Goal: Transaction & Acquisition: Purchase product/service

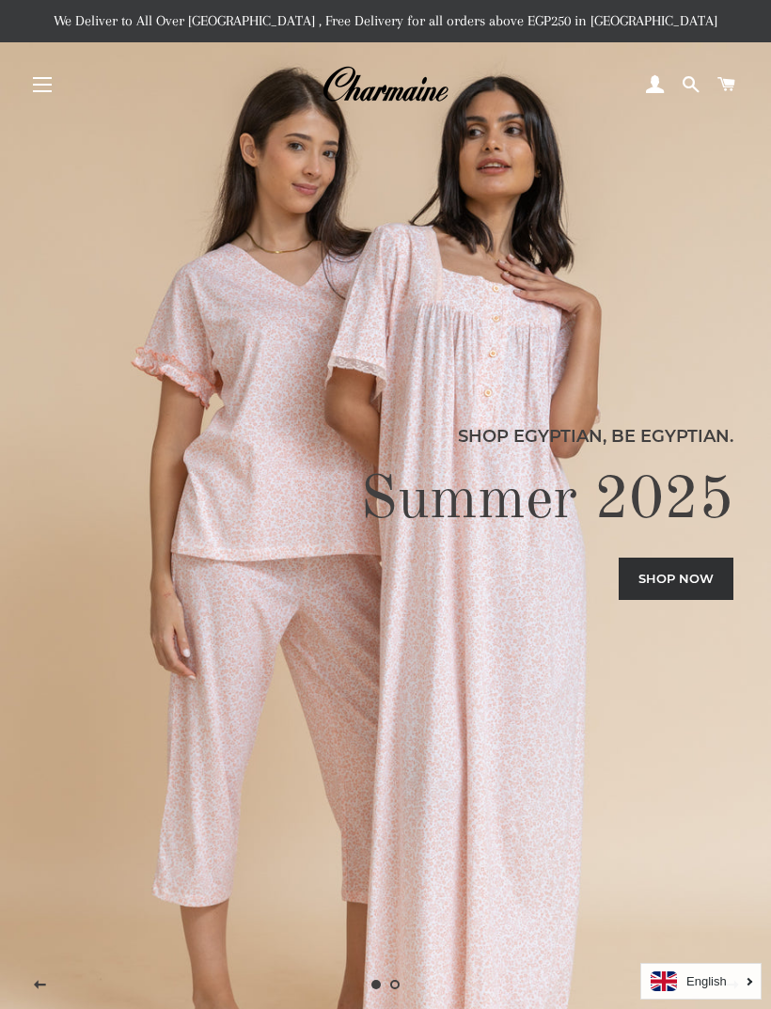
click at [699, 599] on link "Shop now" at bounding box center [676, 578] width 115 height 41
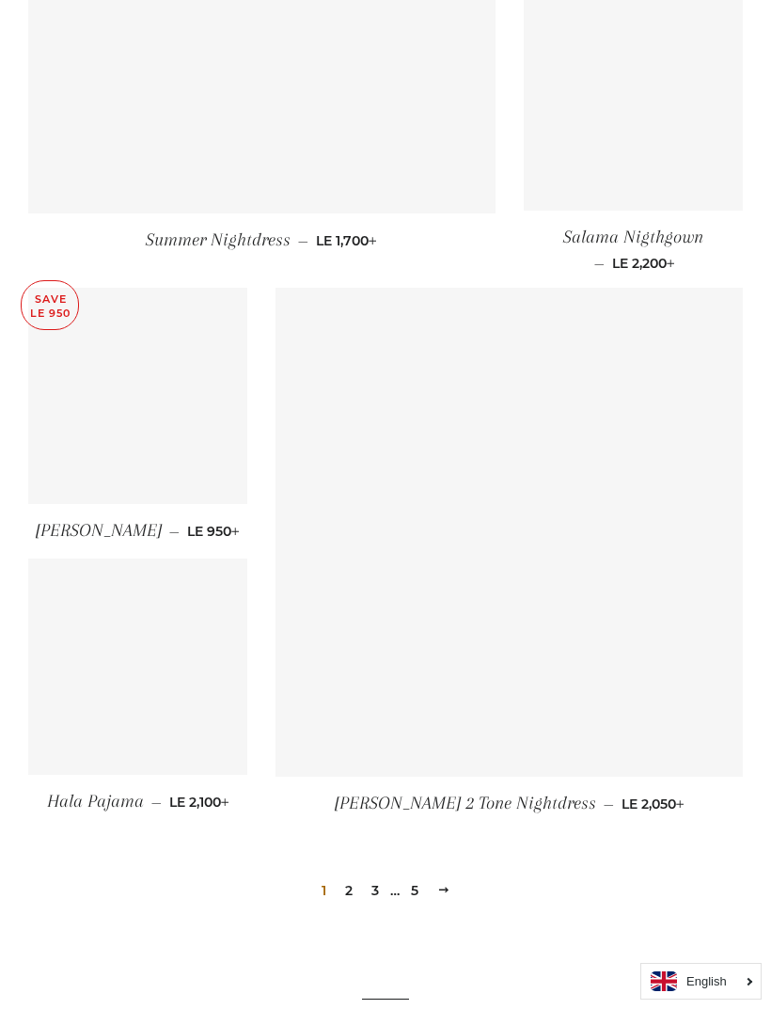
scroll to position [2221, 0]
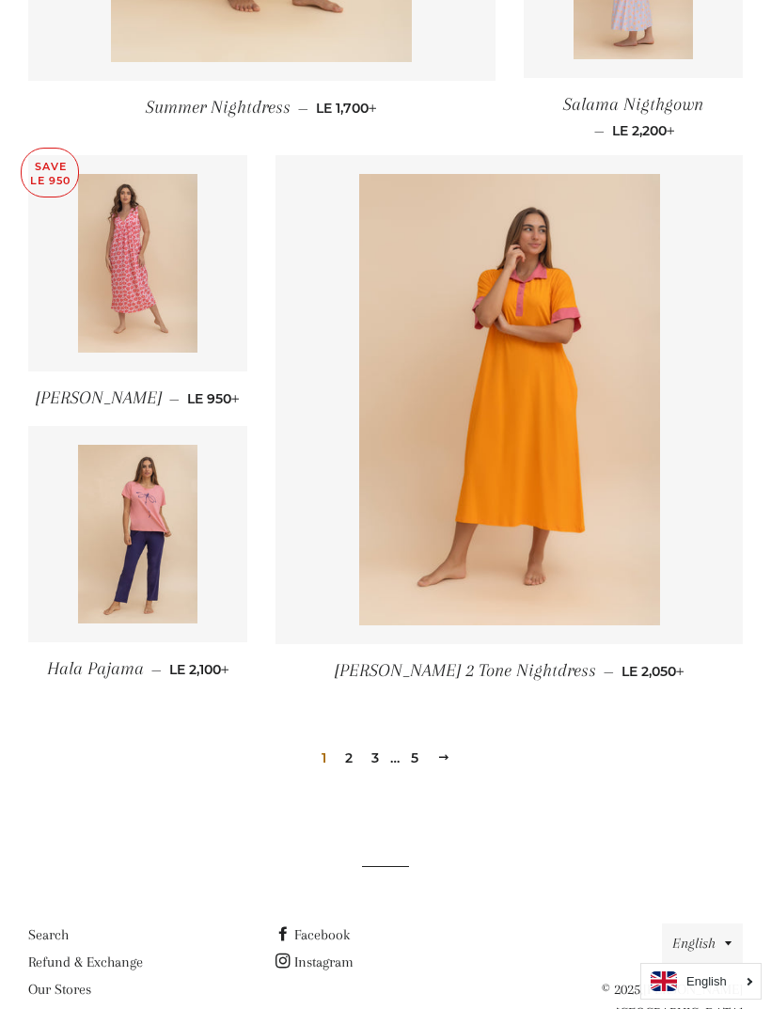
click at [348, 754] on link "2" at bounding box center [349, 758] width 23 height 28
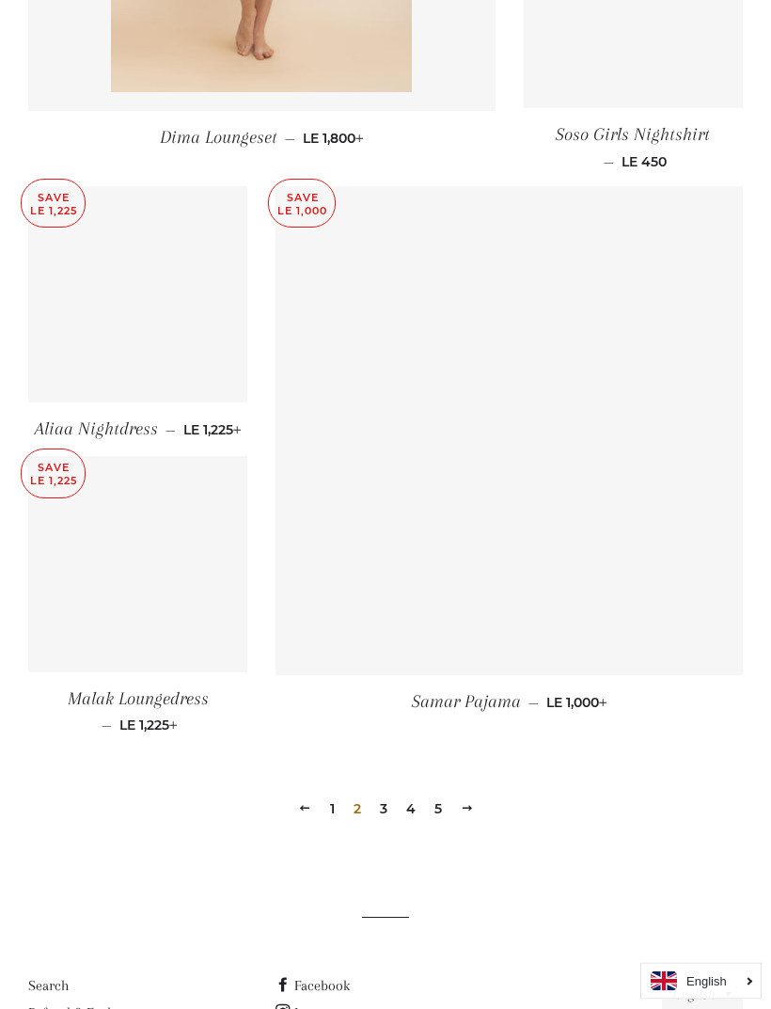
scroll to position [2286, 0]
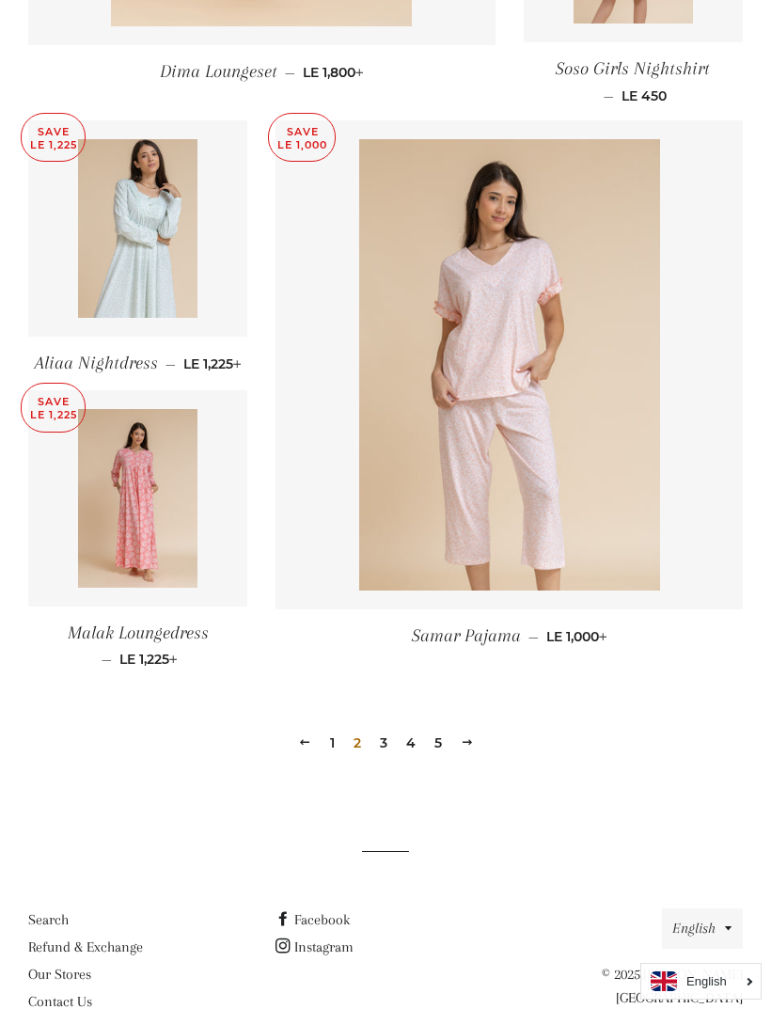
click at [383, 755] on link "3" at bounding box center [383, 743] width 23 height 28
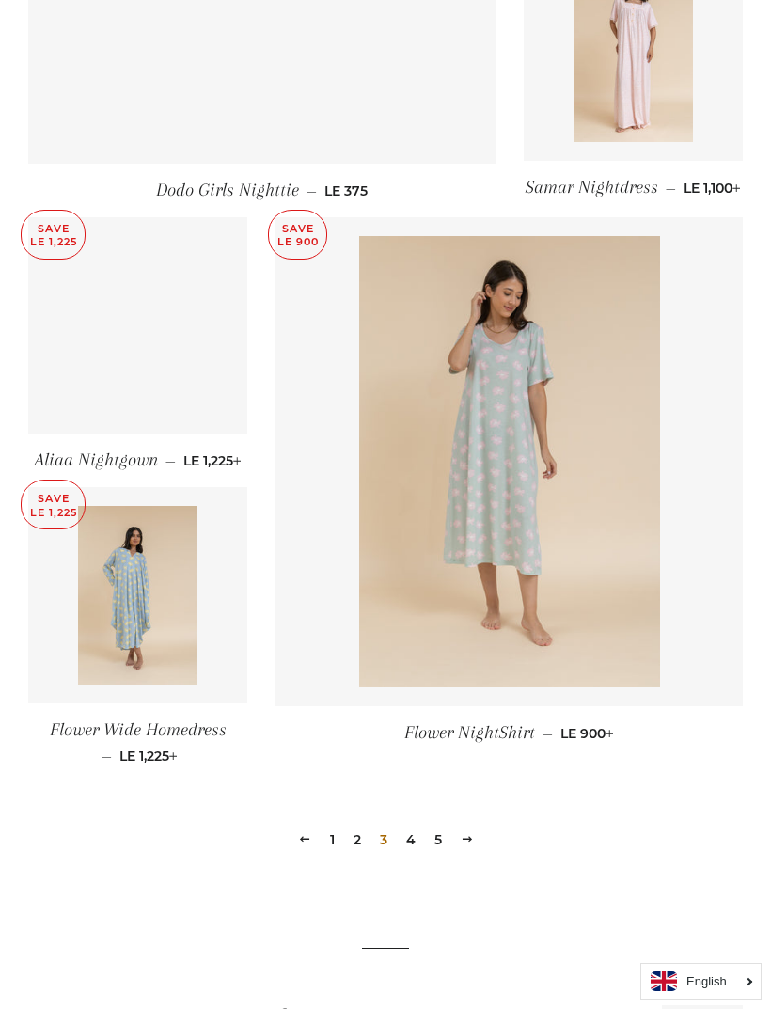
scroll to position [2116, 0]
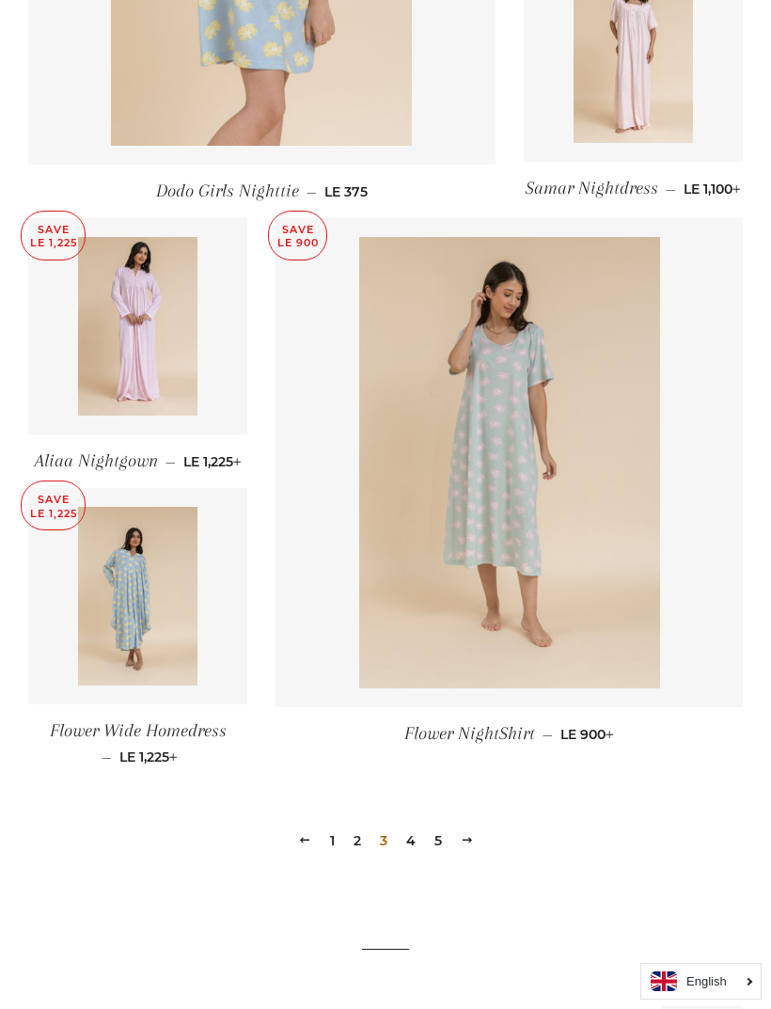
click at [205, 741] on span "Flower Wide Homedress" at bounding box center [138, 730] width 177 height 21
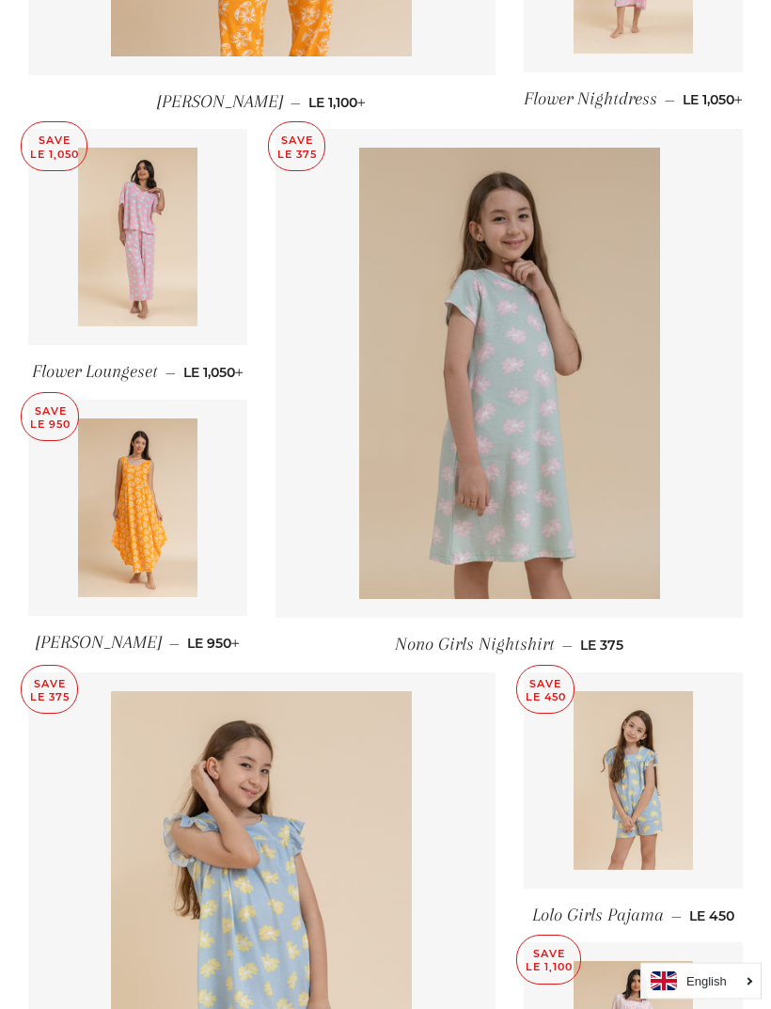
scroll to position [1067, 0]
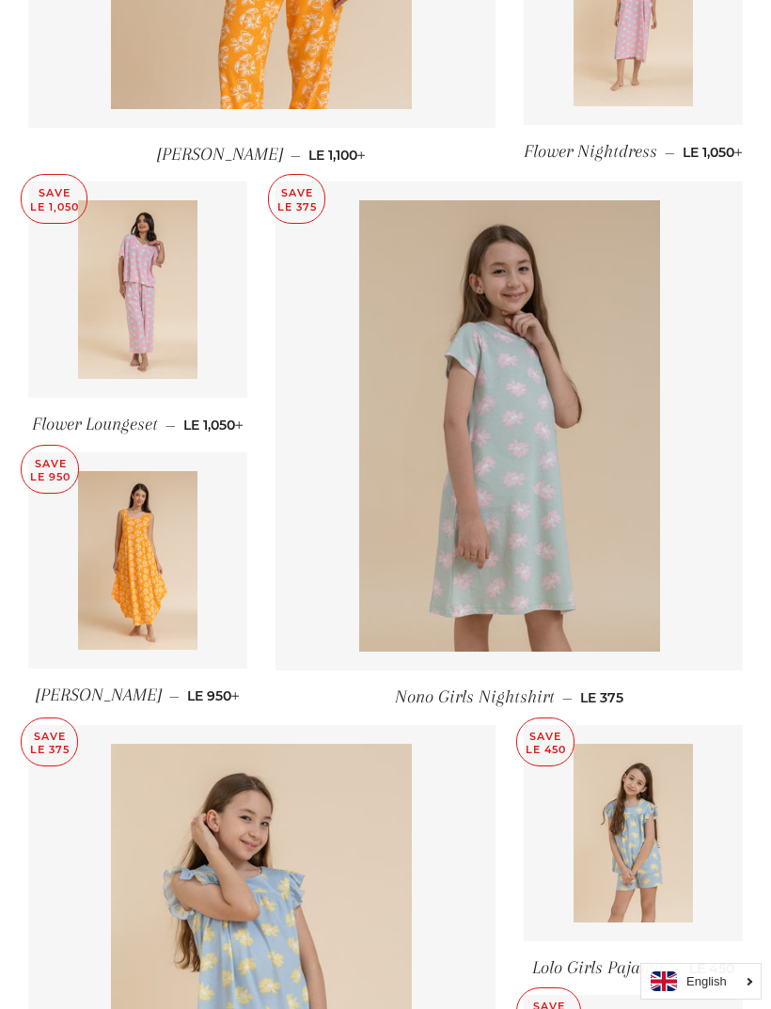
click at [183, 607] on img at bounding box center [137, 560] width 119 height 179
click at [138, 633] on img at bounding box center [137, 560] width 119 height 179
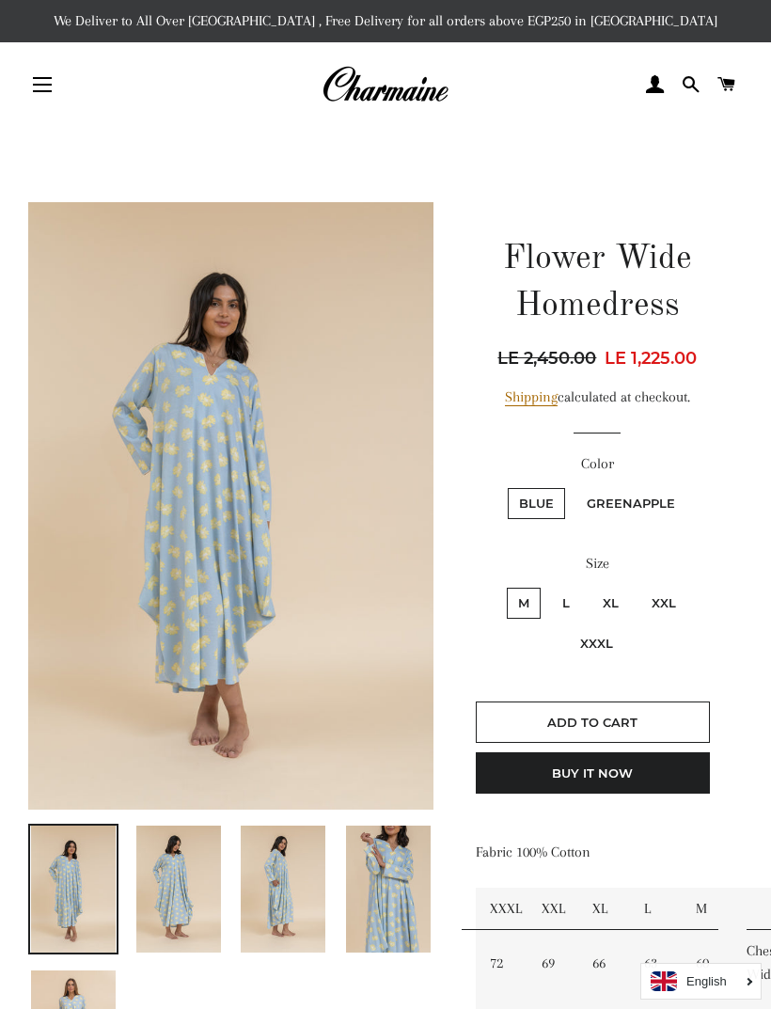
click at [308, 895] on img at bounding box center [283, 888] width 85 height 127
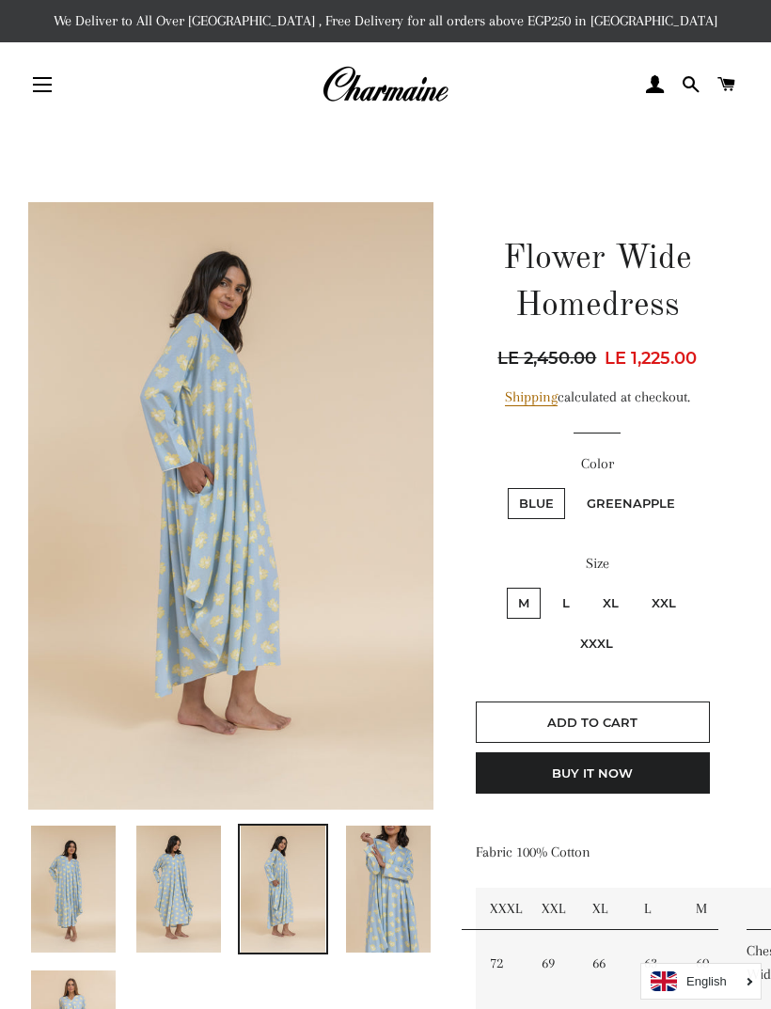
click at [206, 894] on img at bounding box center [178, 888] width 85 height 127
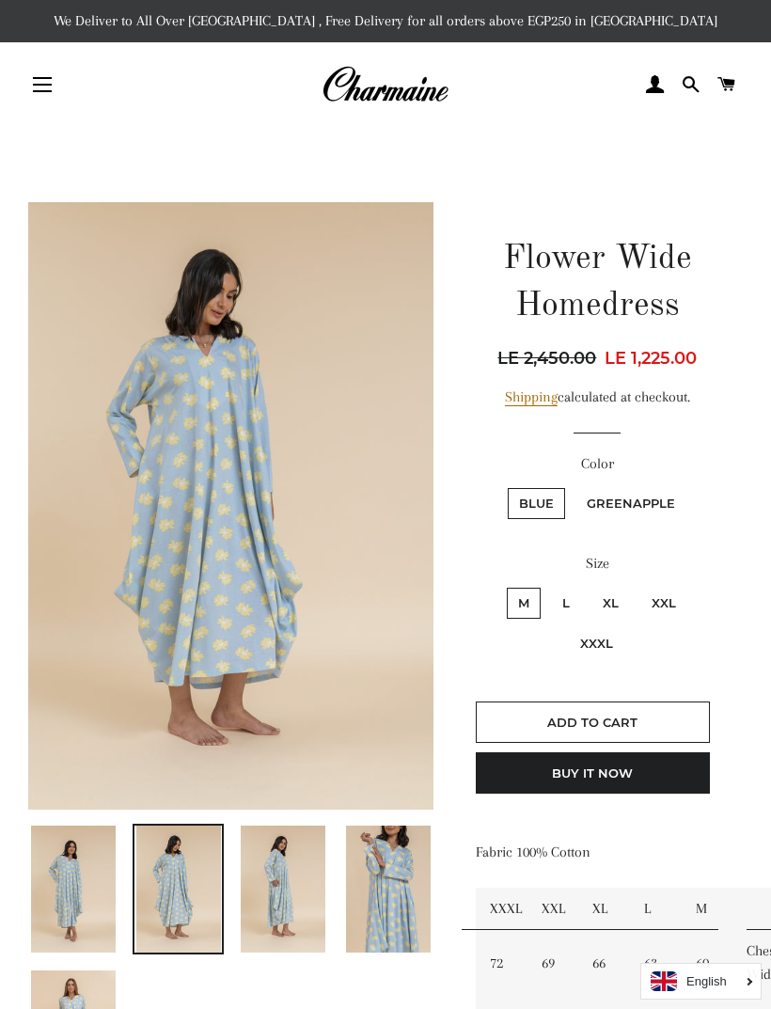
click at [379, 912] on img at bounding box center [388, 888] width 85 height 127
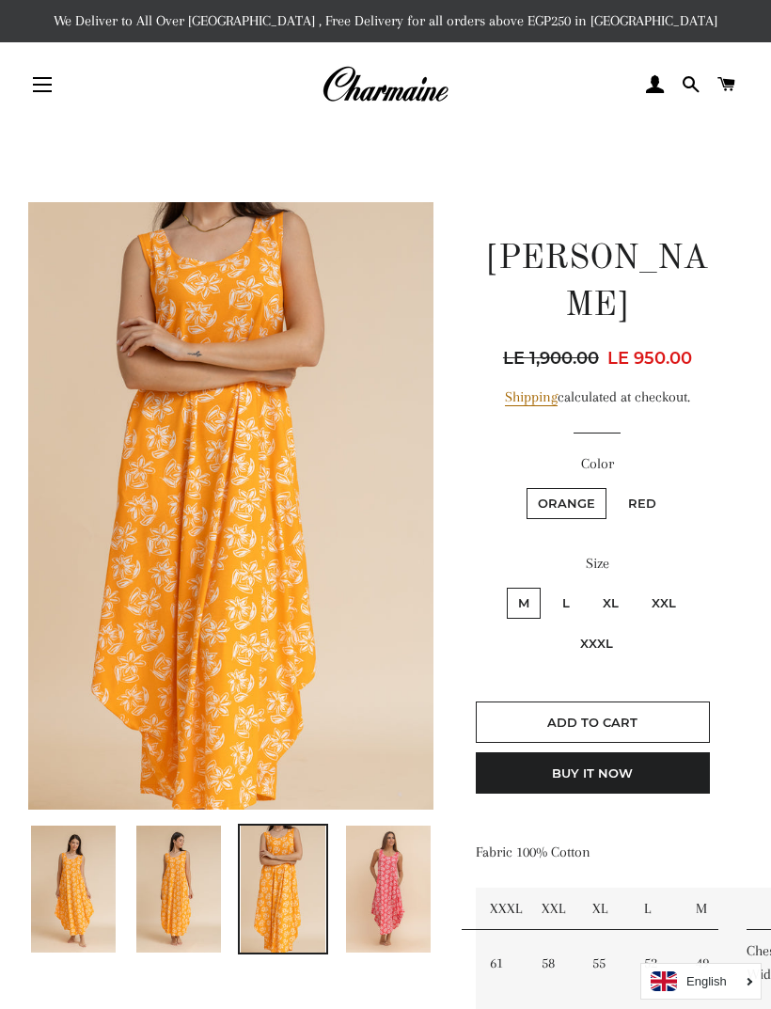
click at [589, 628] on label "XXXL" at bounding box center [596, 643] width 55 height 31
click at [691, 586] on input "XXXL" at bounding box center [691, 585] width 1 height 1
radio input "true"
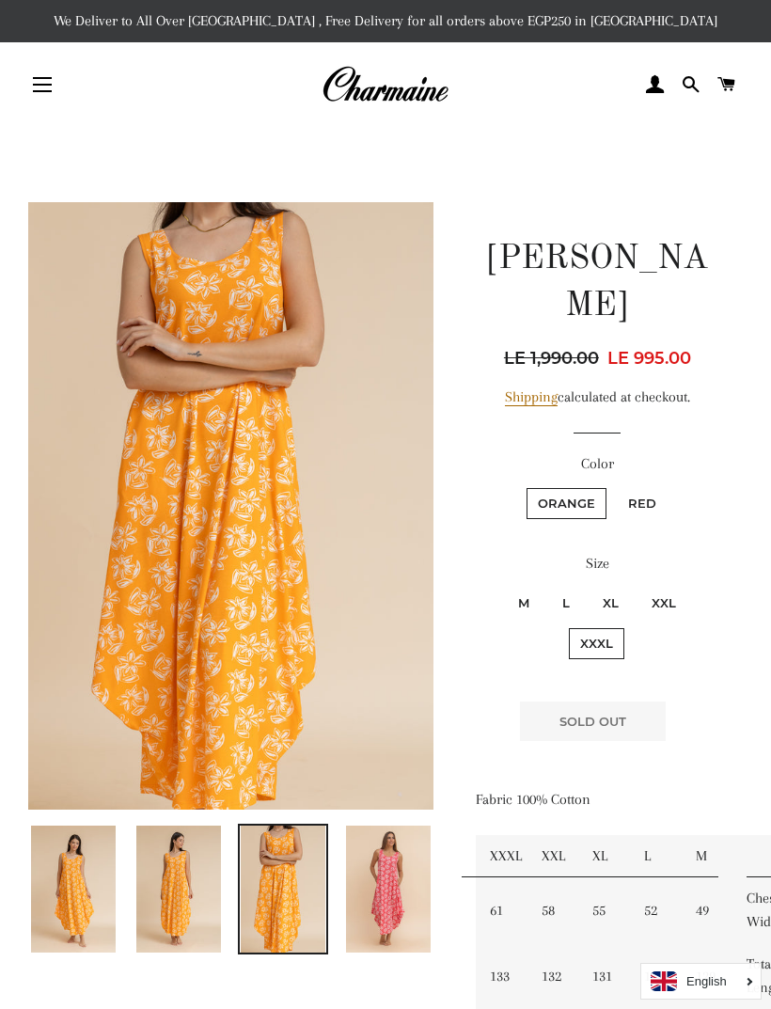
click at [636, 488] on label "Red" at bounding box center [642, 503] width 51 height 31
click at [615, 485] on input "Red" at bounding box center [614, 485] width 1 height 1
radio input "true"
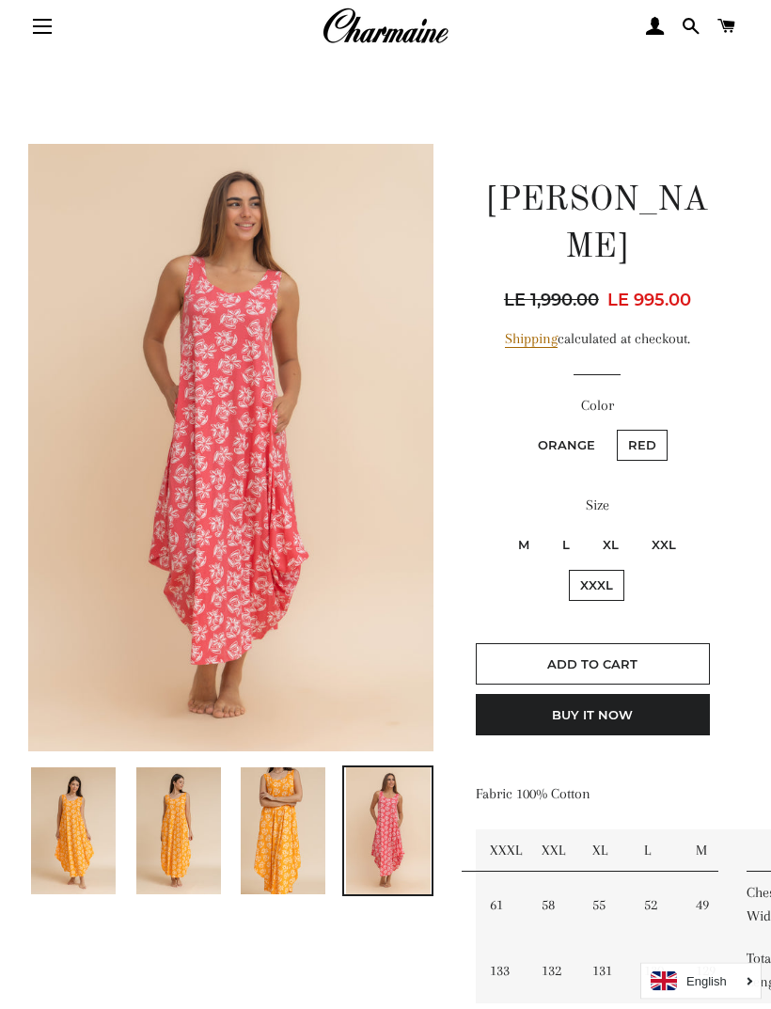
scroll to position [23, 0]
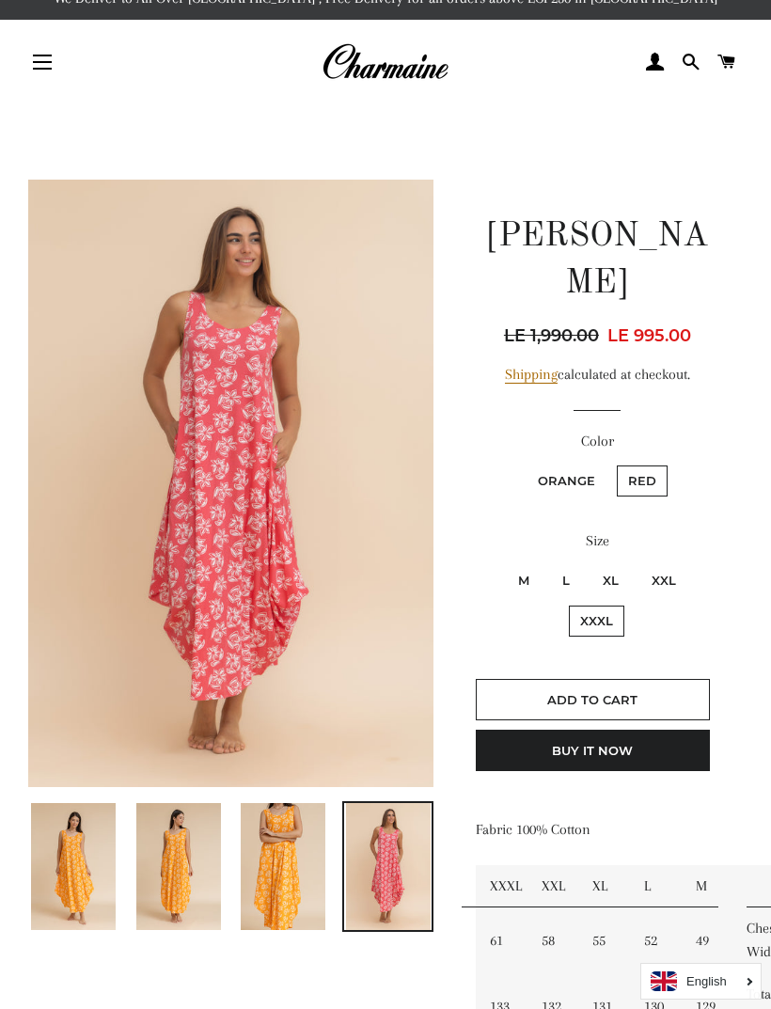
click at [293, 848] on img at bounding box center [283, 866] width 85 height 127
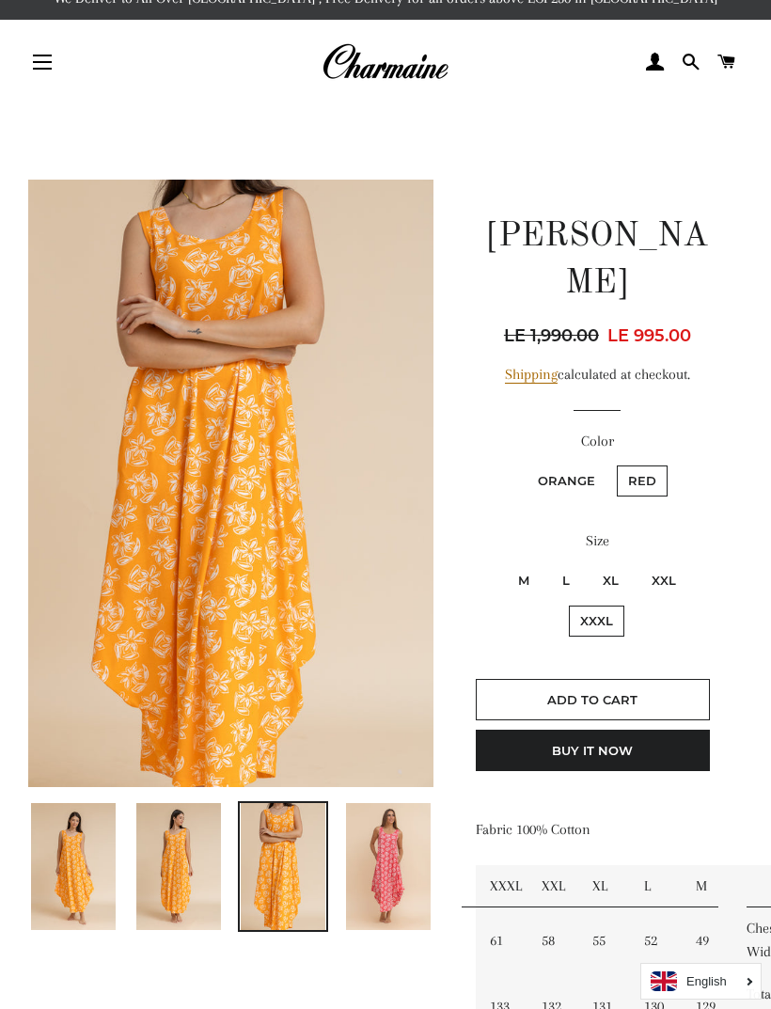
click at [189, 830] on img at bounding box center [178, 866] width 85 height 127
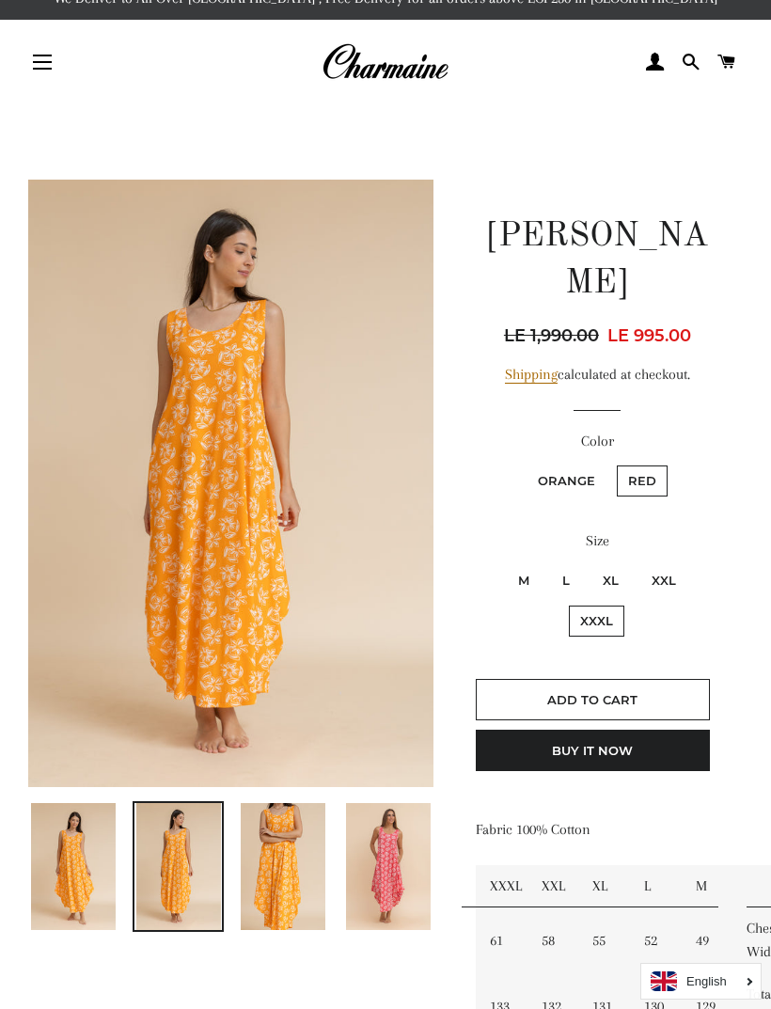
click at [61, 808] on img at bounding box center [73, 866] width 85 height 127
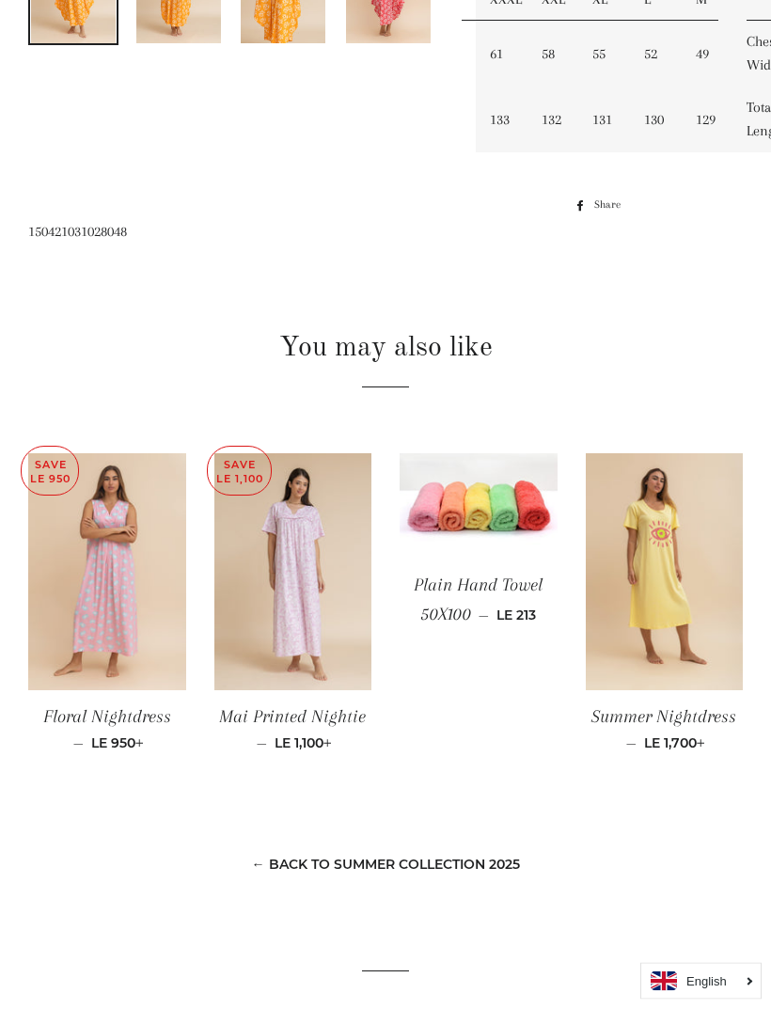
scroll to position [966, 0]
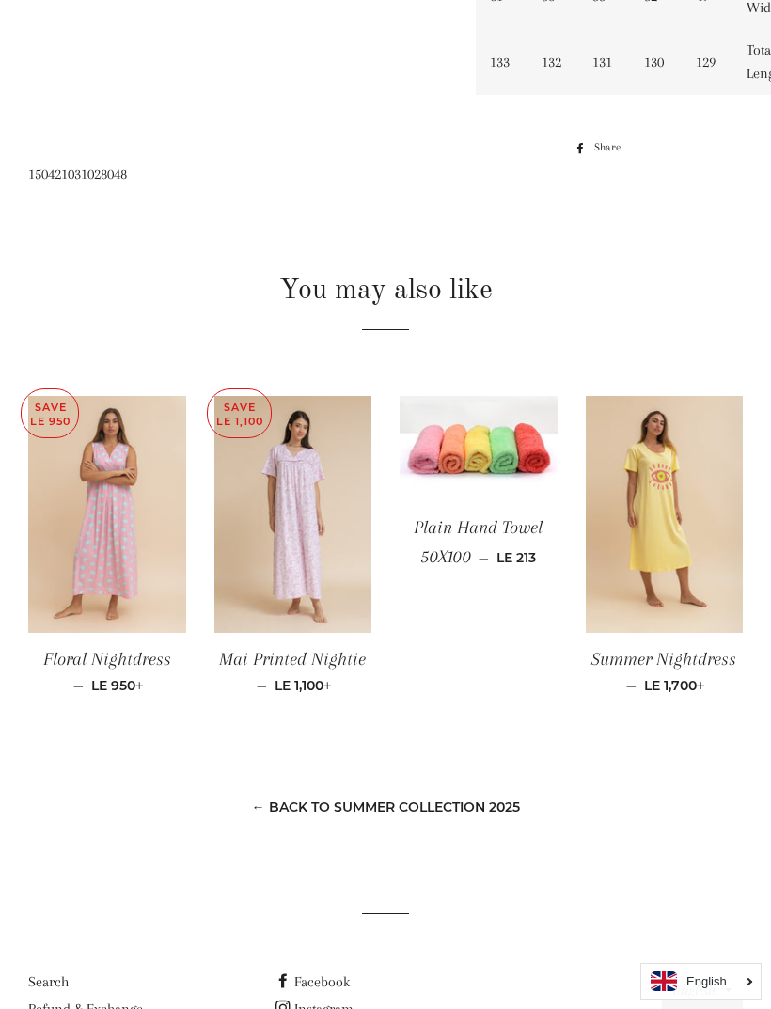
click at [252, 798] on link "← Back to Summer Collection 2025" at bounding box center [386, 806] width 268 height 17
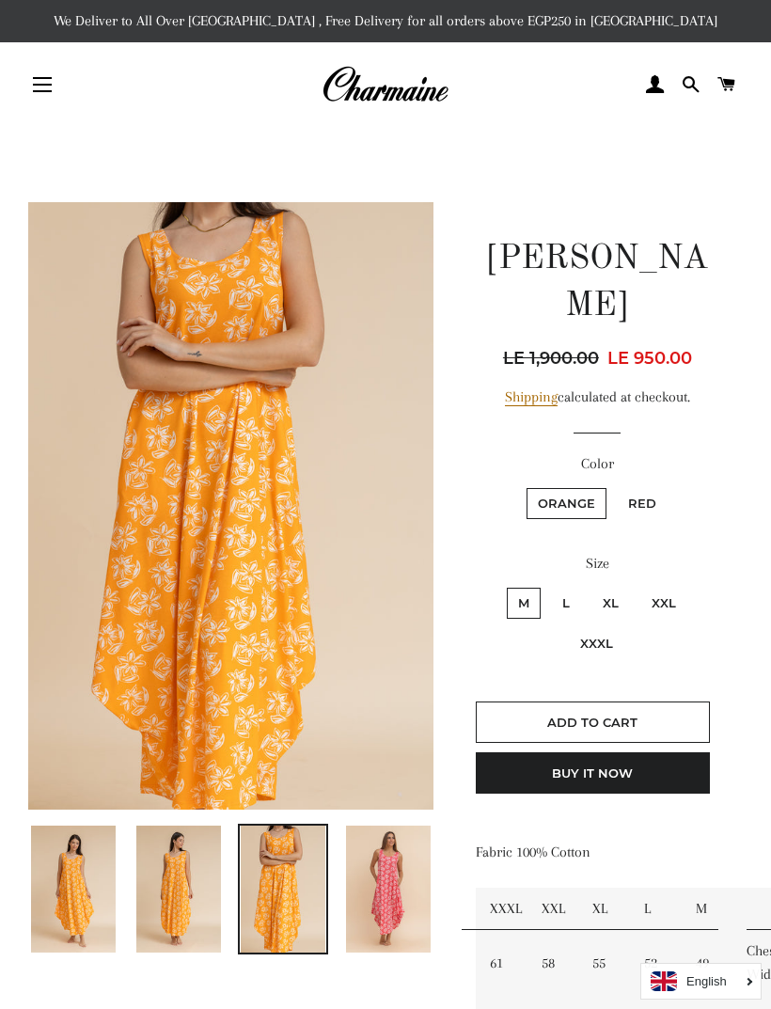
click at [637, 488] on label "Red" at bounding box center [642, 503] width 51 height 31
click at [615, 485] on input "Red" at bounding box center [614, 485] width 1 height 1
radio input "true"
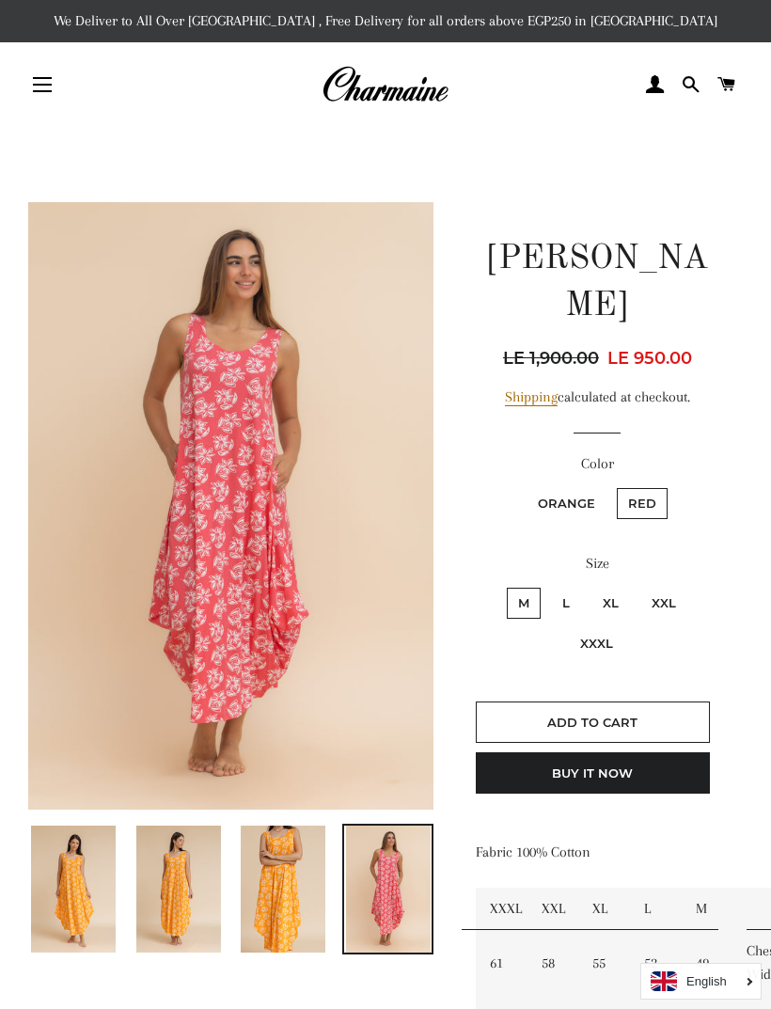
click at [602, 628] on label "XXXL" at bounding box center [596, 643] width 55 height 31
click at [691, 586] on input "XXXL" at bounding box center [691, 585] width 1 height 1
radio input "true"
click at [634, 715] on span "Add to Cart" at bounding box center [592, 722] width 90 height 15
click at [55, 80] on button "Site navigation" at bounding box center [42, 84] width 47 height 47
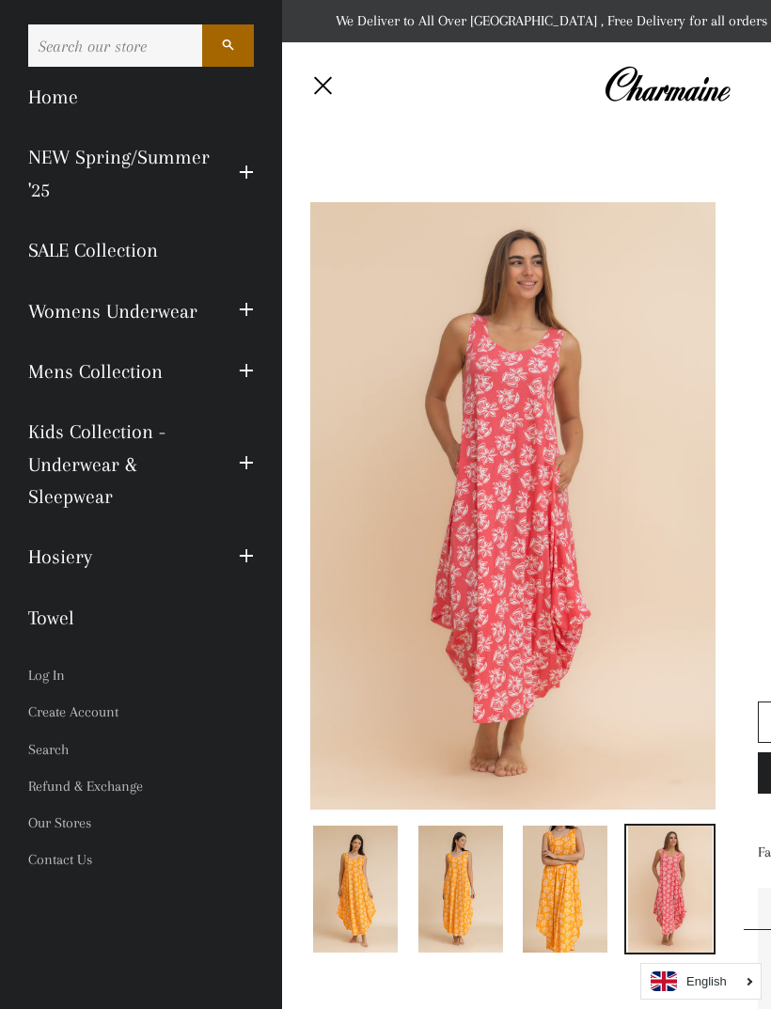
click at [114, 152] on link "NEW Spring/Summer '25" at bounding box center [119, 173] width 211 height 93
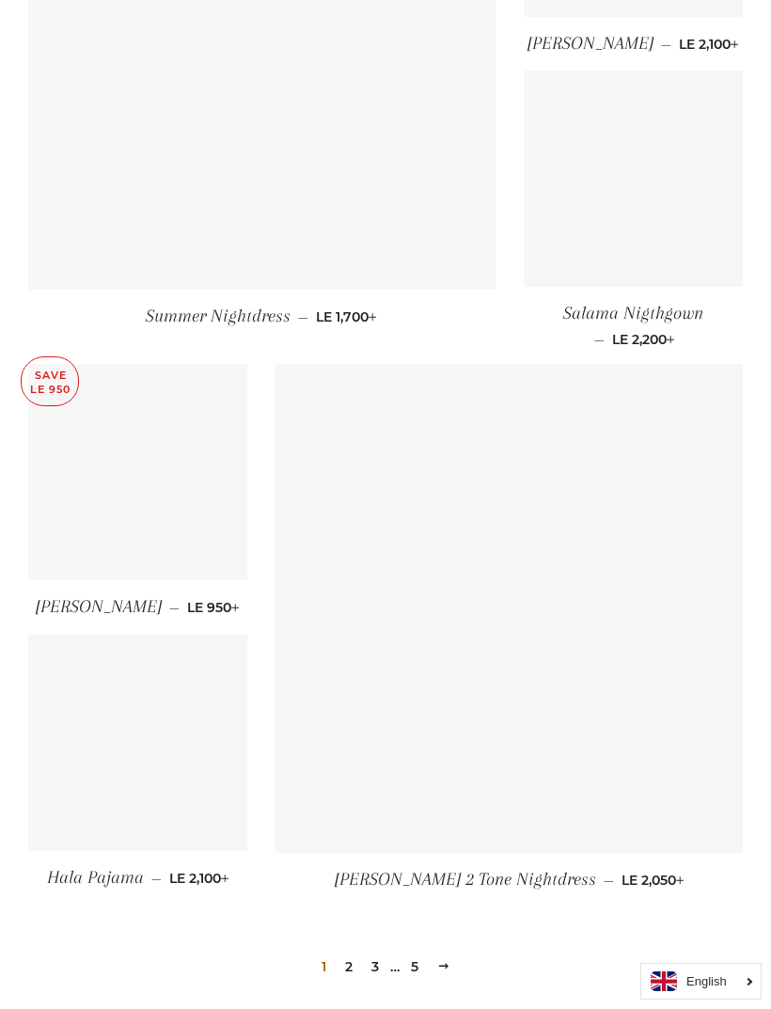
scroll to position [2098, 0]
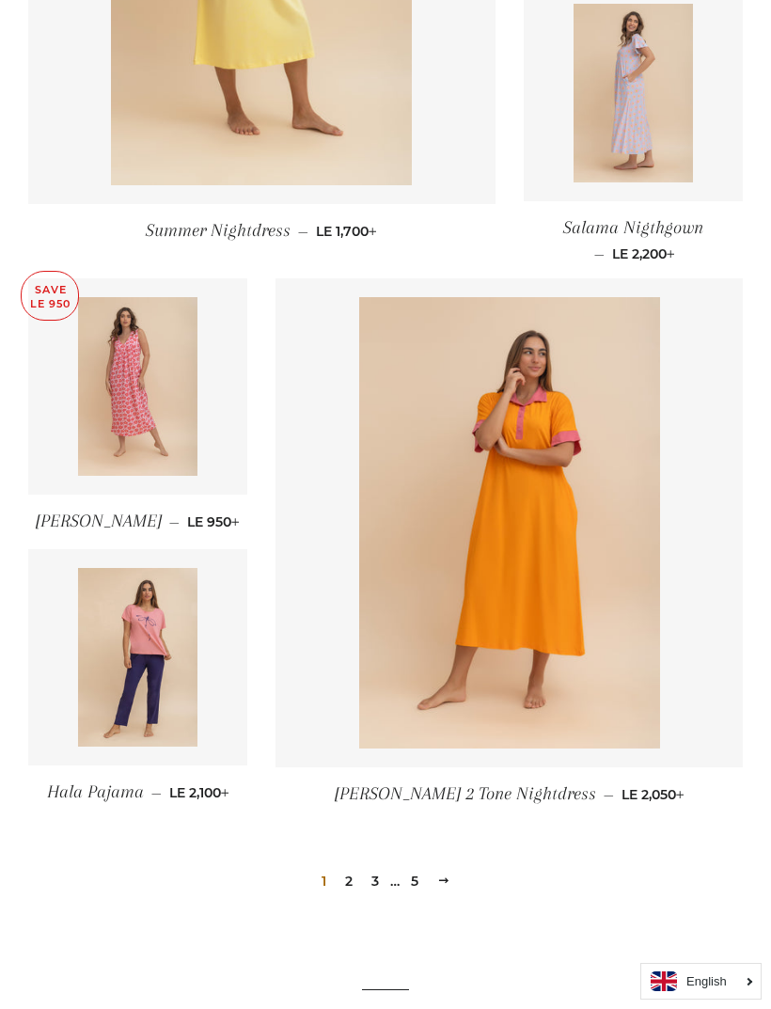
click at [355, 882] on link "2" at bounding box center [349, 881] width 23 height 28
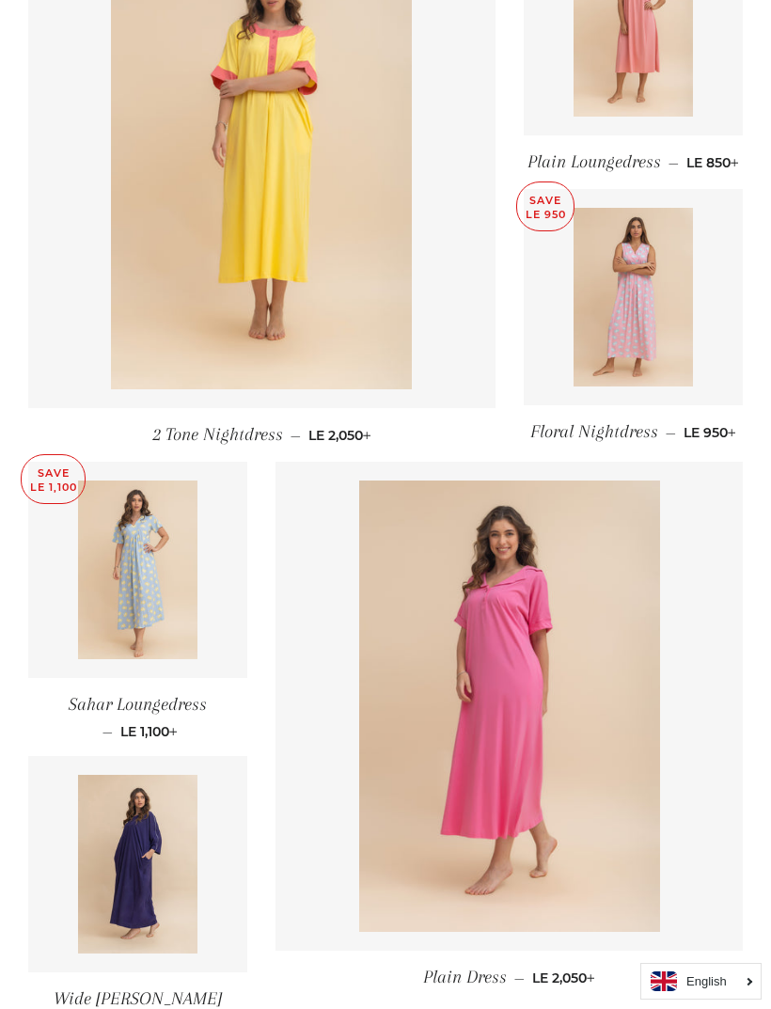
scroll to position [1003, 0]
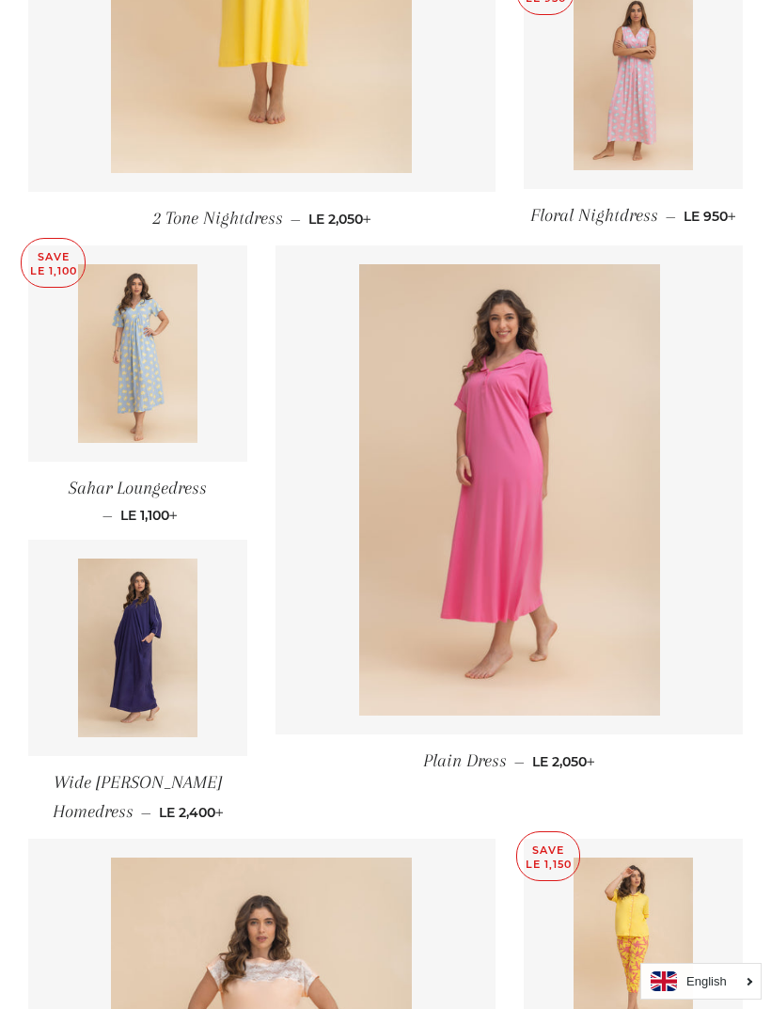
click at [220, 801] on span "Wide Charmaine Homedress" at bounding box center [138, 797] width 170 height 50
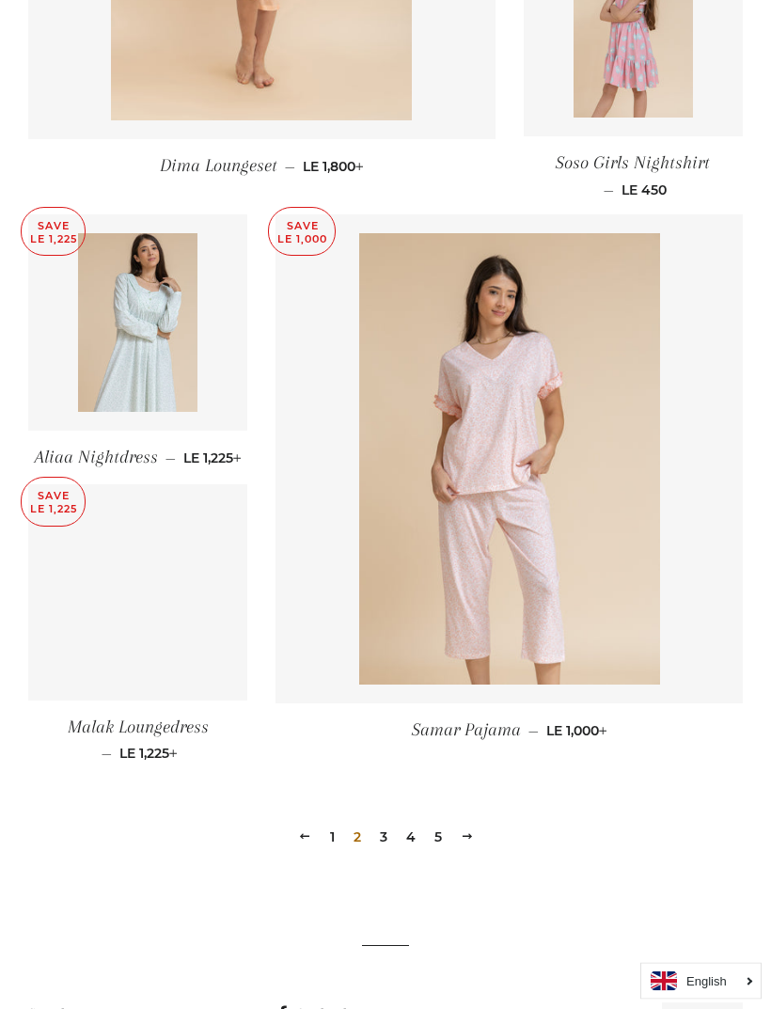
scroll to position [2190, 0]
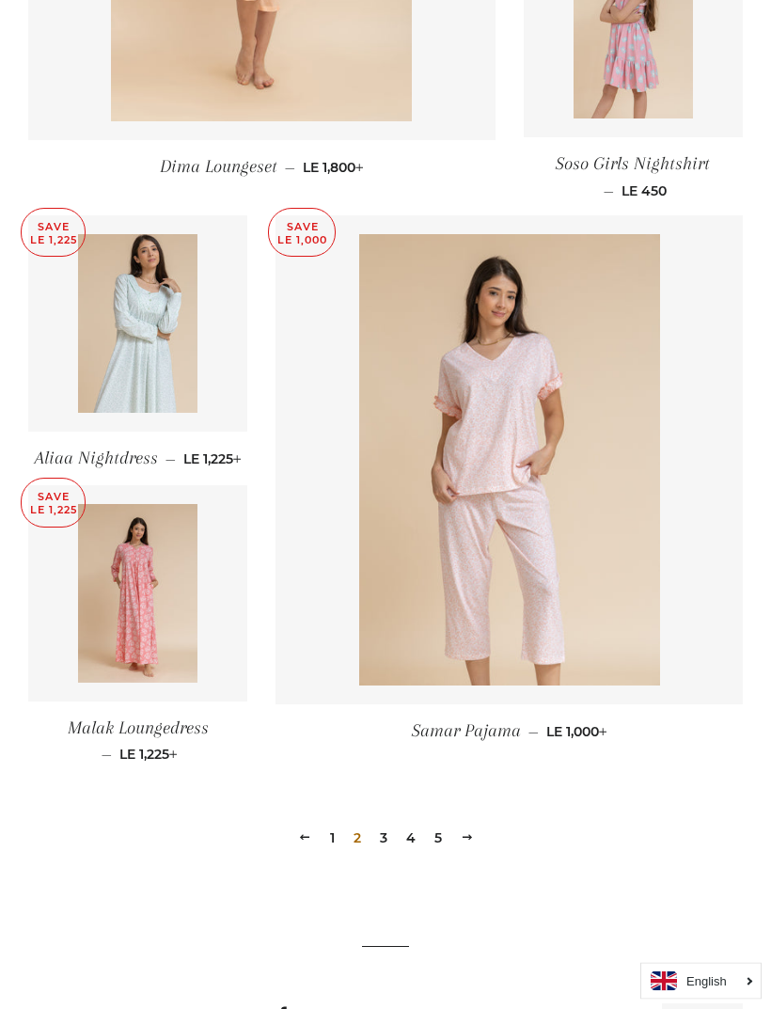
click at [385, 852] on link "3" at bounding box center [383, 839] width 23 height 28
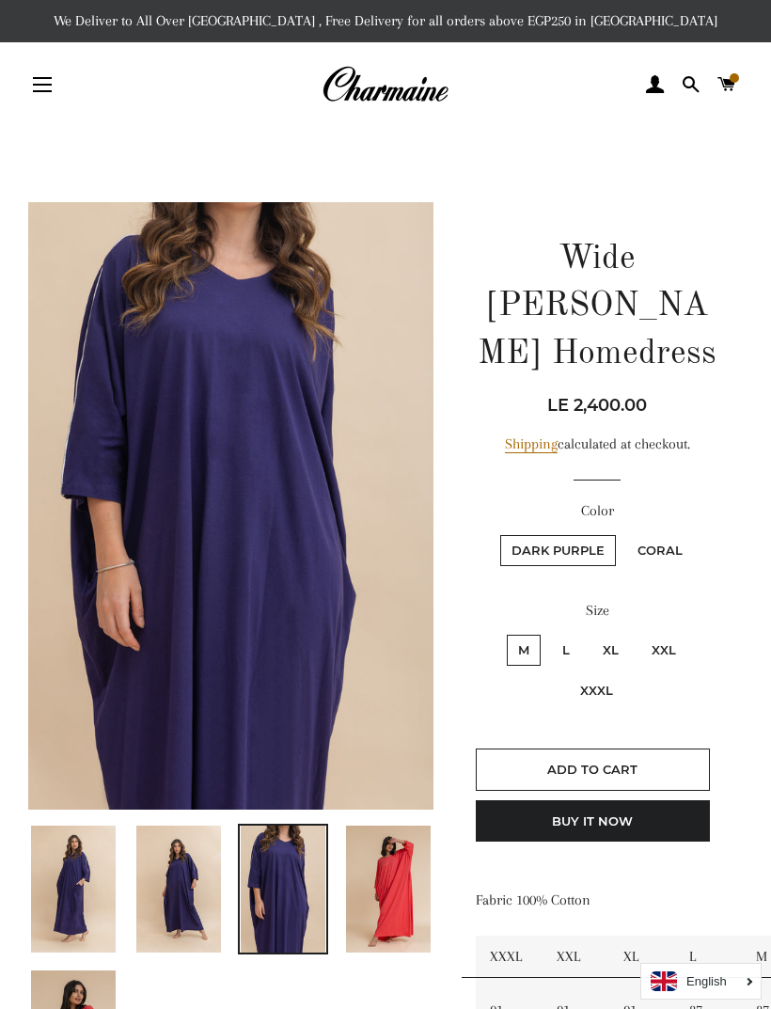
click at [406, 905] on img at bounding box center [388, 888] width 85 height 127
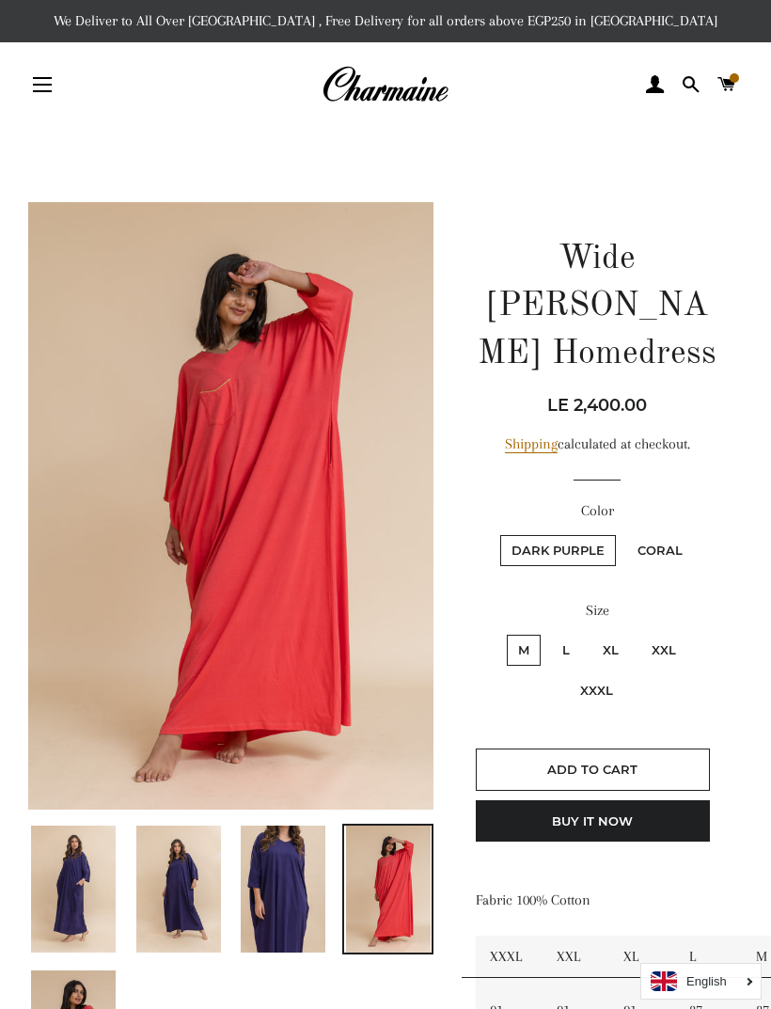
click at [300, 910] on img at bounding box center [283, 888] width 85 height 127
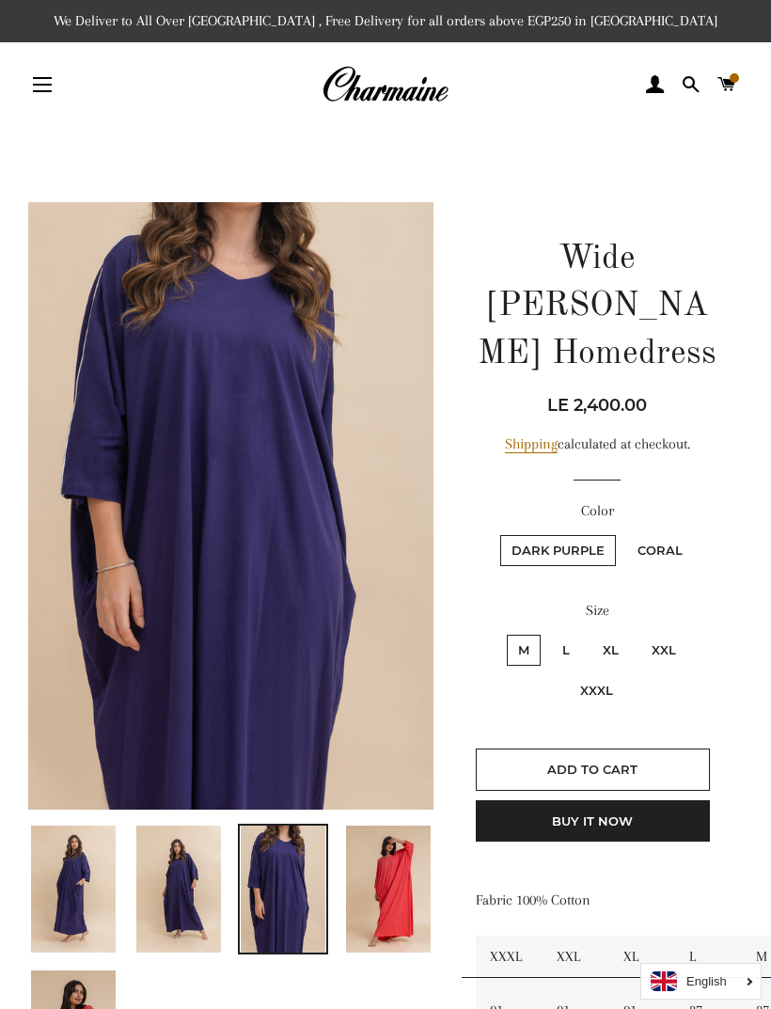
click at [379, 892] on img at bounding box center [388, 888] width 85 height 127
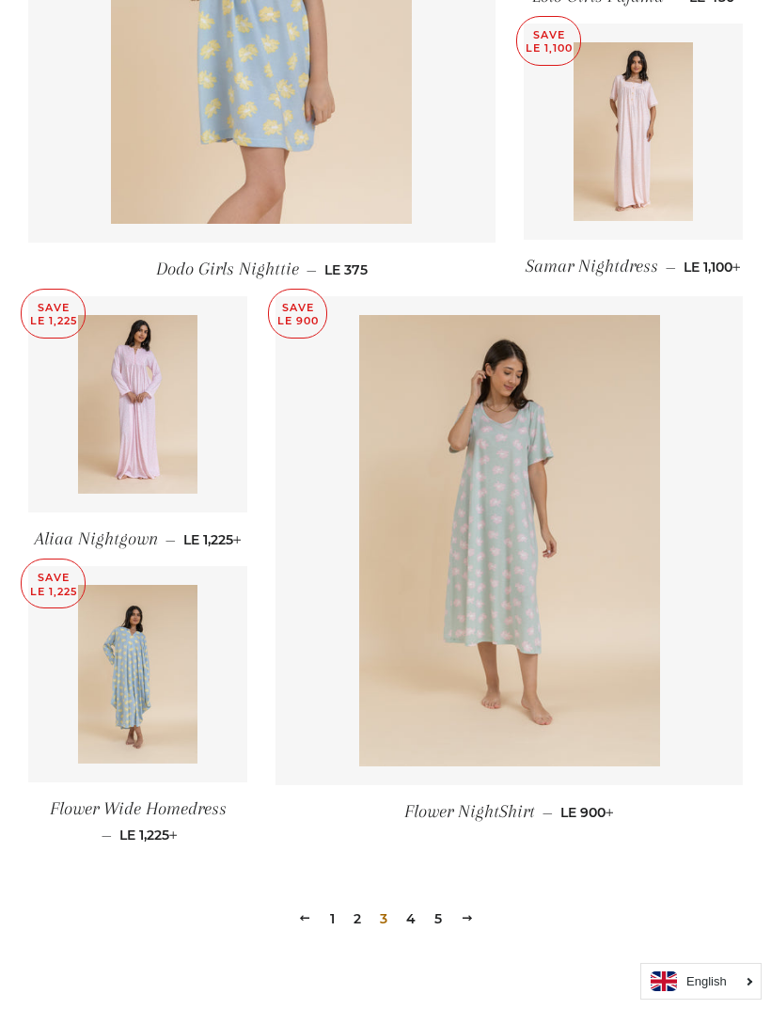
scroll to position [2286, 0]
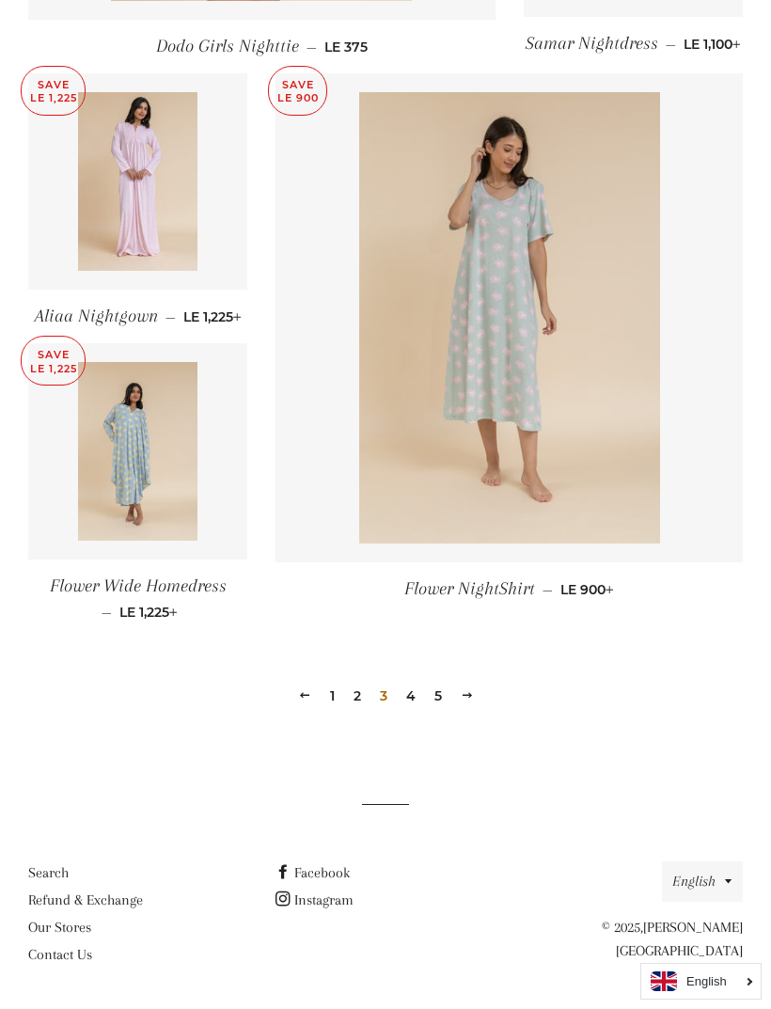
click at [420, 710] on link "4" at bounding box center [411, 696] width 24 height 28
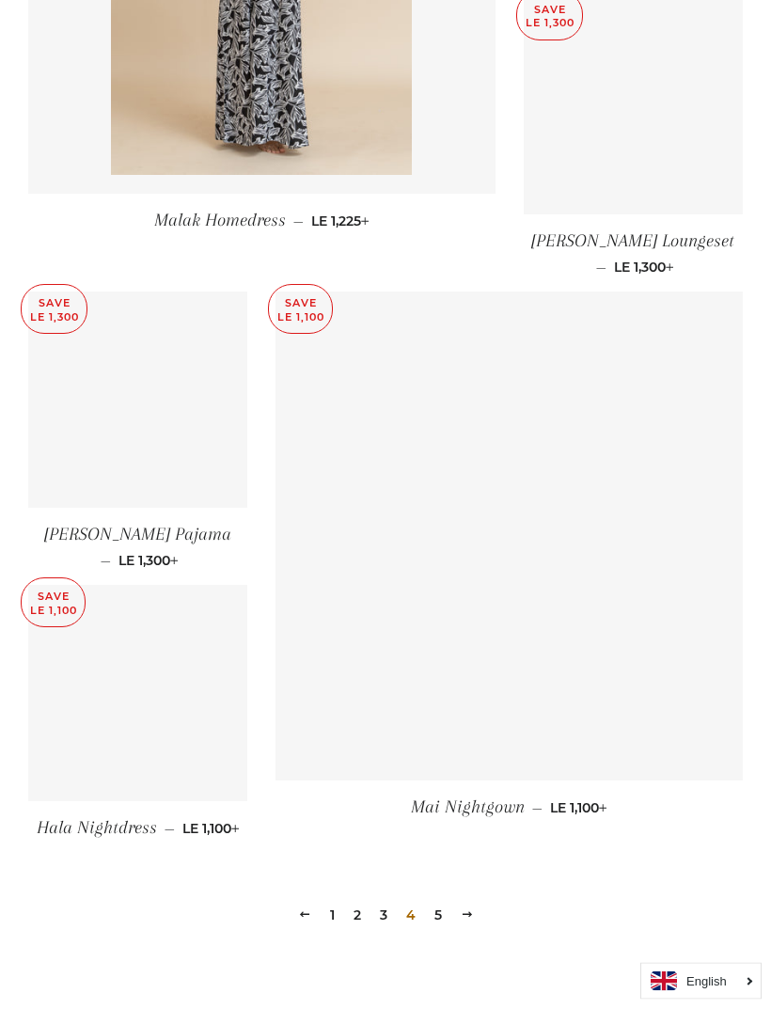
scroll to position [2087, 0]
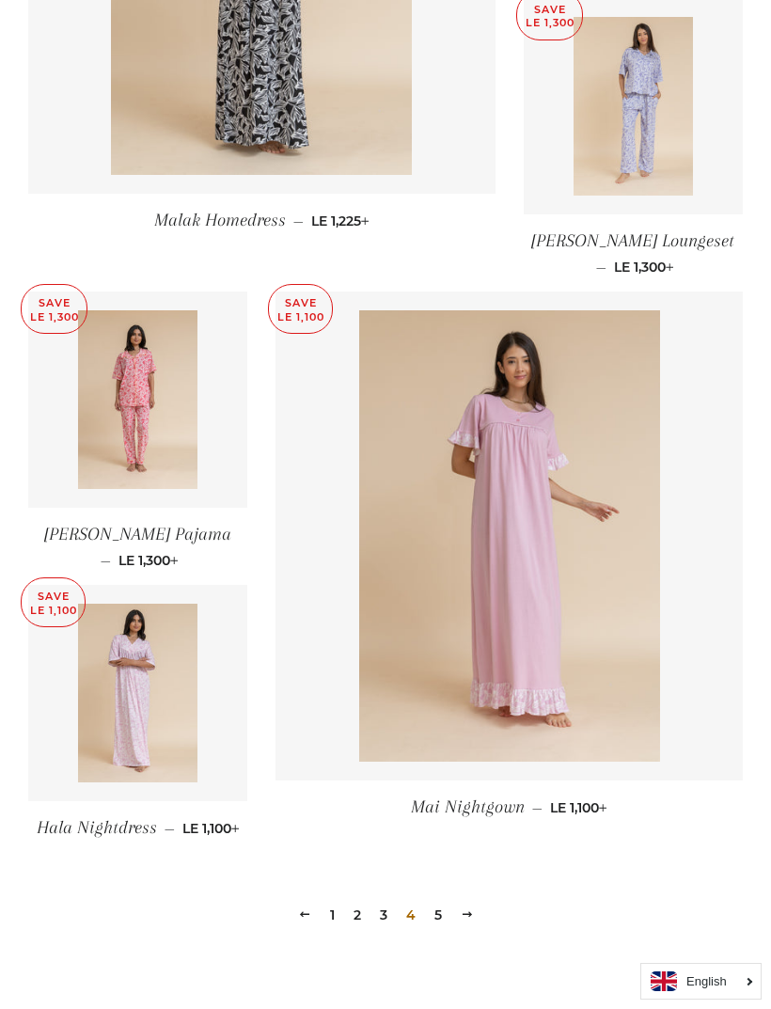
click at [432, 914] on link "5" at bounding box center [438, 915] width 23 height 28
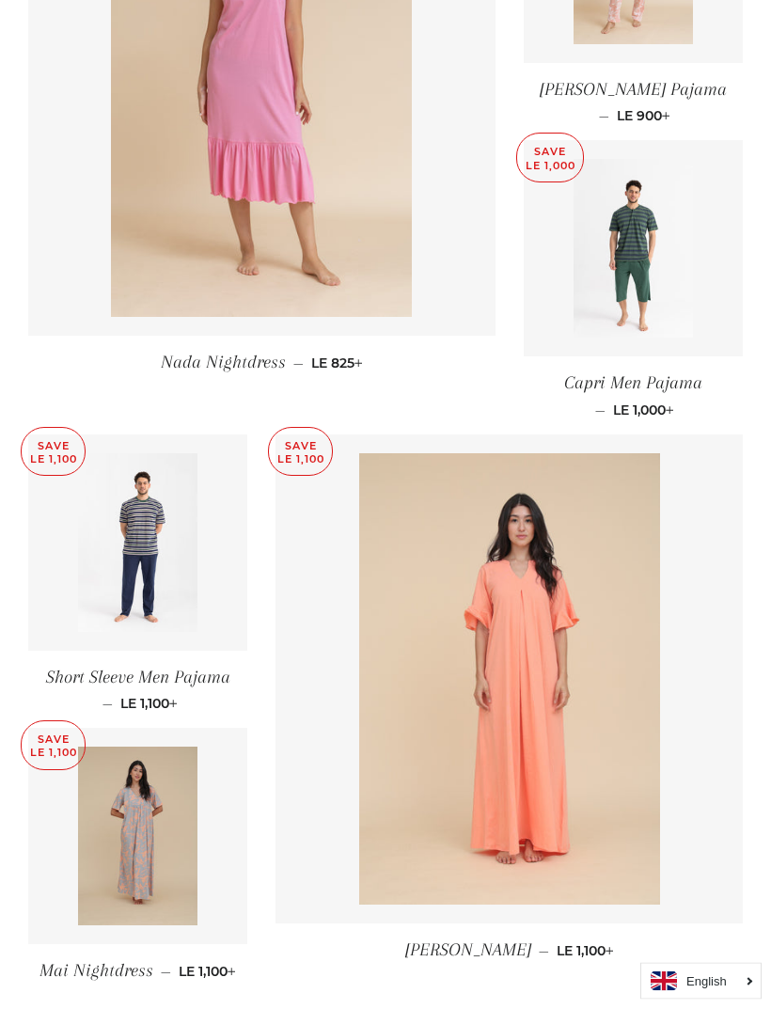
scroll to position [859, 0]
click at [164, 667] on link "Short Sleeve Men Pajama — Sale price LE 1,100 +" at bounding box center [137, 689] width 219 height 77
click at [656, 263] on img at bounding box center [633, 248] width 119 height 179
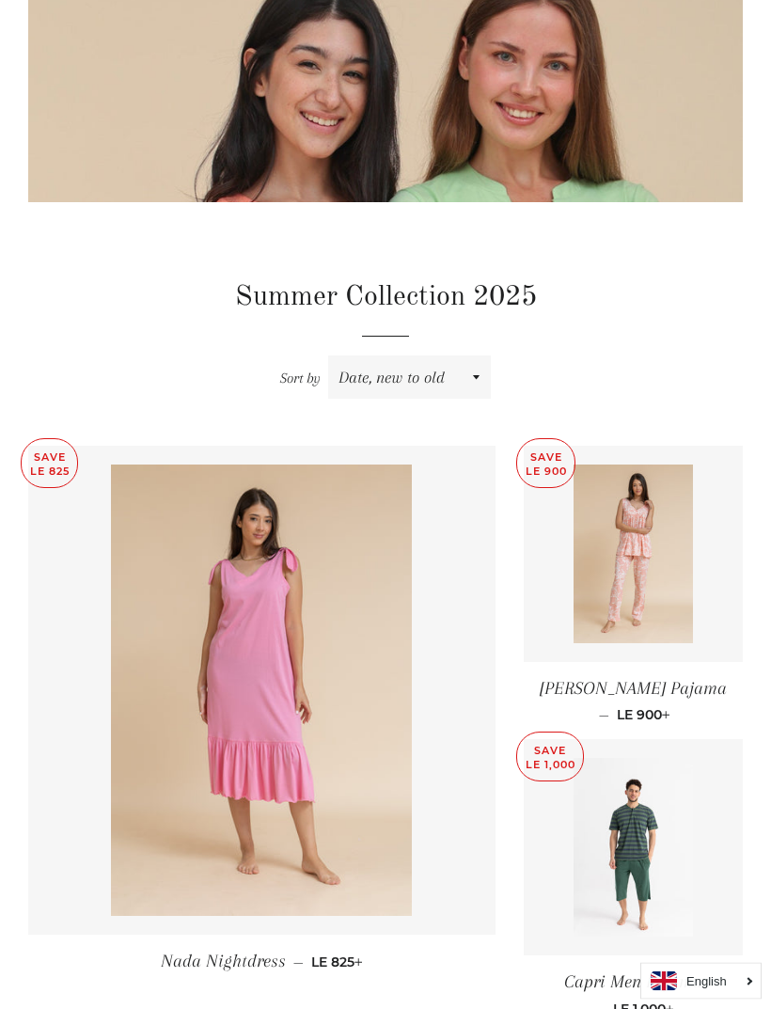
scroll to position [0, 0]
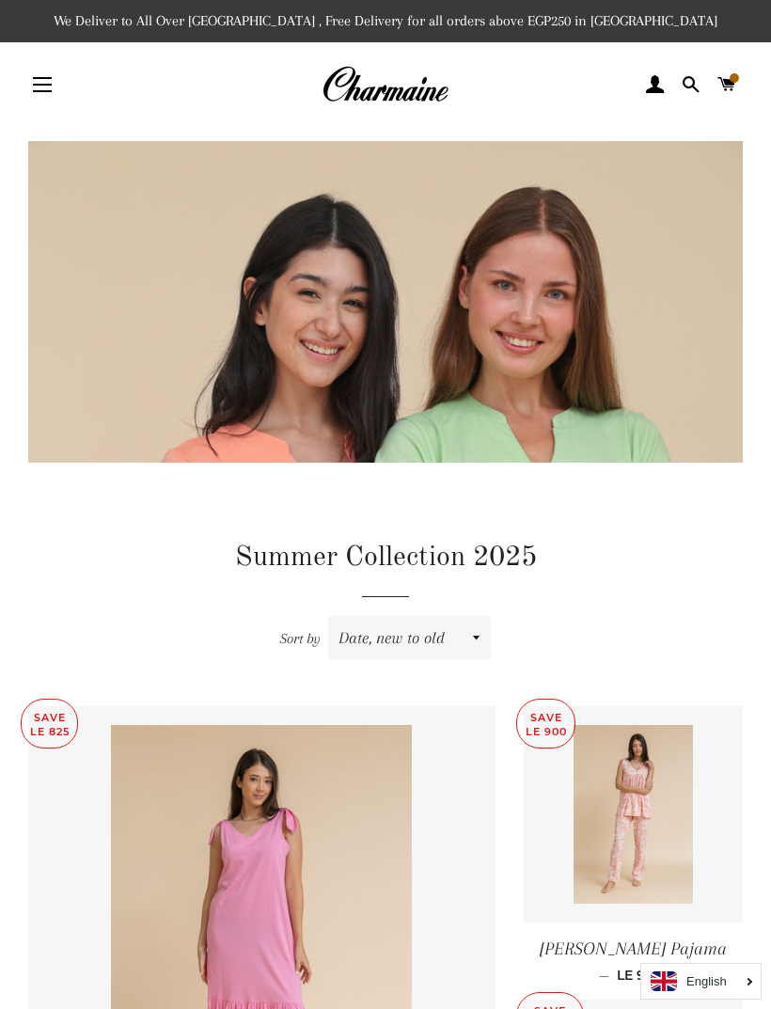
click at [56, 90] on button "Site navigation" at bounding box center [42, 84] width 47 height 47
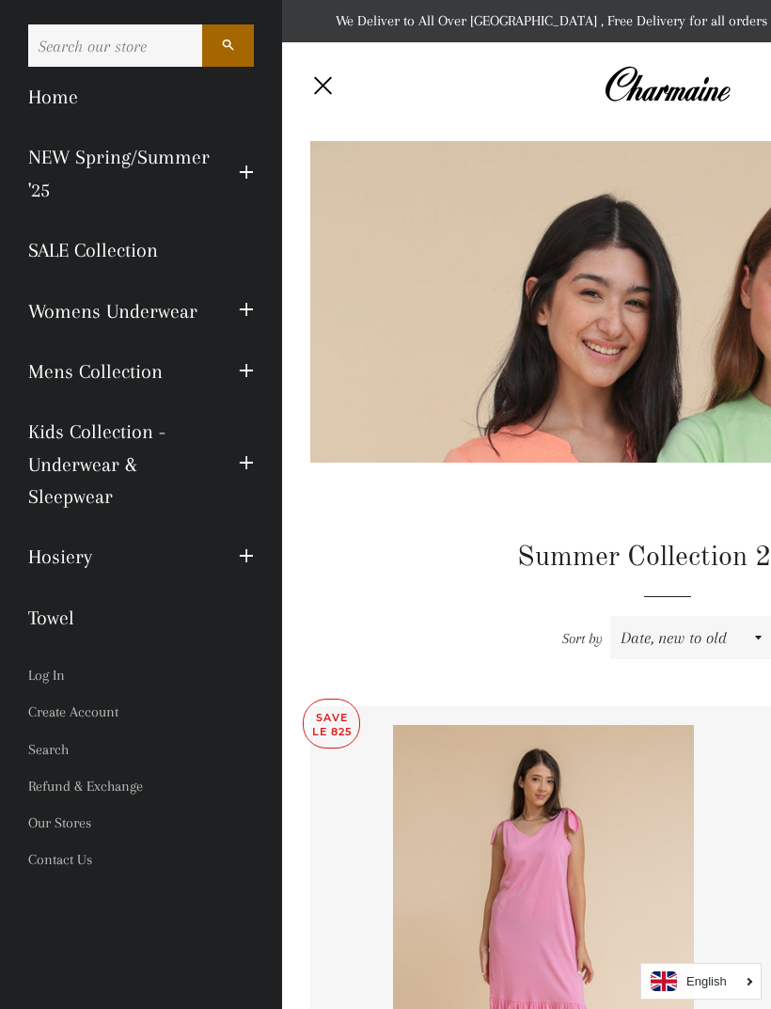
click at [127, 259] on link "SALE Collection" at bounding box center [141, 250] width 254 height 60
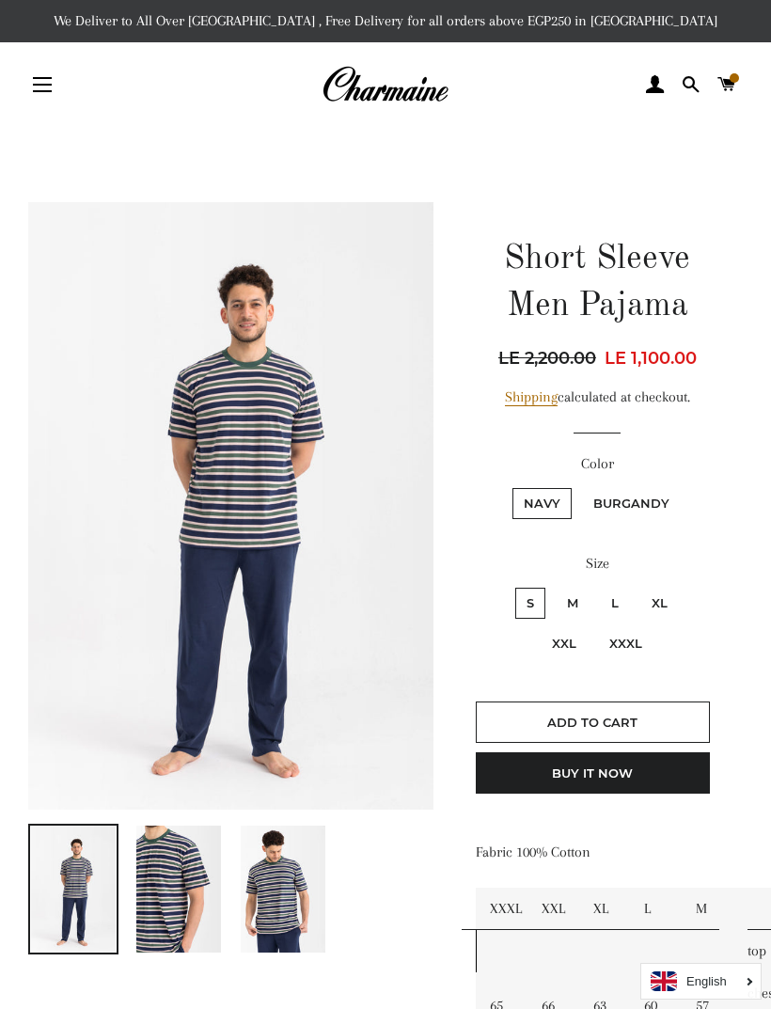
click at [631, 644] on label "XXXL" at bounding box center [625, 643] width 55 height 31
click at [596, 626] on input "XXXL" at bounding box center [595, 625] width 1 height 1
radio input "true"
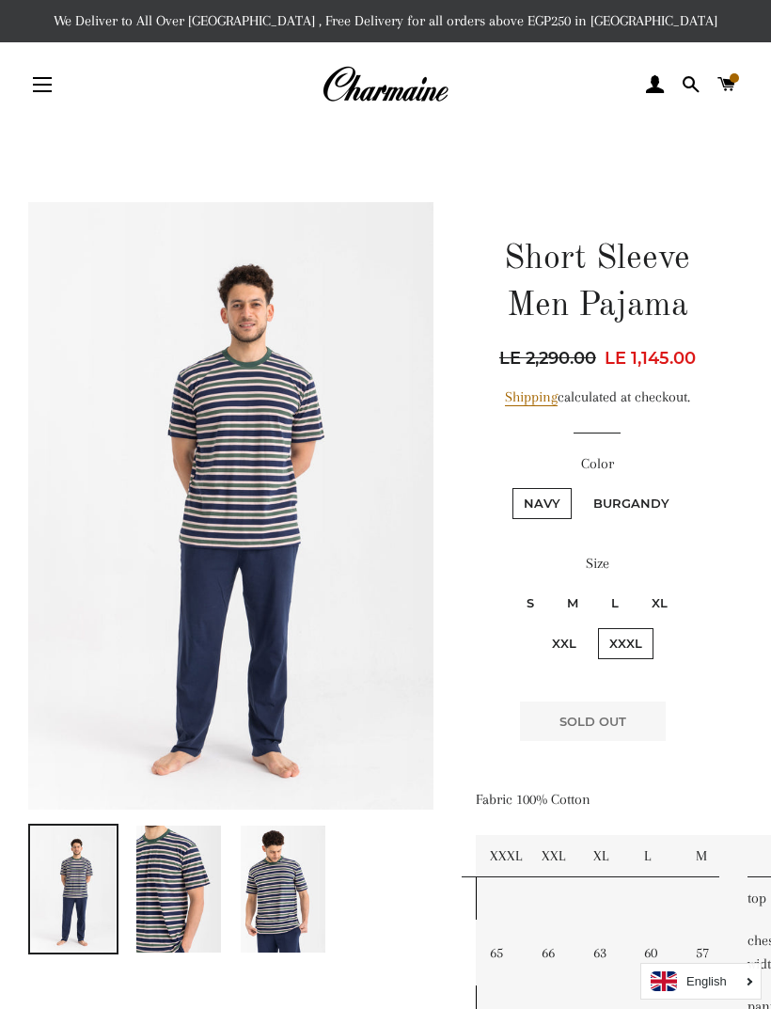
click at [644, 515] on label "Burgandy" at bounding box center [631, 503] width 99 height 31
click at [580, 486] on input "Burgandy" at bounding box center [579, 485] width 1 height 1
radio input "true"
click at [561, 644] on label "XXL" at bounding box center [564, 643] width 47 height 31
click at [683, 586] on input "XXL" at bounding box center [683, 585] width 1 height 1
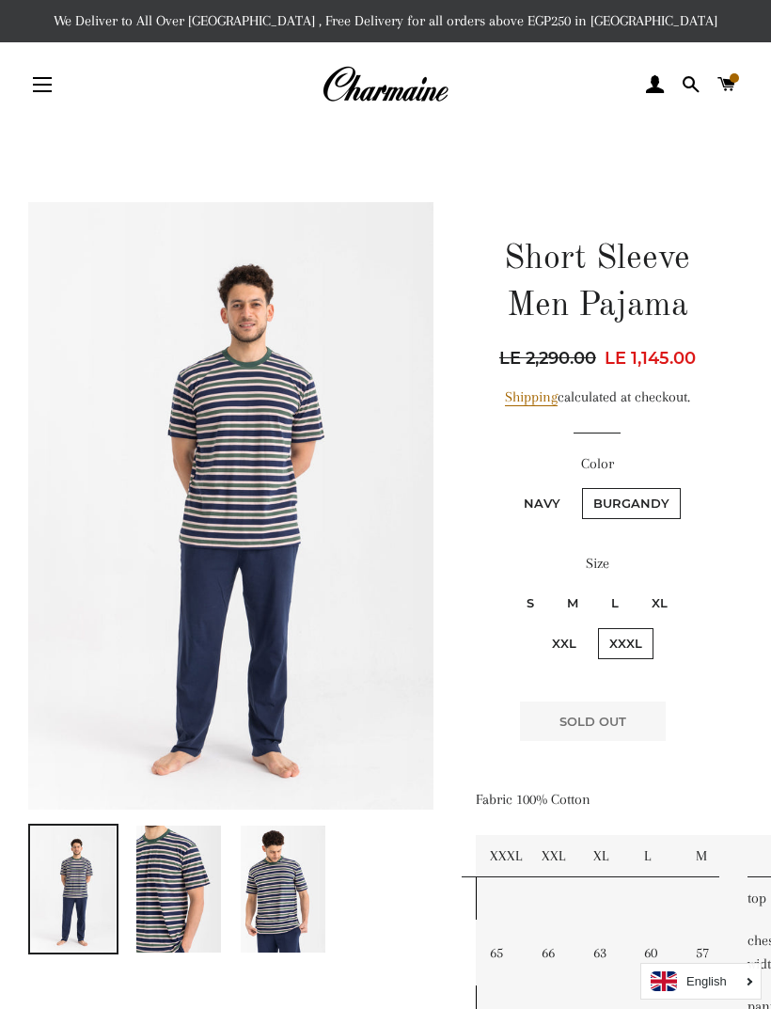
radio input "true"
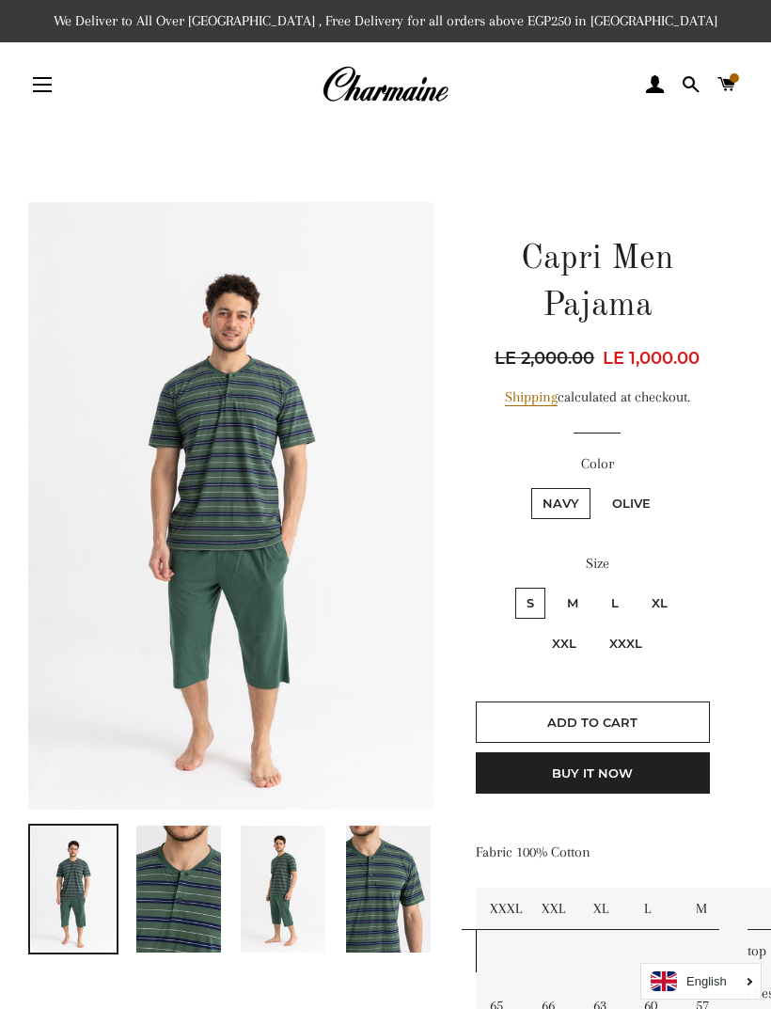
click at [634, 636] on label "XXXL" at bounding box center [625, 643] width 55 height 31
click at [596, 626] on input "XXXL" at bounding box center [595, 625] width 1 height 1
radio input "true"
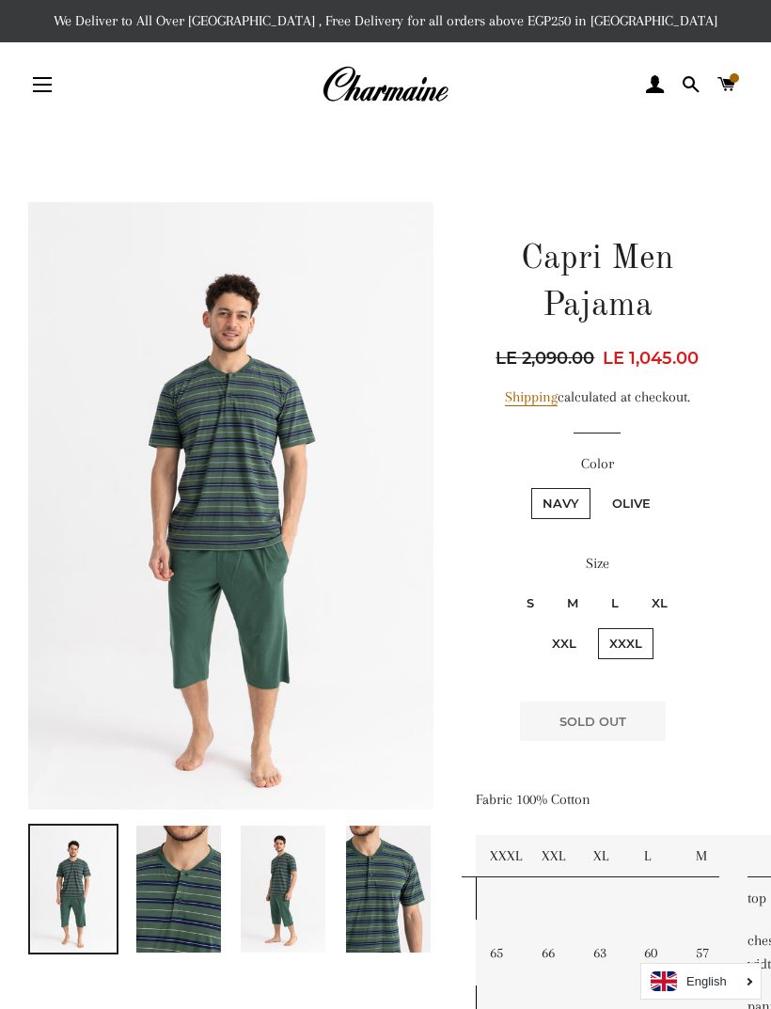
click at [651, 508] on label "Olive" at bounding box center [631, 503] width 61 height 31
click at [599, 486] on input "Olive" at bounding box center [598, 485] width 1 height 1
radio input "true"
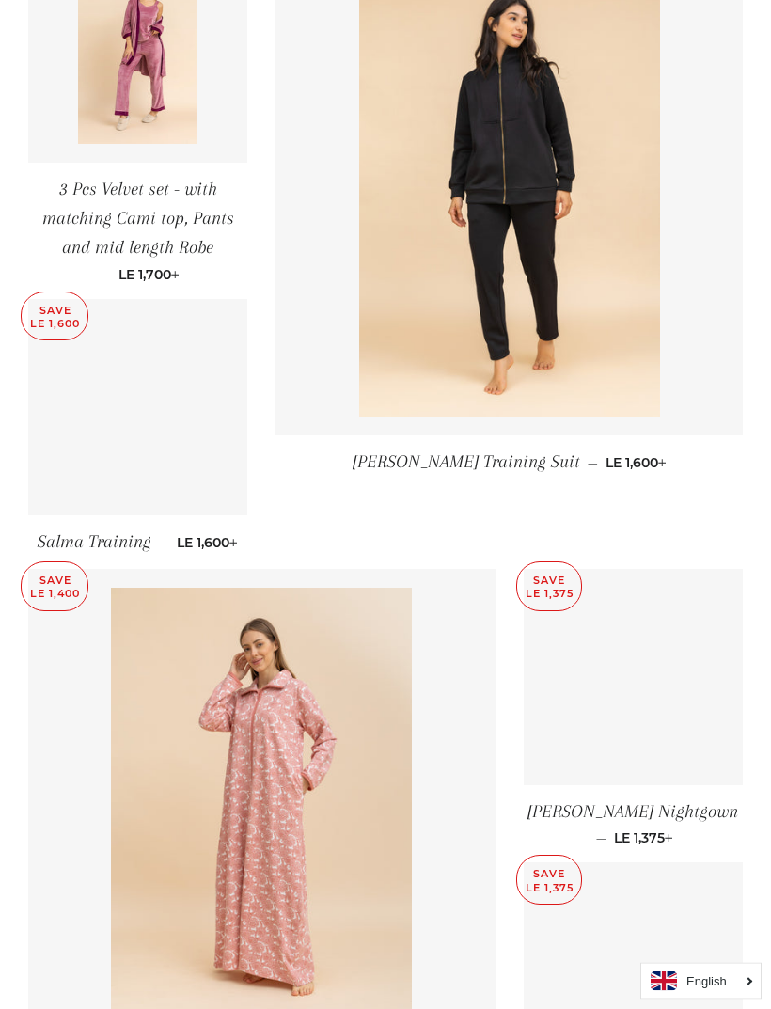
scroll to position [1354, 0]
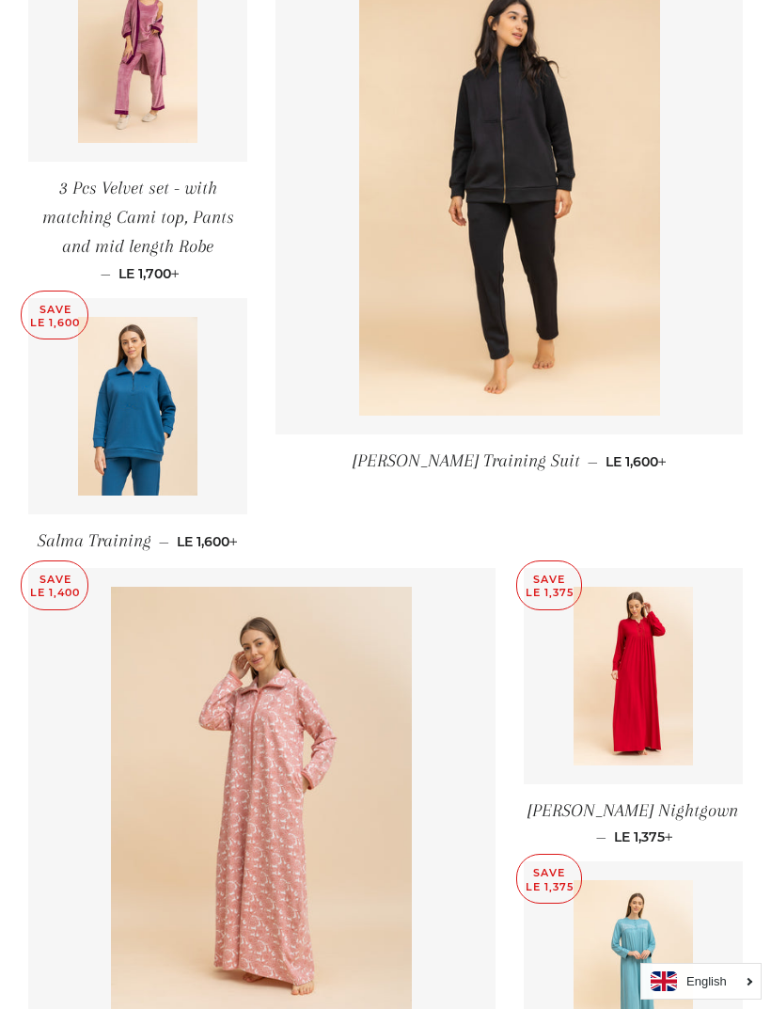
click at [651, 670] on img at bounding box center [633, 676] width 119 height 179
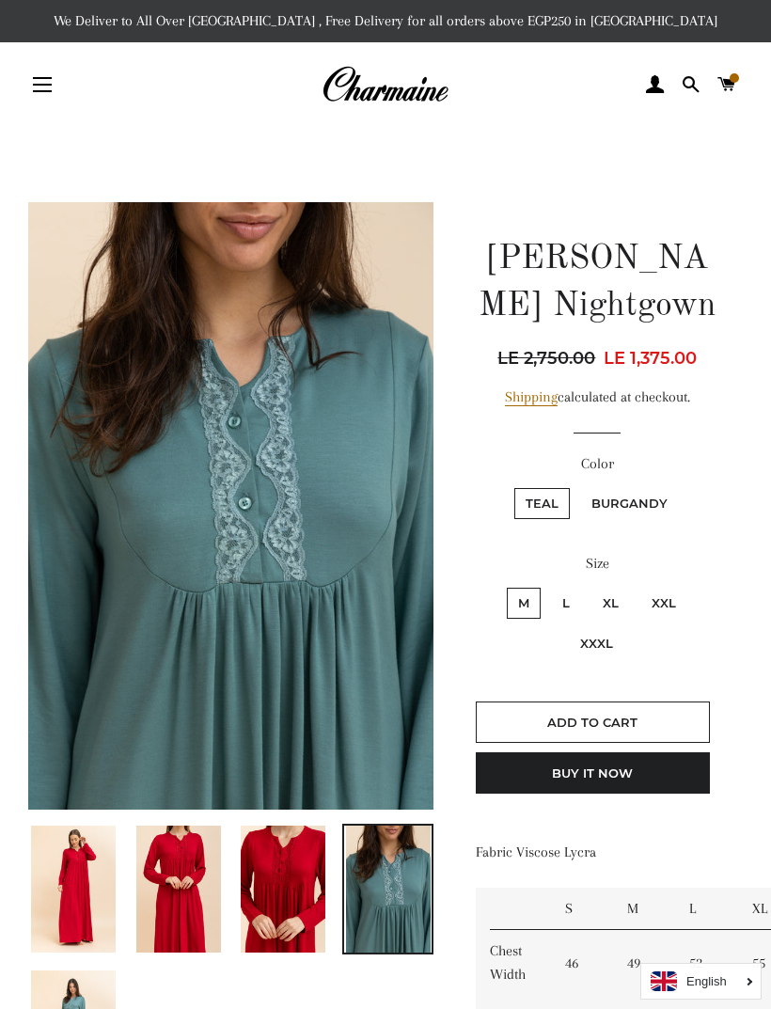
click at [606, 642] on label "XXXL" at bounding box center [596, 643] width 55 height 31
click at [691, 586] on input "XXXL" at bounding box center [691, 585] width 1 height 1
radio input "true"
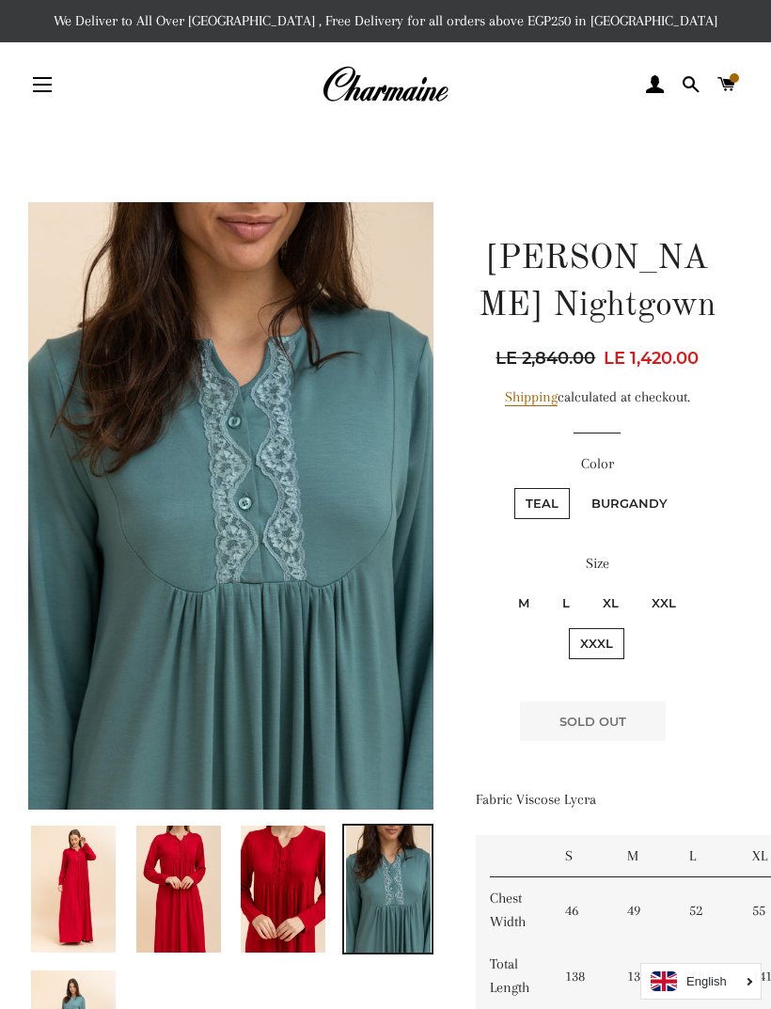
click at [645, 505] on label "Burgandy" at bounding box center [629, 503] width 99 height 31
click at [578, 486] on input "Burgandy" at bounding box center [577, 485] width 1 height 1
radio input "true"
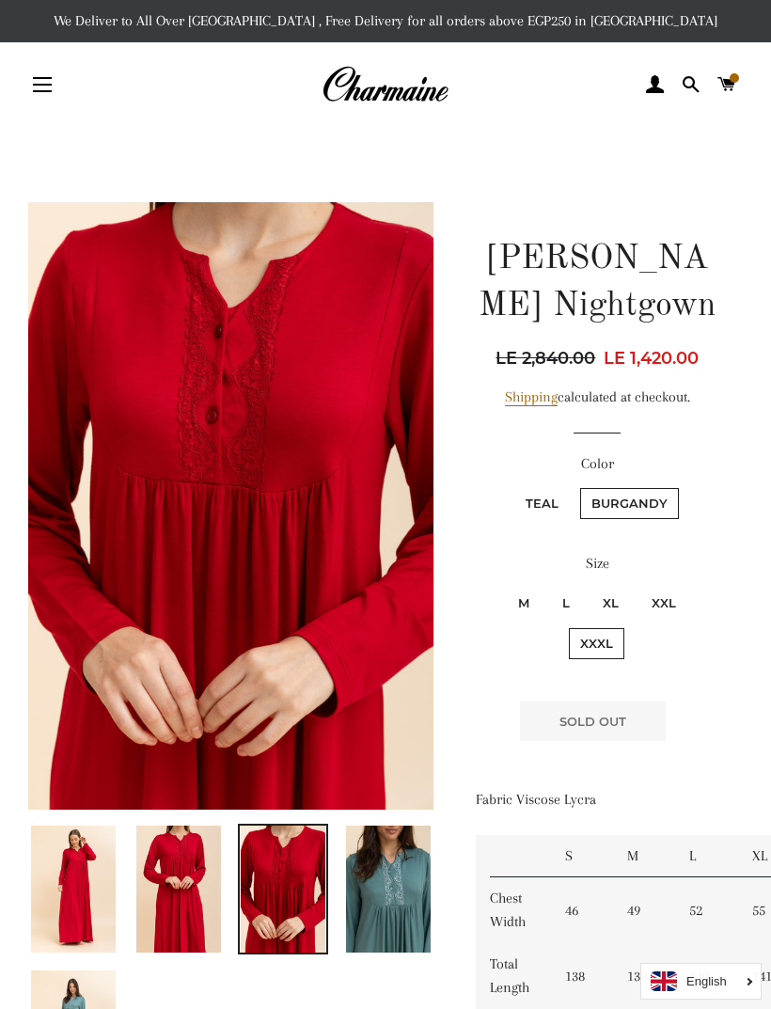
click at [663, 595] on label "XXL" at bounding box center [663, 603] width 47 height 31
click at [638, 586] on input "XXL" at bounding box center [637, 585] width 1 height 1
radio input "true"
click at [557, 513] on label "Teal" at bounding box center [541, 503] width 55 height 31
click at [512, 486] on input "Teal" at bounding box center [511, 485] width 1 height 1
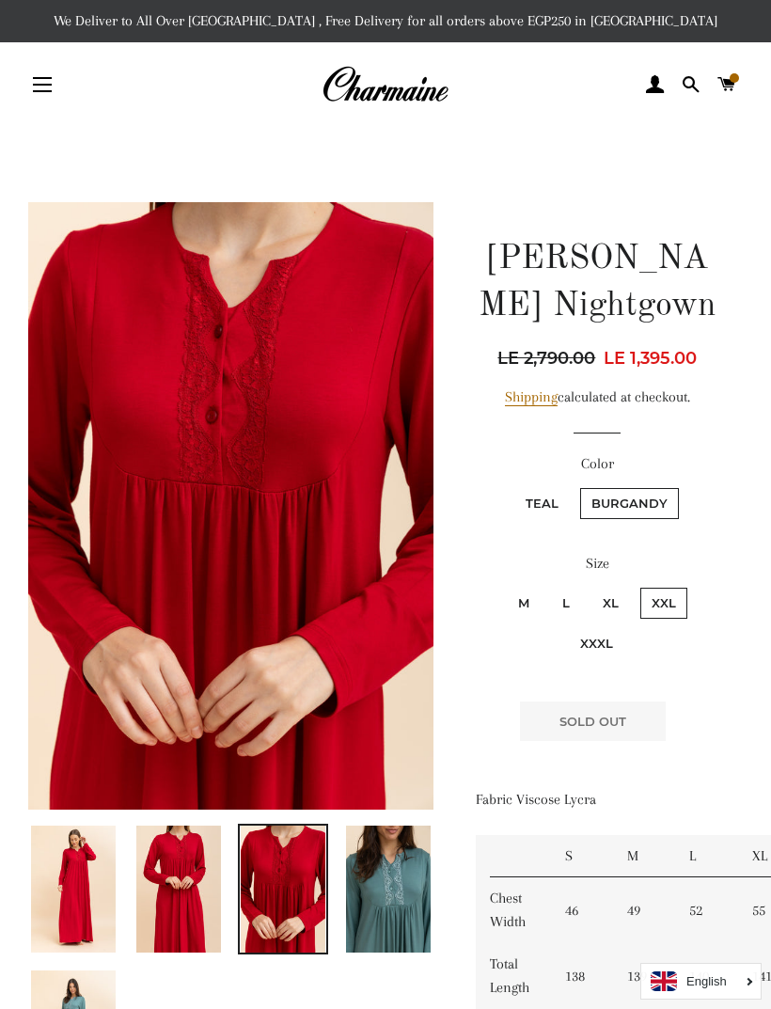
radio input "true"
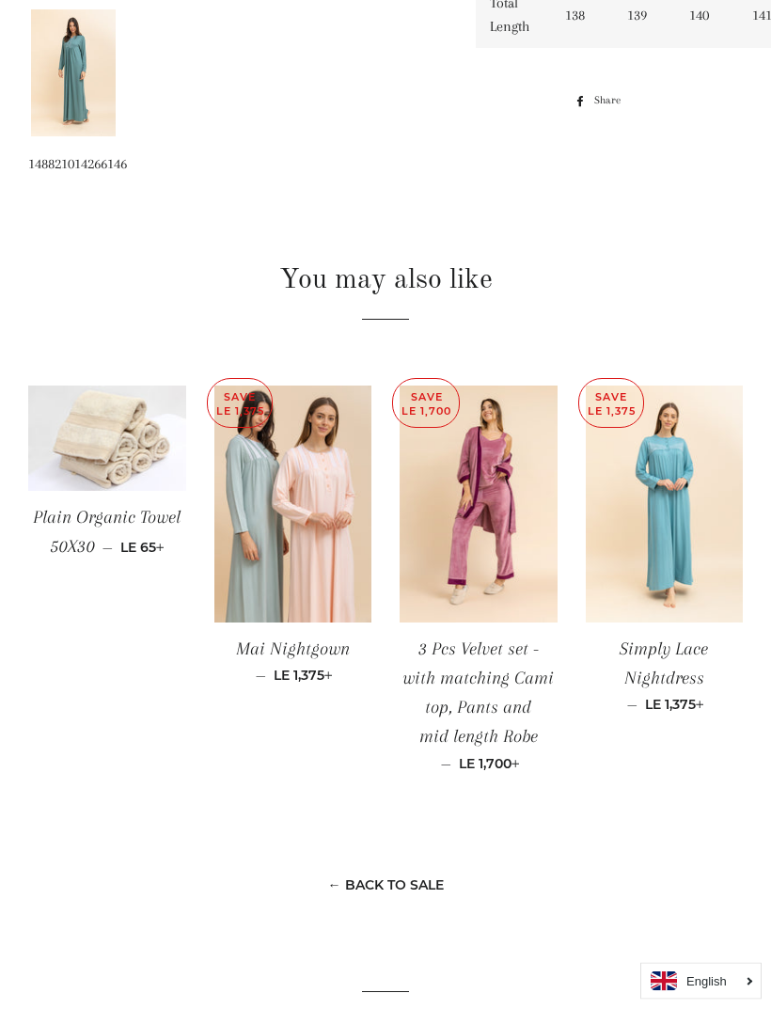
scroll to position [961, 0]
click at [355, 586] on img at bounding box center [293, 503] width 158 height 236
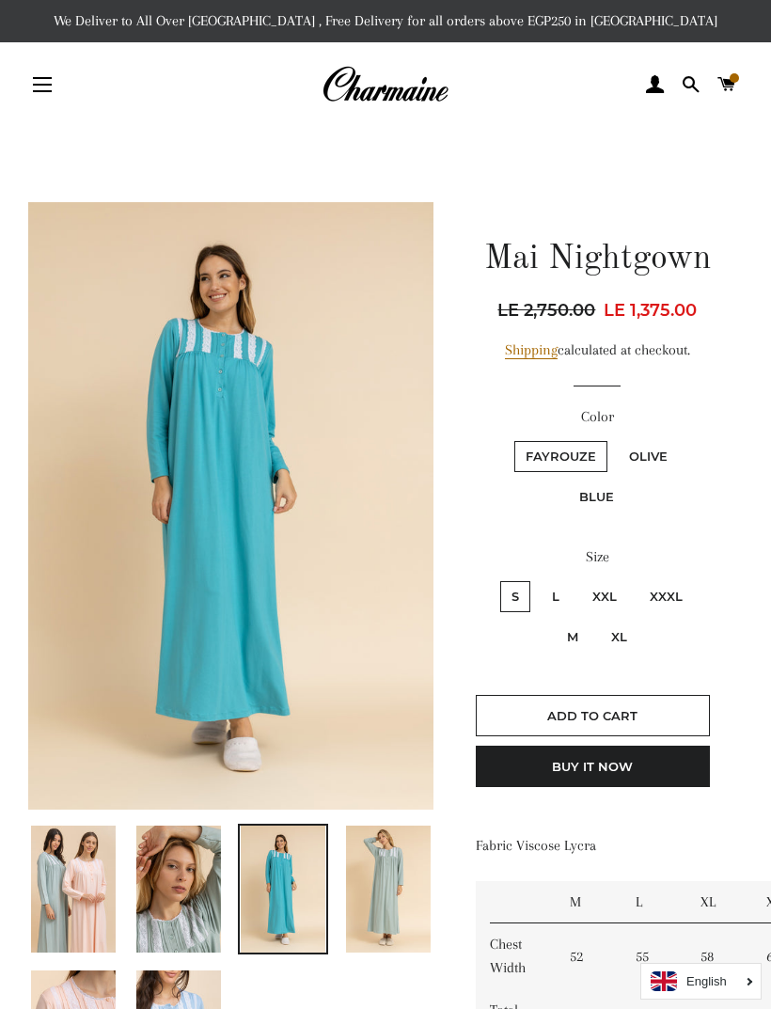
click at [688, 587] on label "XXXL" at bounding box center [665, 596] width 55 height 31
click at [636, 579] on input "XXXL" at bounding box center [636, 578] width 1 height 1
radio input "true"
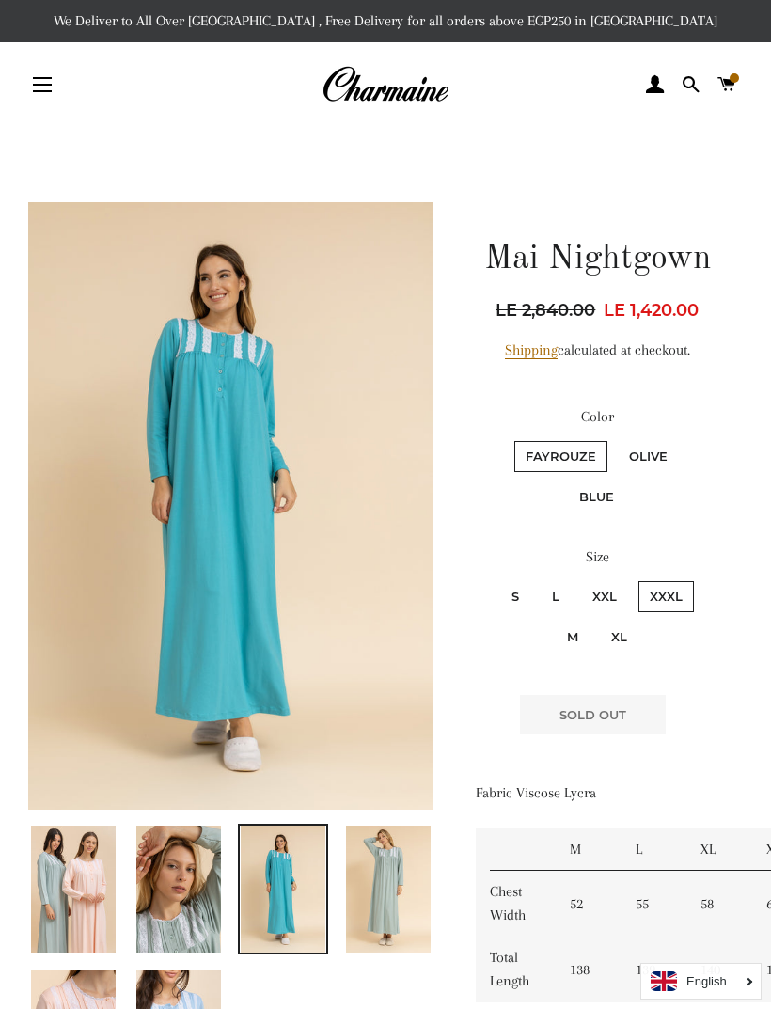
click at [658, 464] on label "Olive" at bounding box center [648, 456] width 61 height 31
click at [616, 439] on input "Olive" at bounding box center [615, 438] width 1 height 1
radio input "true"
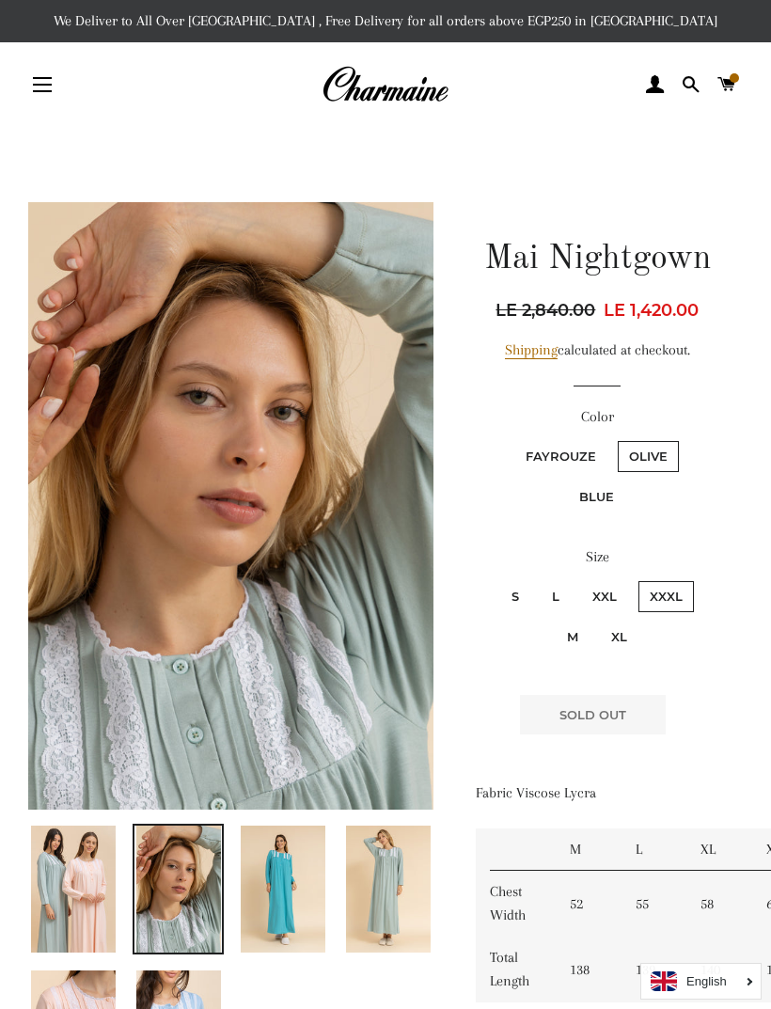
click at [603, 500] on label "Blue" at bounding box center [596, 496] width 57 height 31
click at [683, 439] on input "Blue" at bounding box center [683, 438] width 1 height 1
radio input "true"
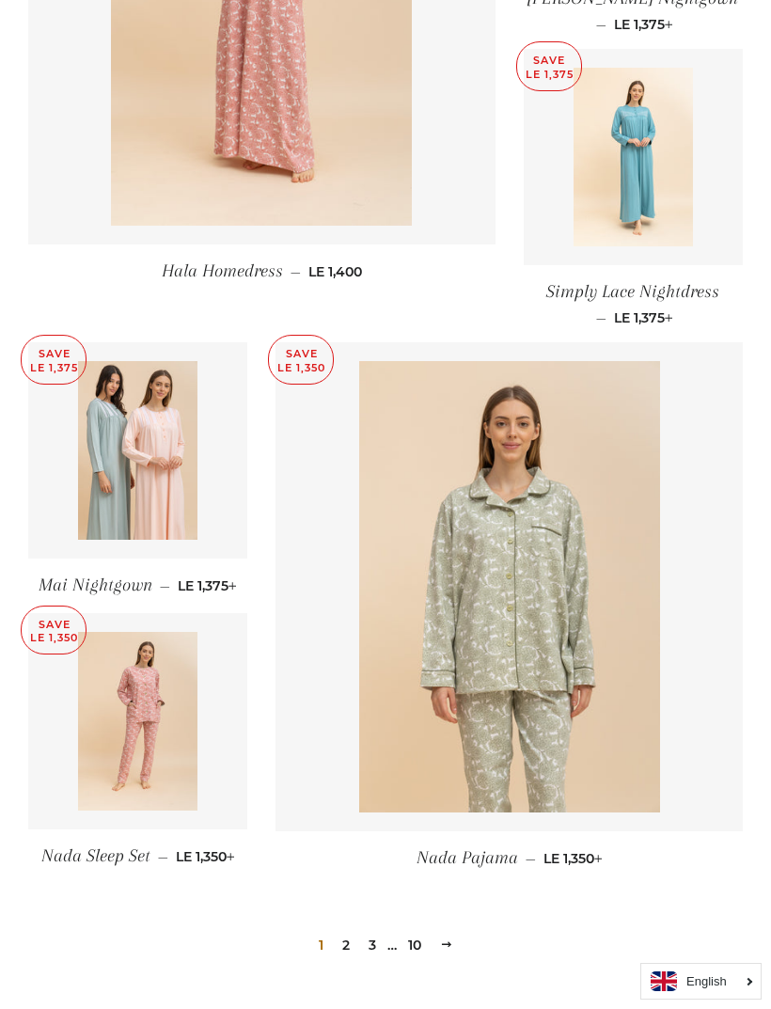
scroll to position [2163, 0]
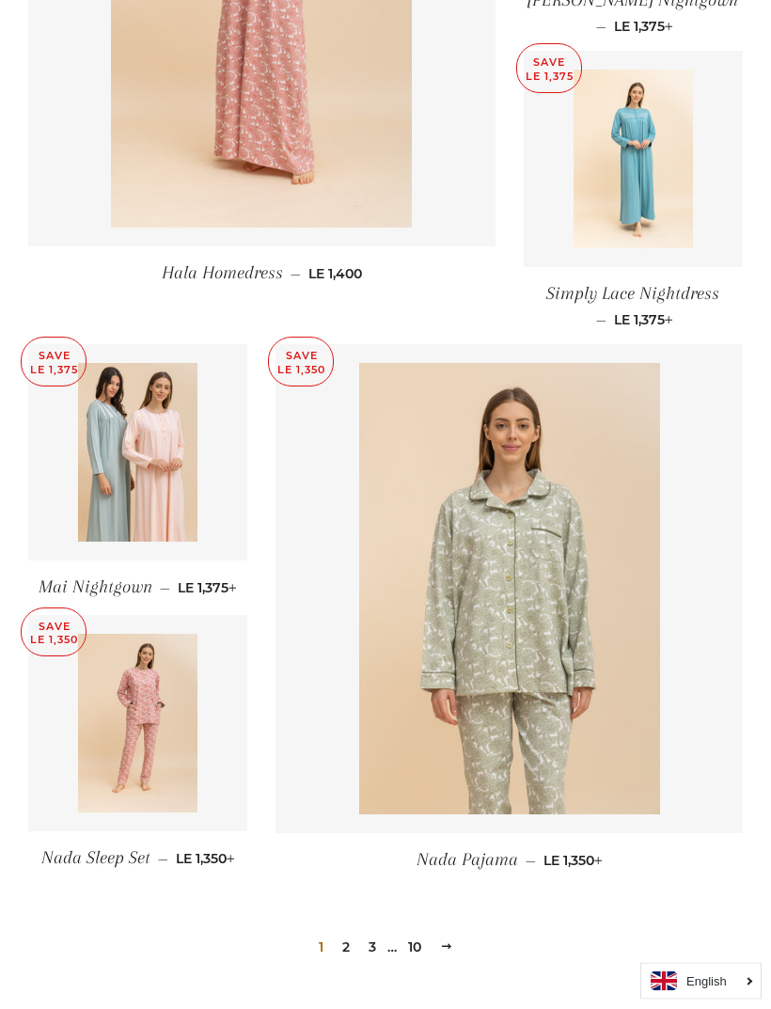
click at [345, 943] on link "2" at bounding box center [346, 948] width 23 height 28
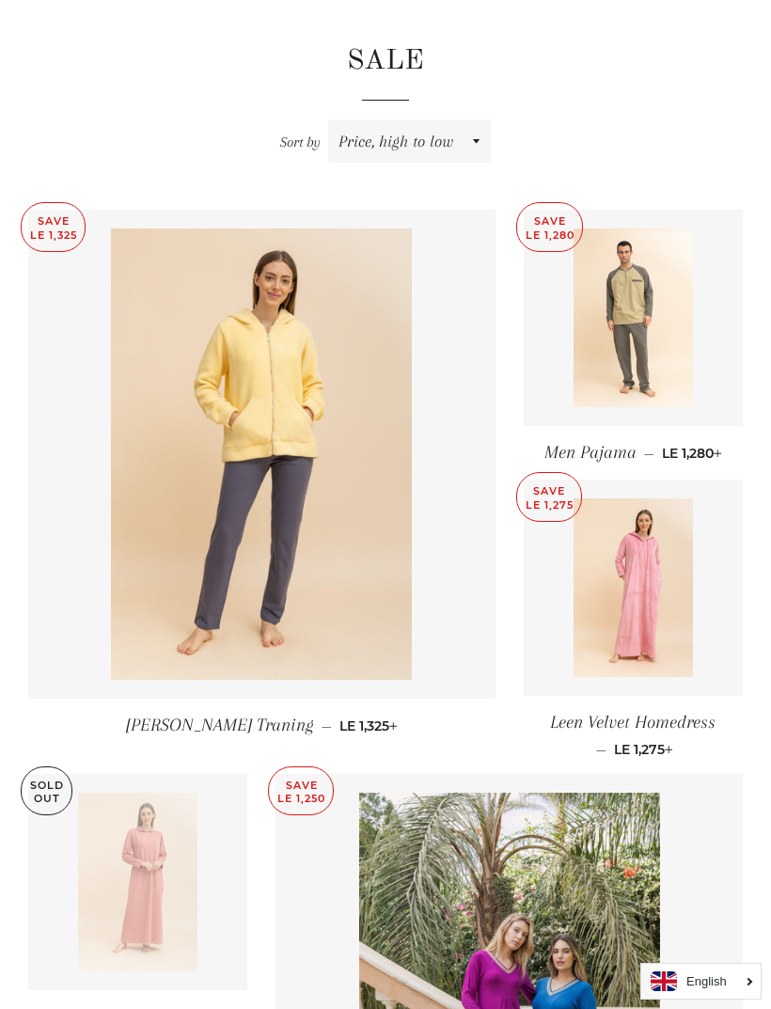
scroll to position [577, 0]
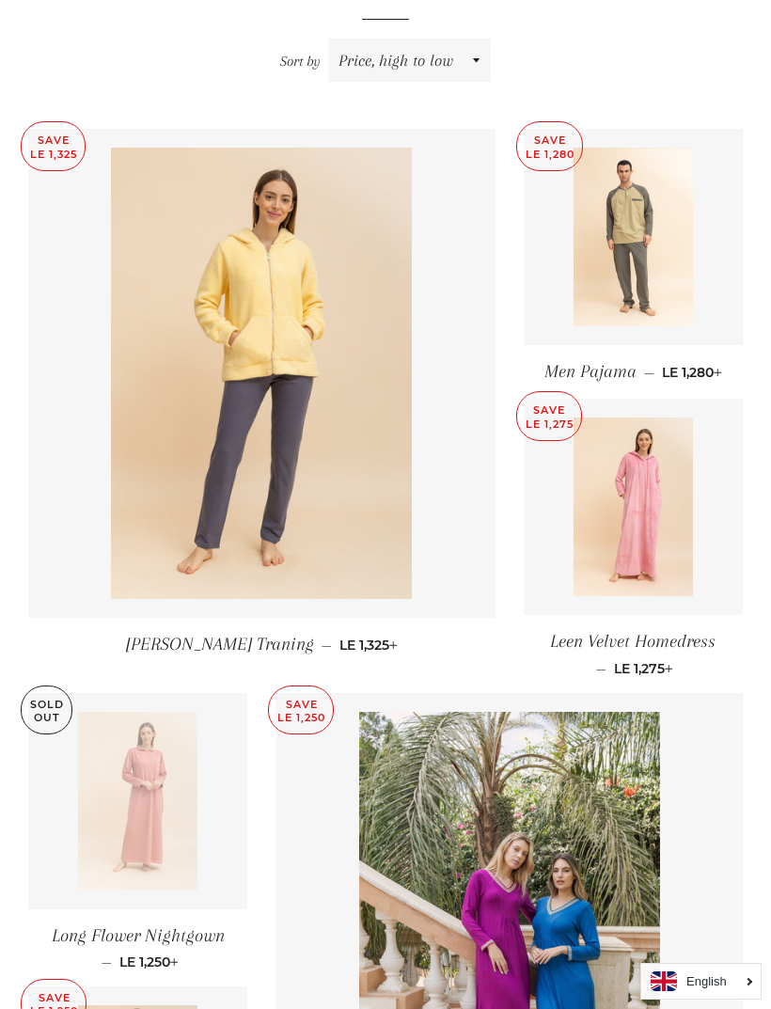
click at [661, 310] on img at bounding box center [633, 237] width 119 height 179
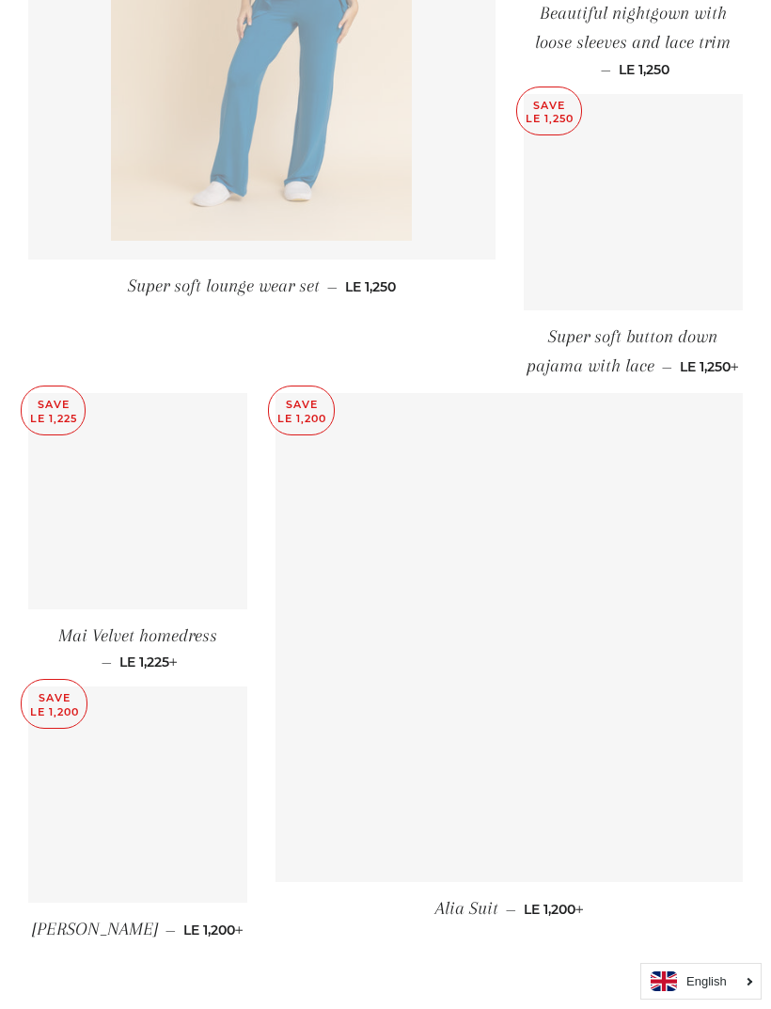
scroll to position [2088, 0]
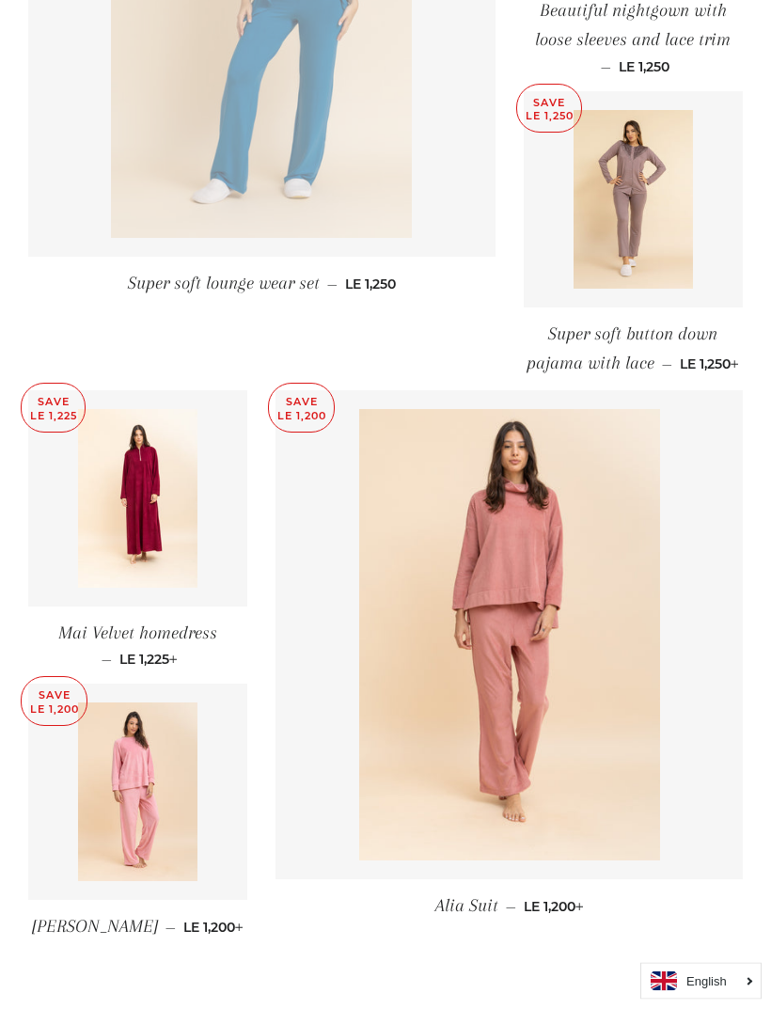
click at [209, 644] on span "Mai Velvet homedress" at bounding box center [137, 633] width 159 height 21
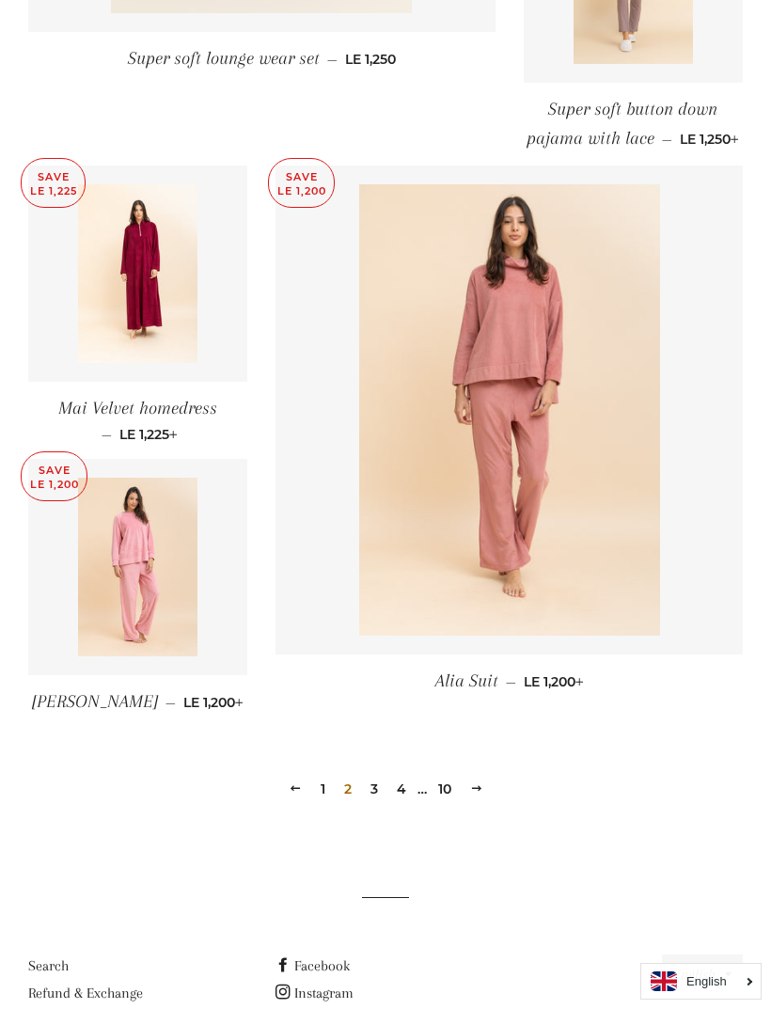
scroll to position [2313, 0]
click at [315, 804] on link "1" at bounding box center [323, 790] width 20 height 28
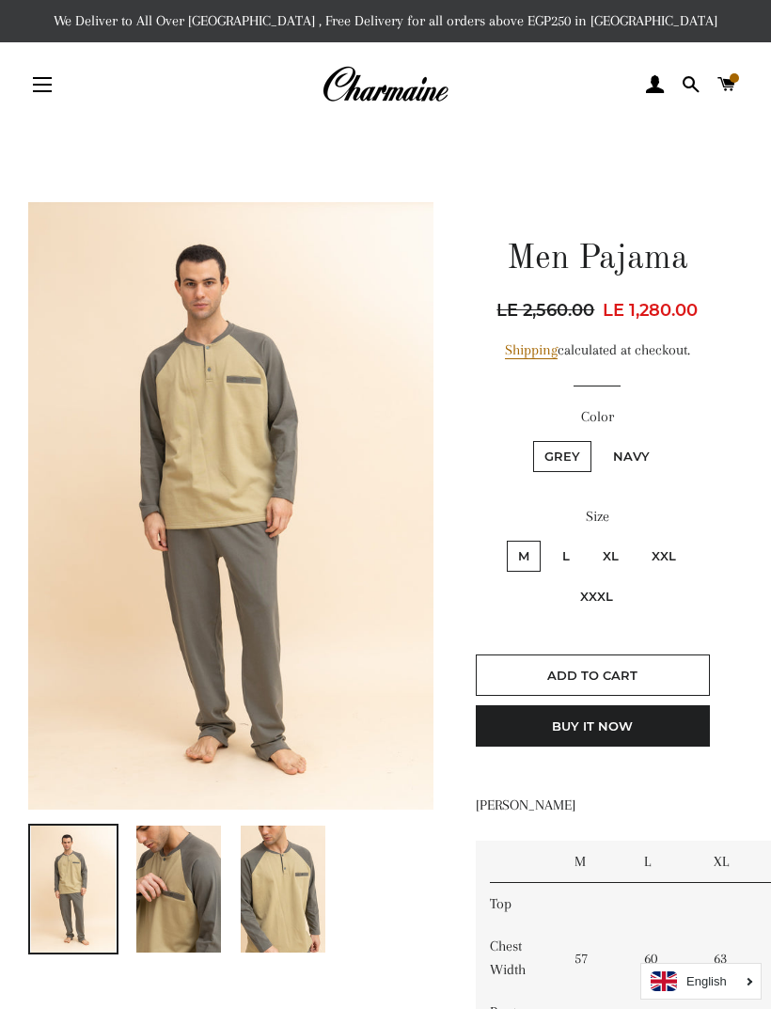
click at [605, 603] on label "XXXL" at bounding box center [596, 596] width 55 height 31
click at [691, 539] on input "XXXL" at bounding box center [691, 538] width 1 height 1
radio input "true"
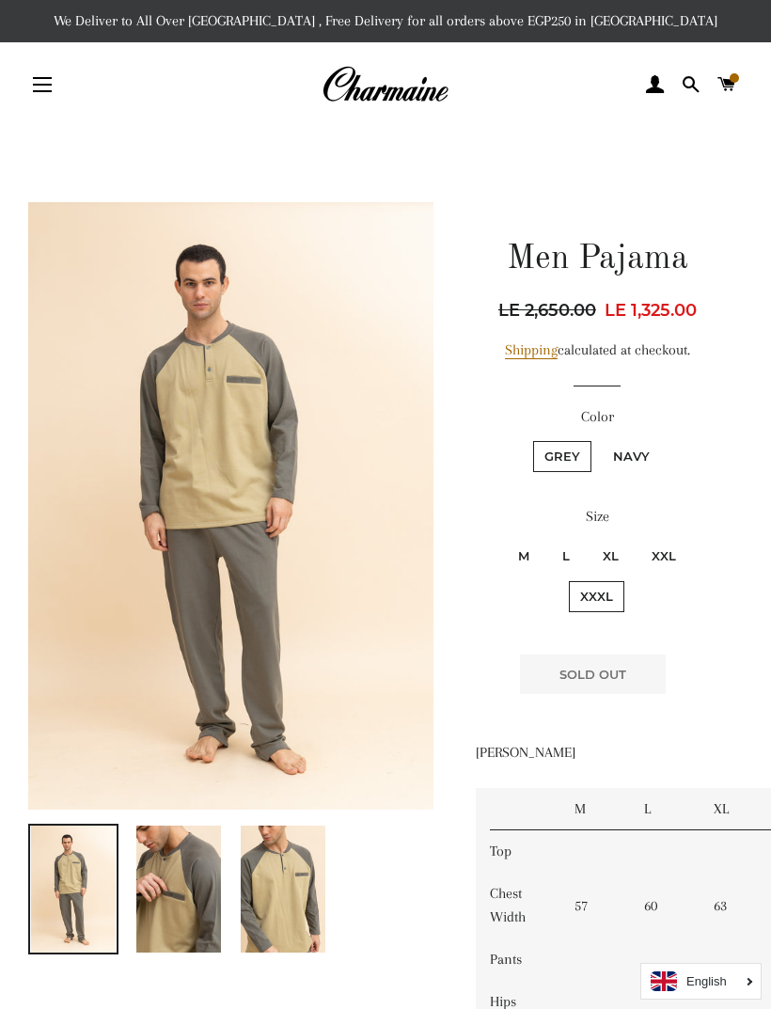
click at [645, 463] on label "Navy" at bounding box center [631, 456] width 59 height 31
click at [600, 439] on input "Navy" at bounding box center [599, 438] width 1 height 1
radio input "true"
click at [678, 557] on label "XXL" at bounding box center [663, 556] width 47 height 31
click at [638, 539] on input "XXL" at bounding box center [637, 538] width 1 height 1
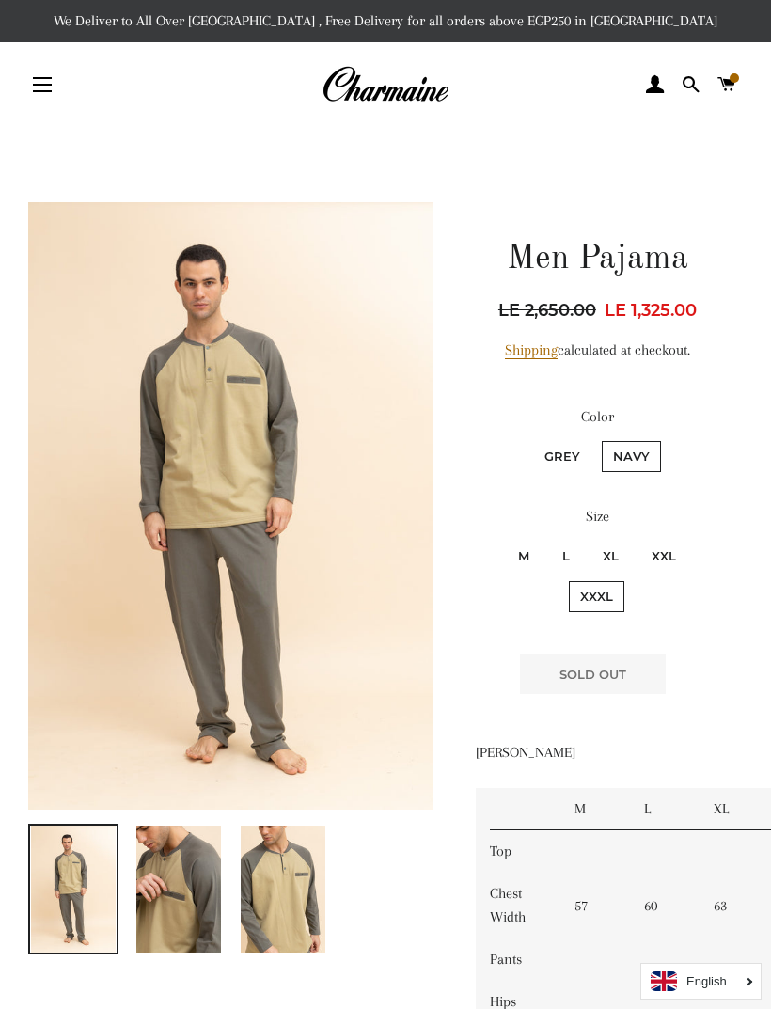
radio input "true"
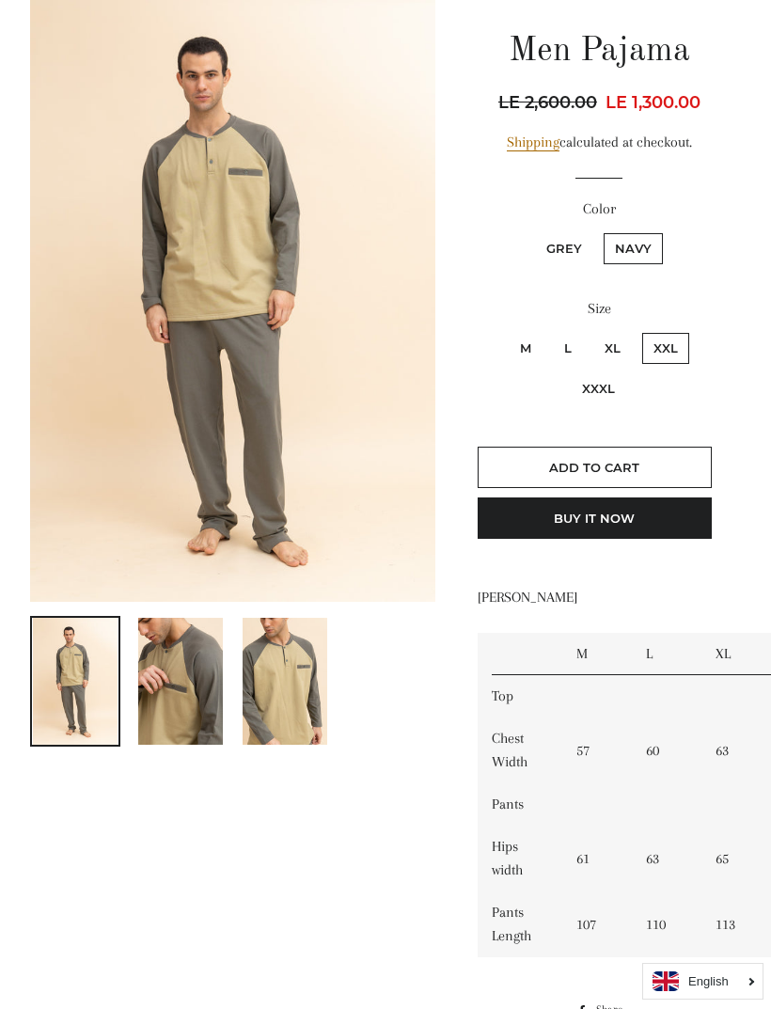
scroll to position [203, 0]
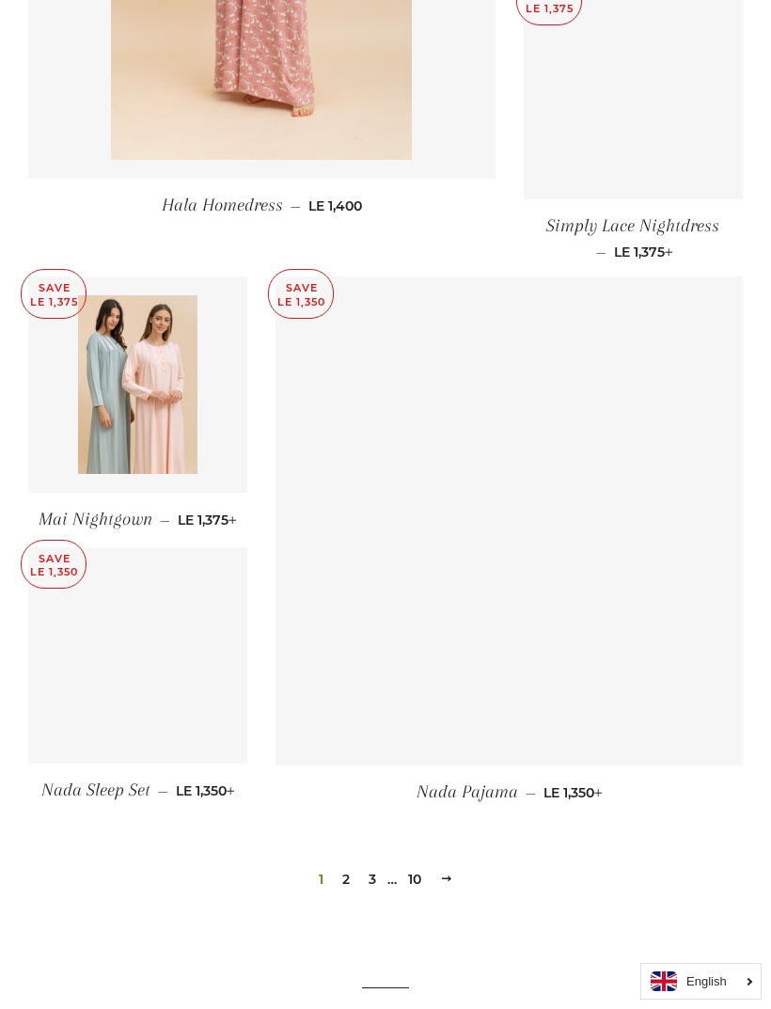
scroll to position [2347, 0]
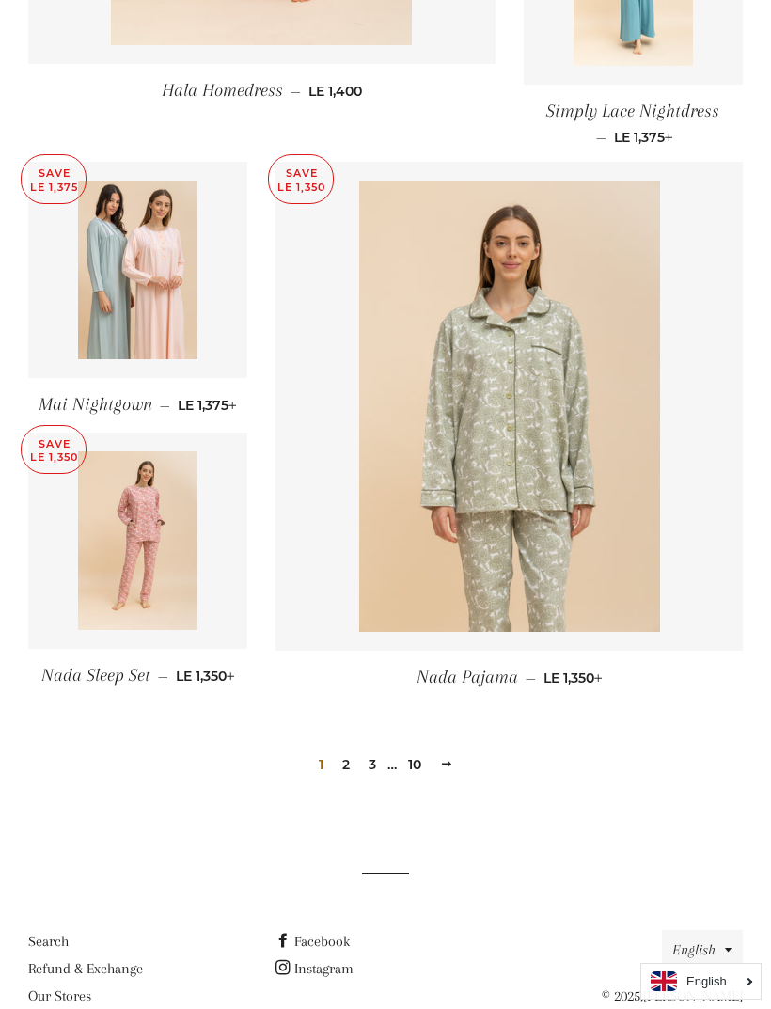
click at [380, 768] on link "3" at bounding box center [372, 764] width 23 height 28
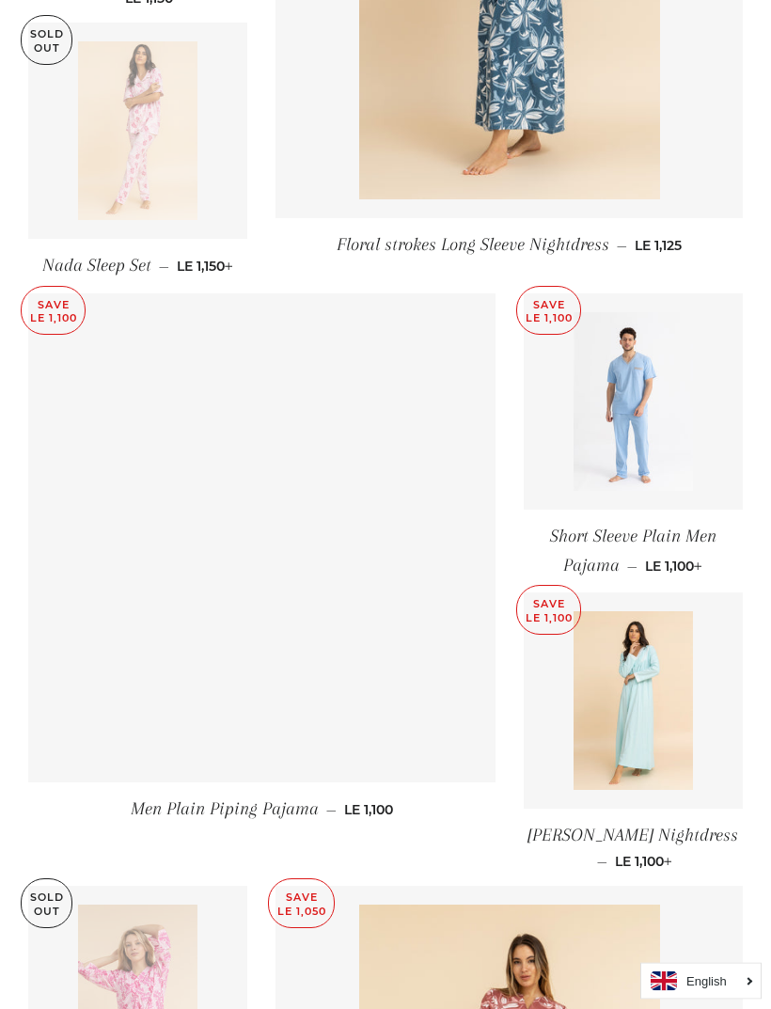
scroll to position [1577, 0]
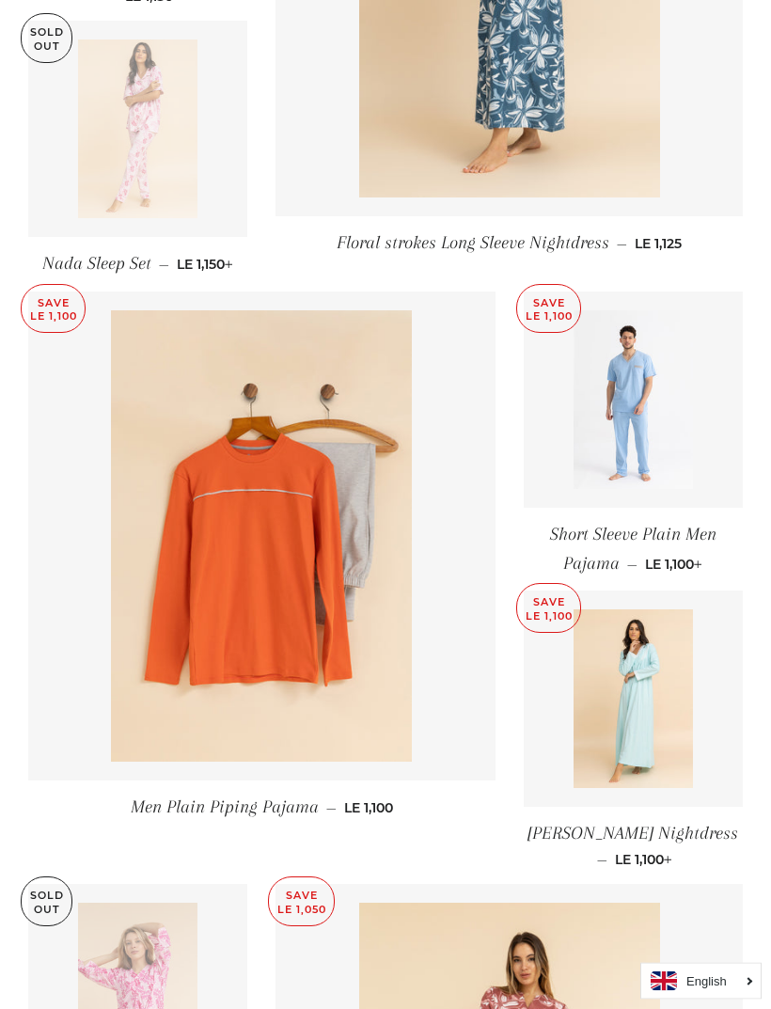
click at [674, 540] on span "Short Sleeve Plain Men Pajama" at bounding box center [633, 550] width 166 height 50
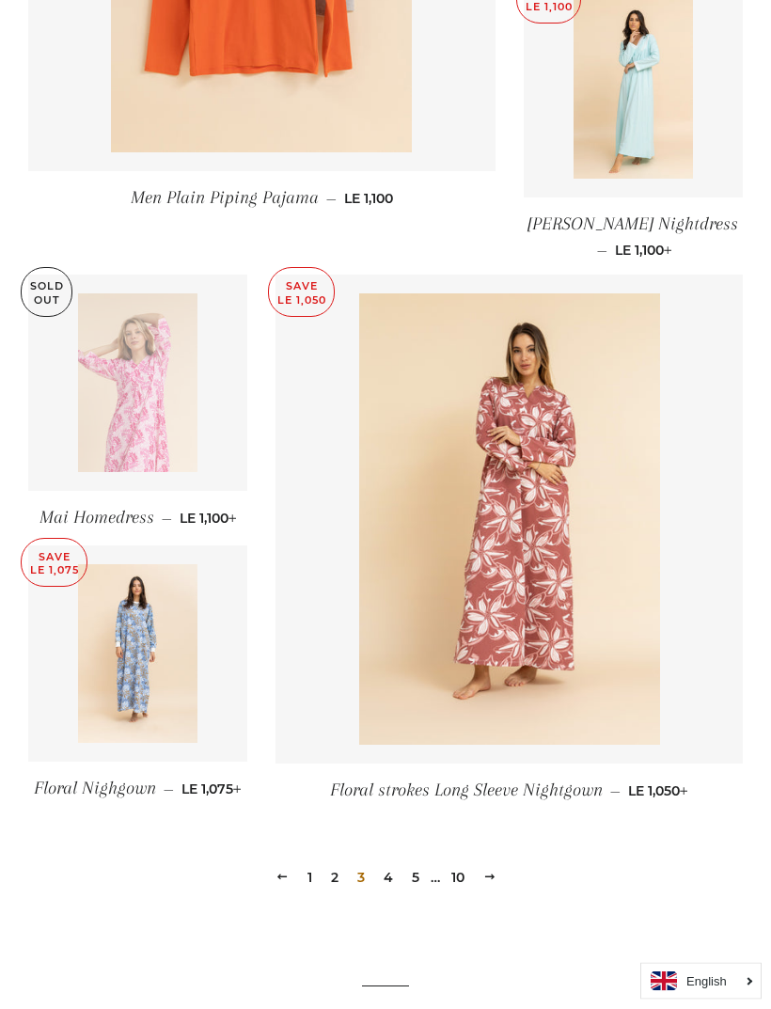
scroll to position [2187, 0]
click at [388, 871] on link "4" at bounding box center [388, 877] width 24 height 28
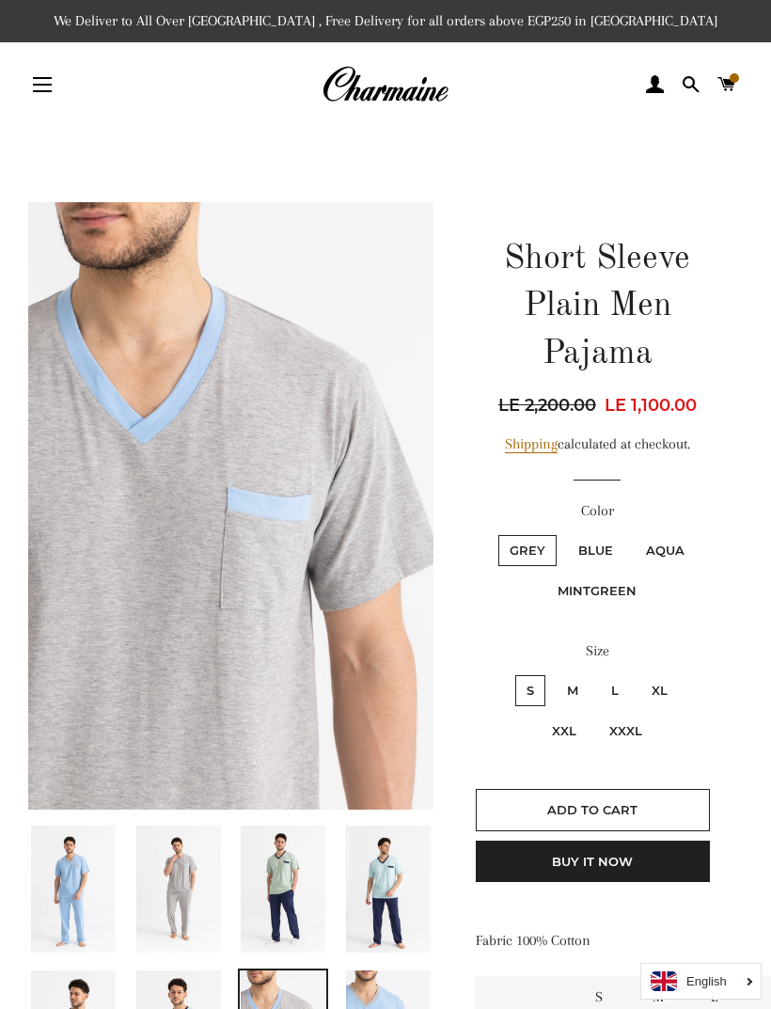
click at [621, 734] on label "XXXL" at bounding box center [625, 730] width 55 height 31
click at [596, 714] on input "XXXL" at bounding box center [595, 713] width 1 height 1
radio input "true"
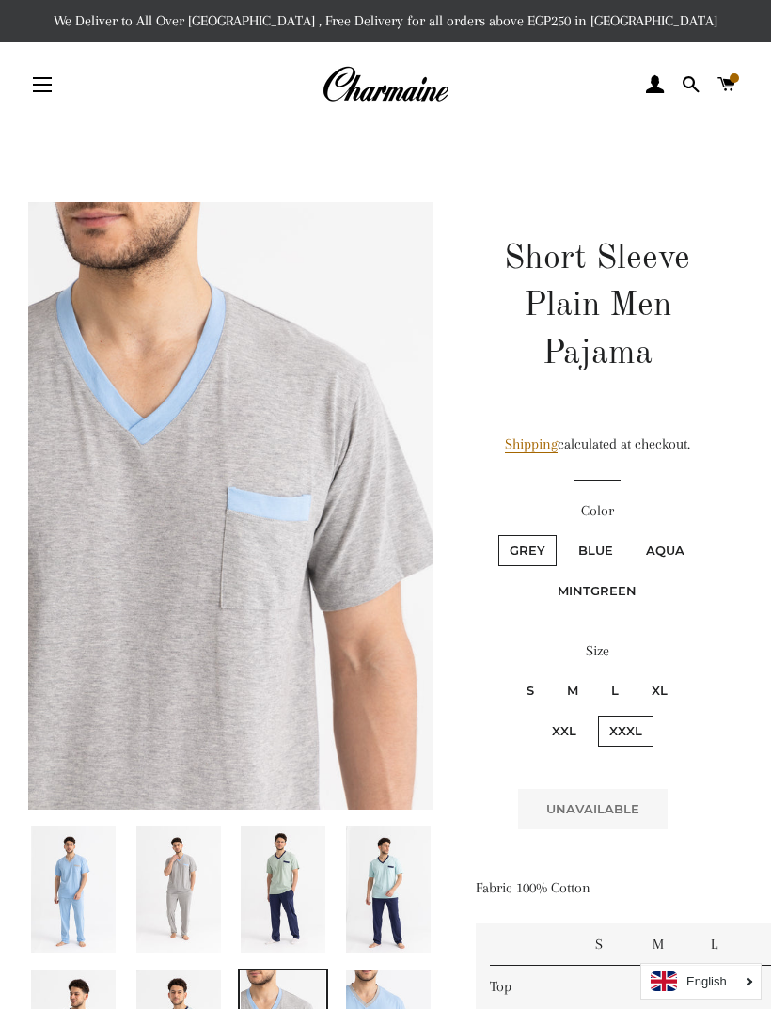
click at [665, 558] on label "Aqua" at bounding box center [665, 550] width 61 height 31
click at [633, 533] on input "Aqua" at bounding box center [632, 532] width 1 height 1
radio input "true"
click at [597, 556] on label "Blue" at bounding box center [595, 550] width 57 height 31
click at [565, 533] on input "Blue" at bounding box center [564, 532] width 1 height 1
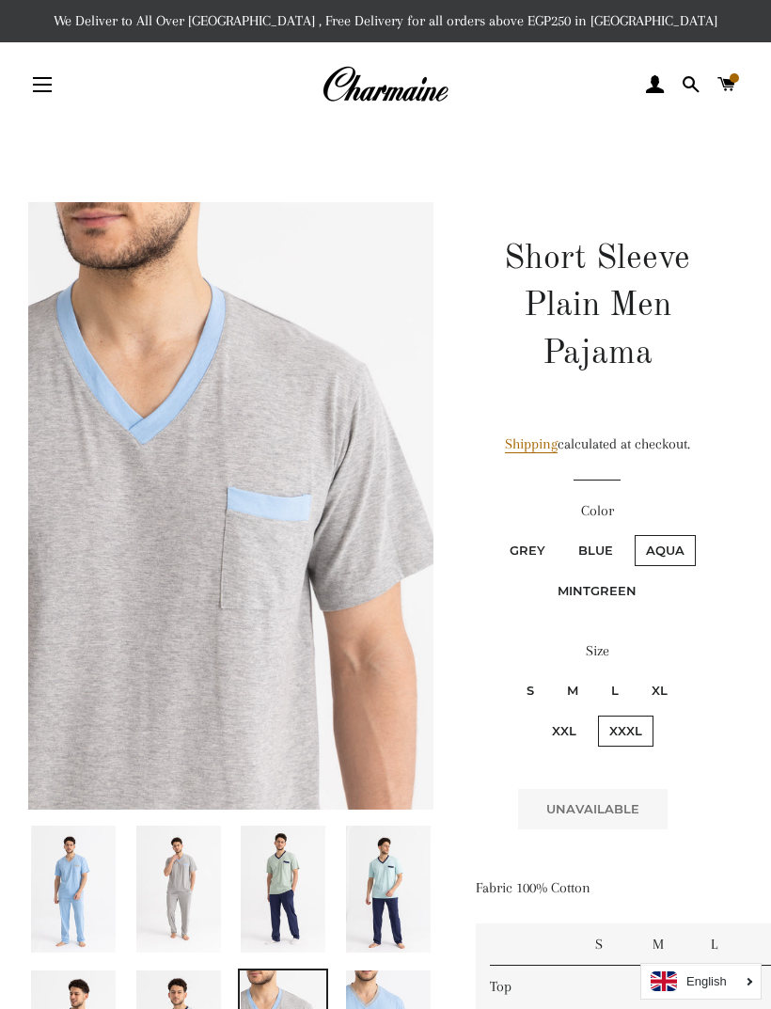
radio input "true"
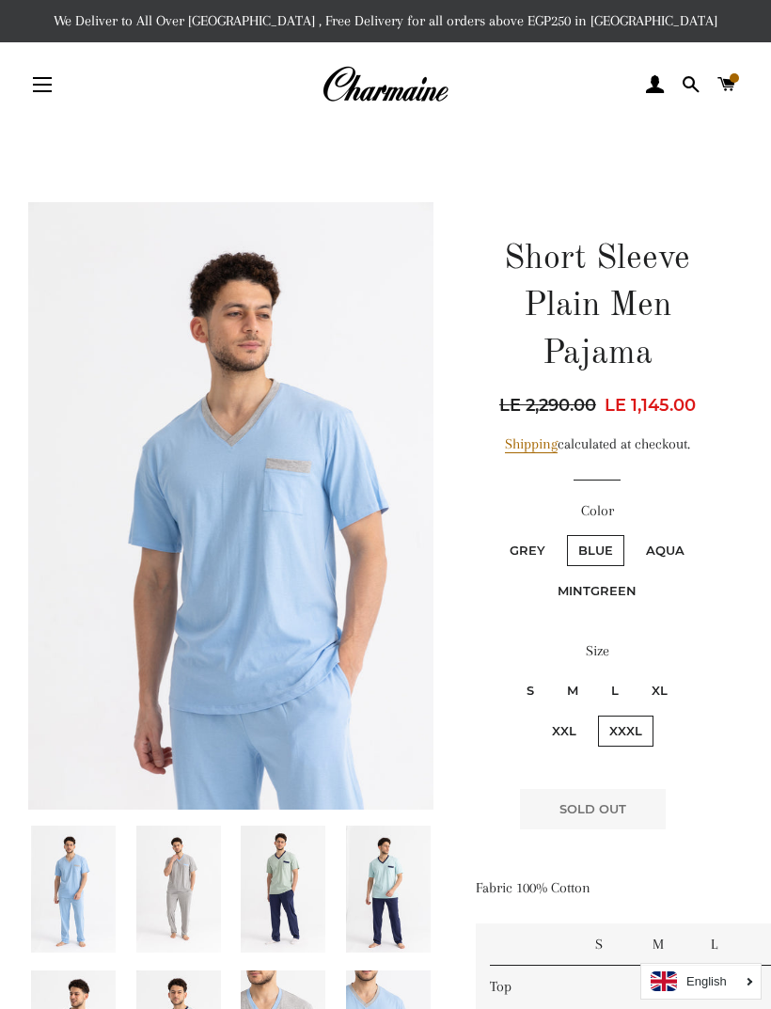
click at [613, 594] on label "MintGreen" at bounding box center [597, 590] width 102 height 31
click at [699, 533] on input "MintGreen" at bounding box center [699, 532] width 1 height 1
radio input "true"
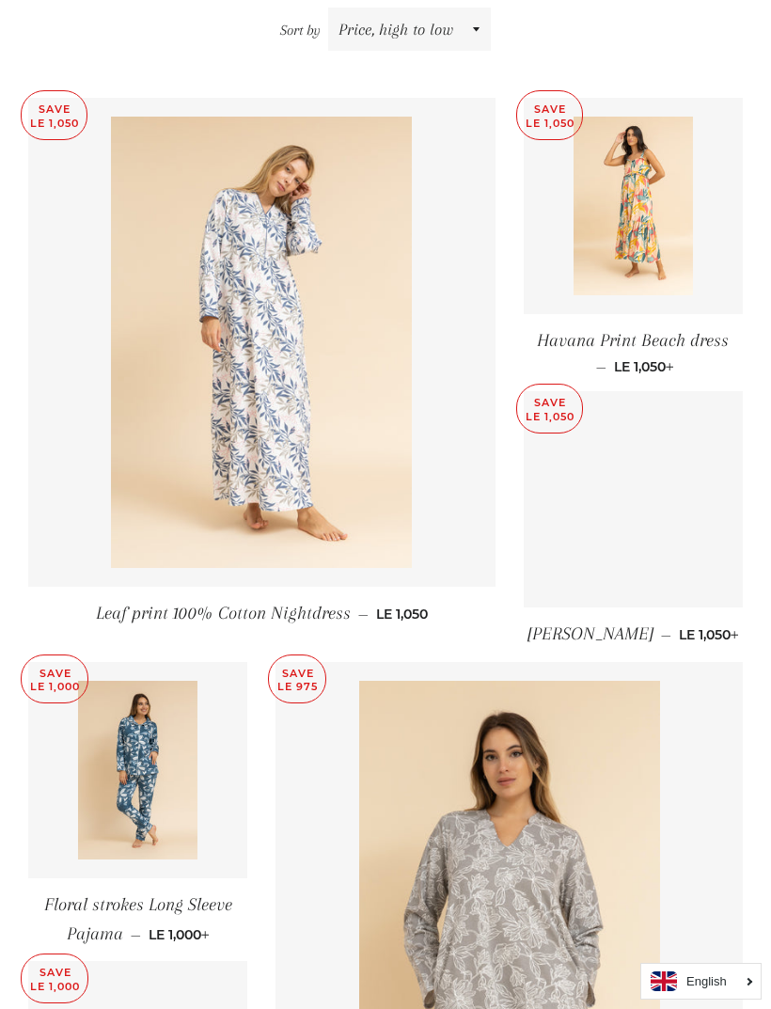
scroll to position [605, 0]
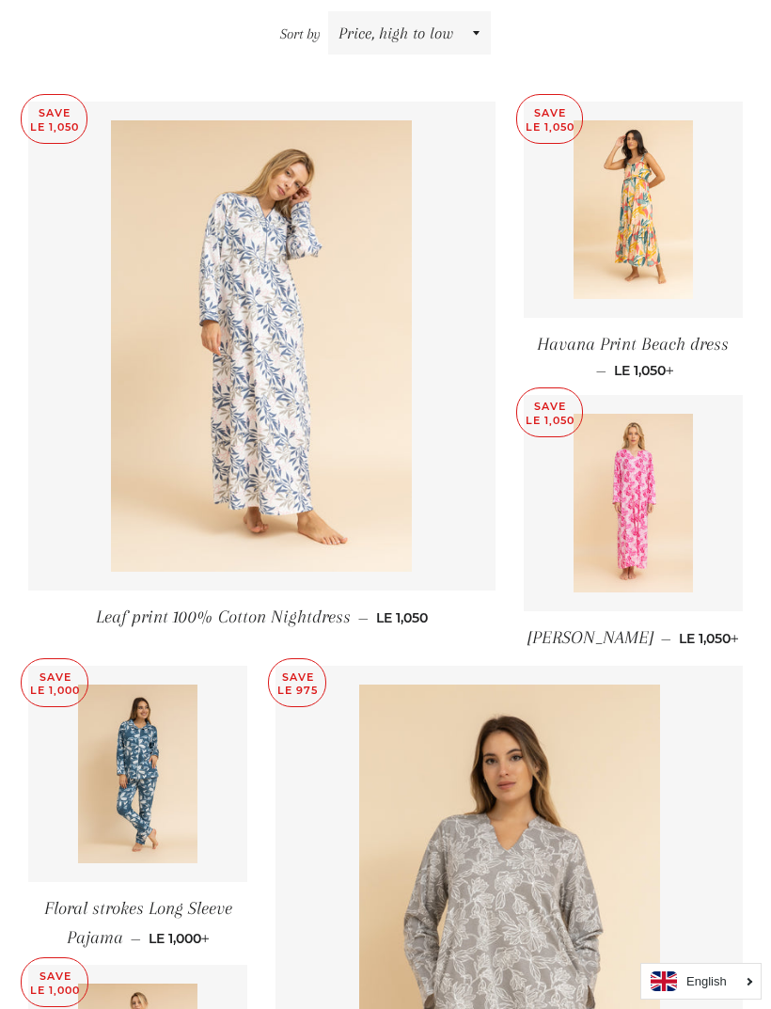
click at [650, 256] on img at bounding box center [633, 209] width 119 height 179
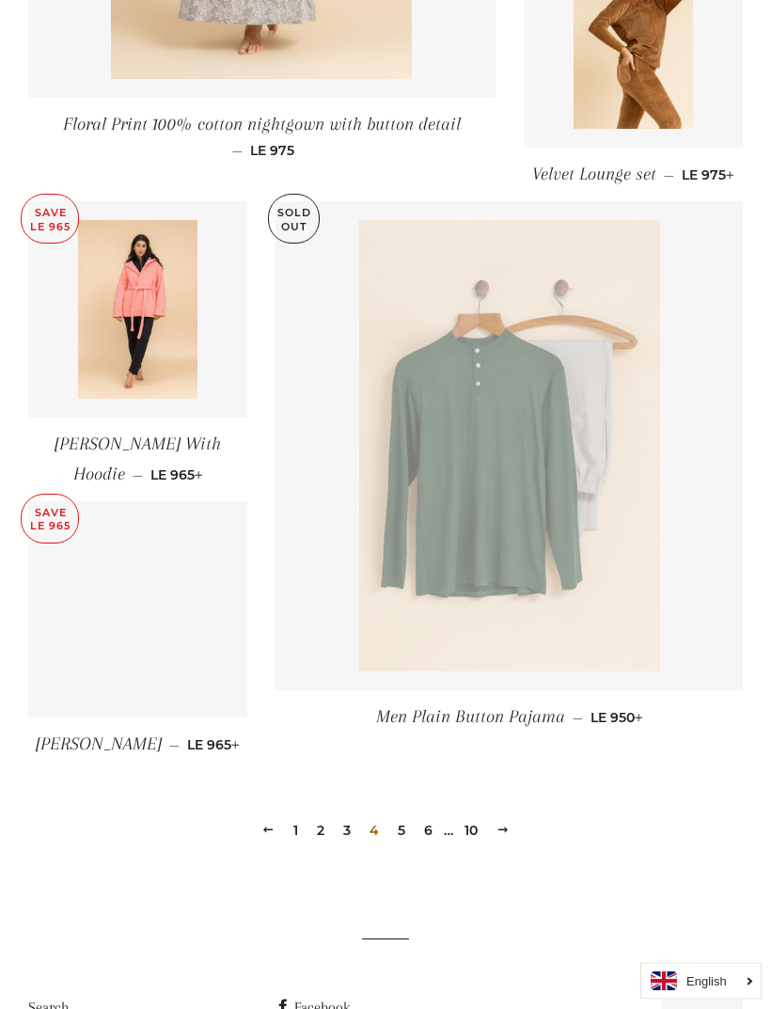
scroll to position [2349, 0]
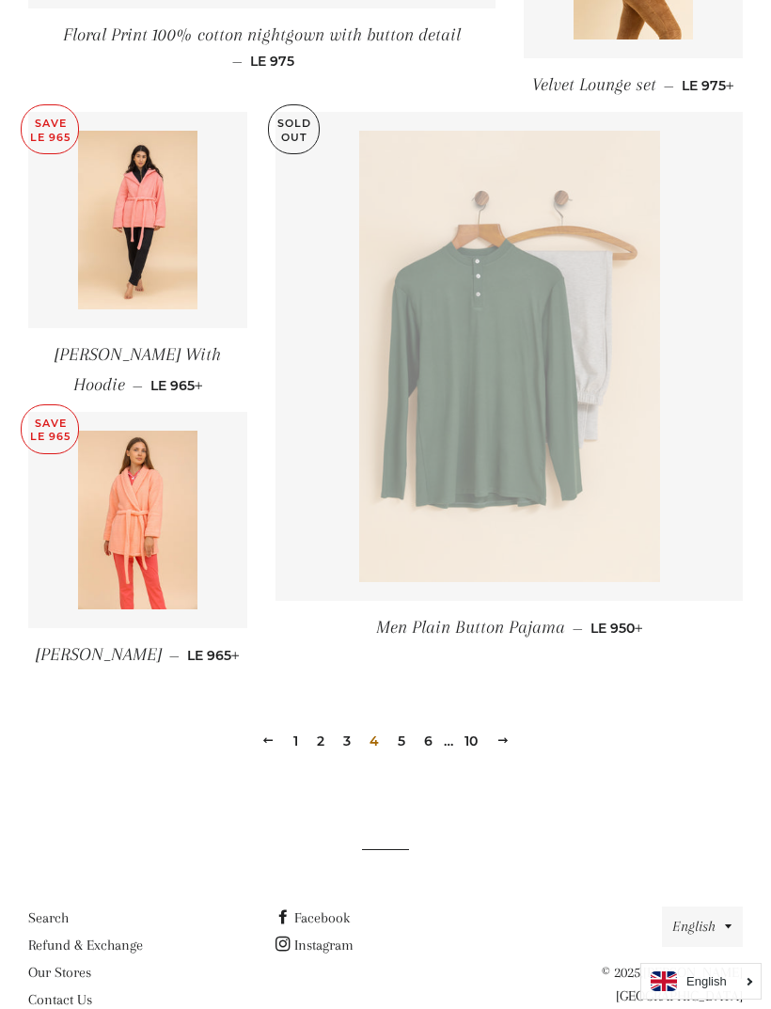
click at [423, 752] on link "6" at bounding box center [428, 741] width 24 height 28
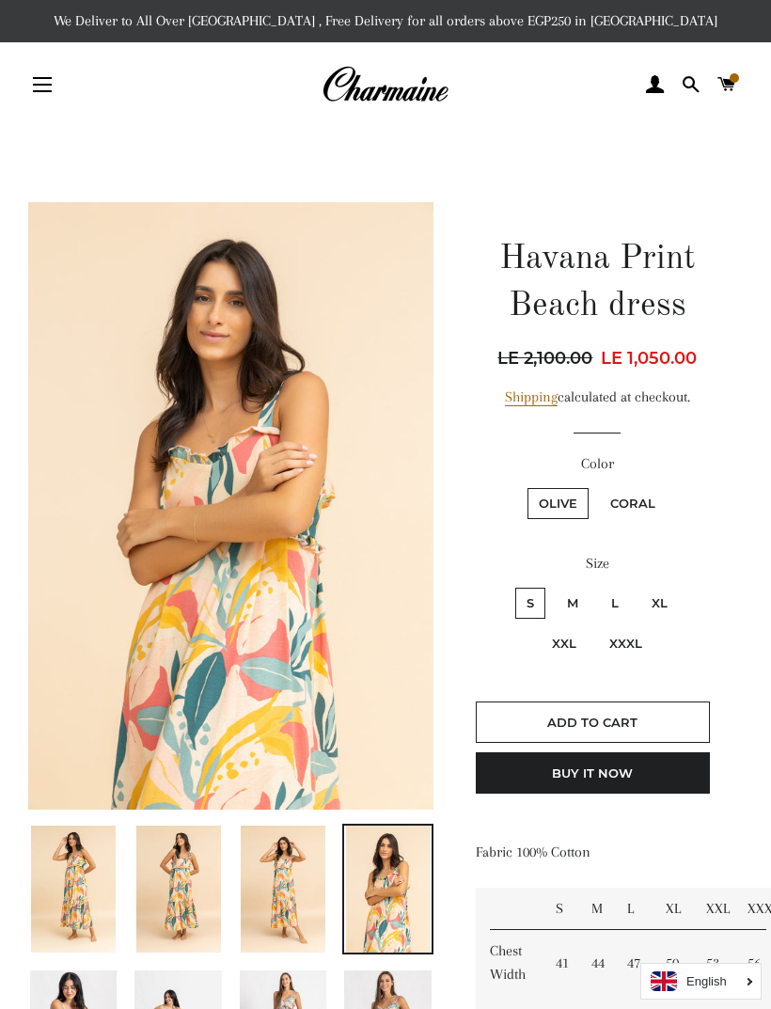
click at [629, 643] on label "XXXL" at bounding box center [625, 643] width 55 height 31
click at [596, 626] on input "XXXL" at bounding box center [595, 625] width 1 height 1
radio input "true"
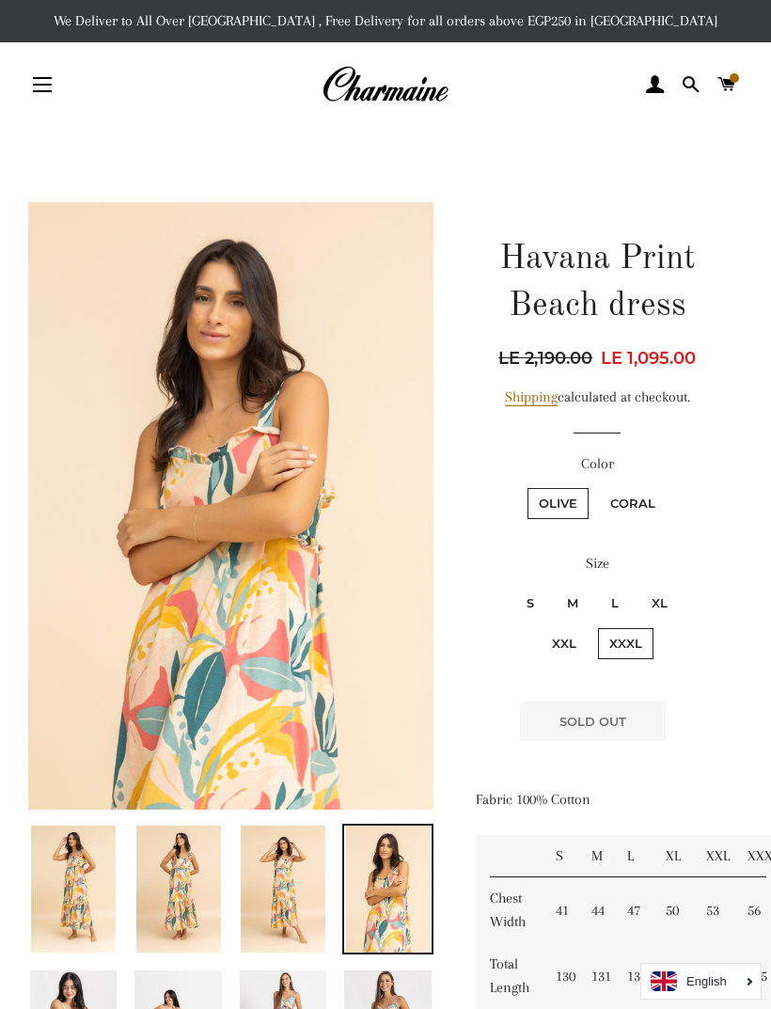
click at [631, 510] on label "Coral" at bounding box center [633, 503] width 68 height 31
click at [597, 486] on input "Coral" at bounding box center [596, 485] width 1 height 1
radio input "true"
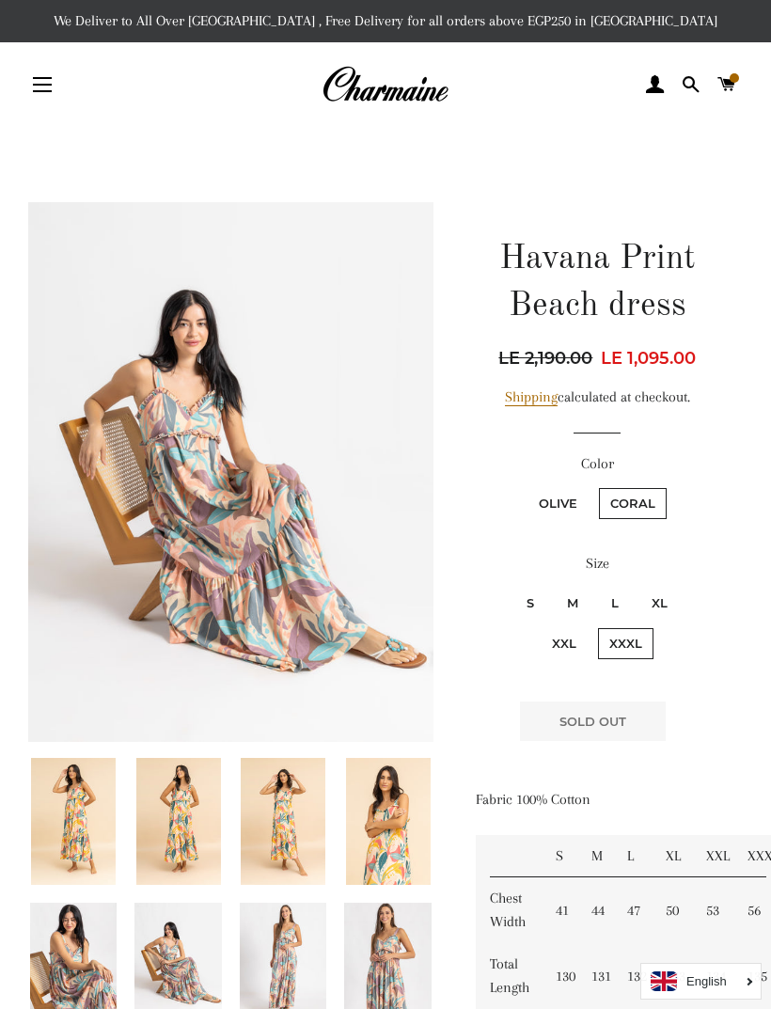
click at [560, 648] on label "XXL" at bounding box center [564, 643] width 47 height 31
click at [683, 586] on input "XXL" at bounding box center [683, 585] width 1 height 1
radio input "true"
click at [563, 510] on label "Olive" at bounding box center [557, 503] width 61 height 31
click at [526, 486] on input "Olive" at bounding box center [525, 485] width 1 height 1
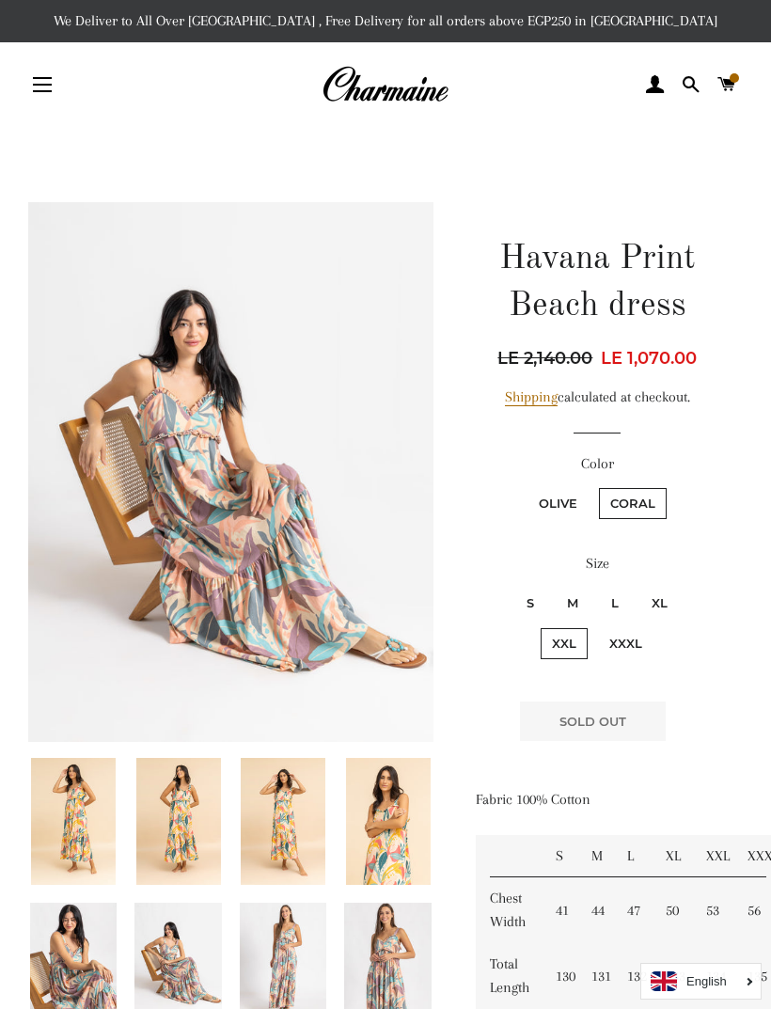
radio input "true"
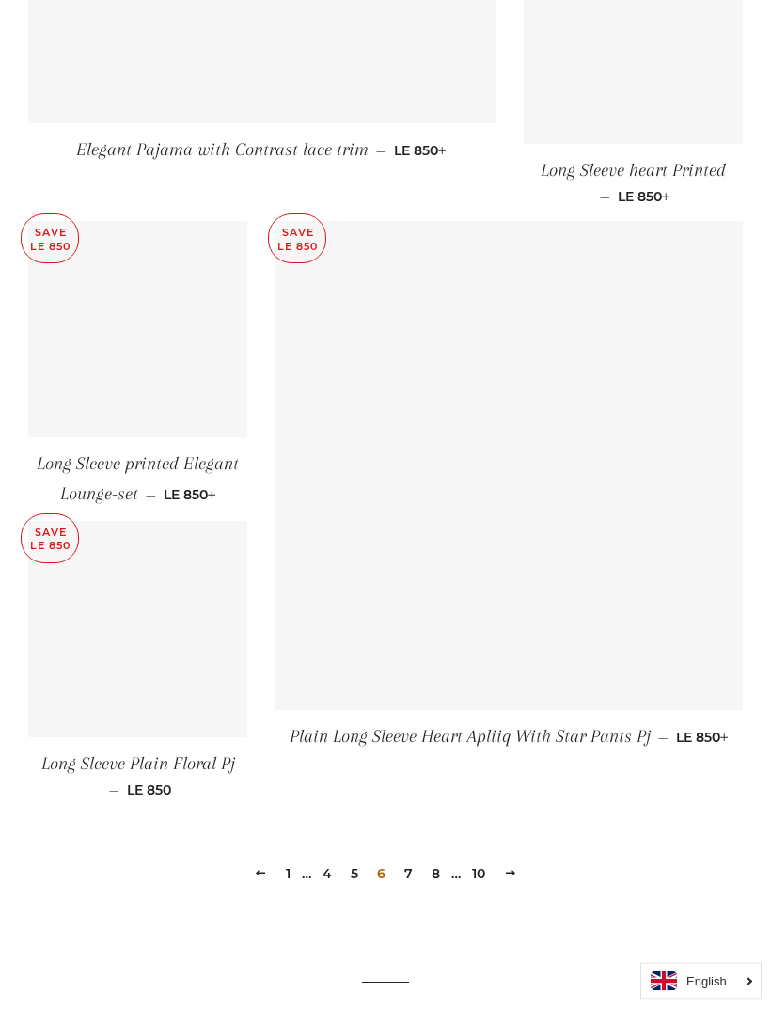
scroll to position [2355, 0]
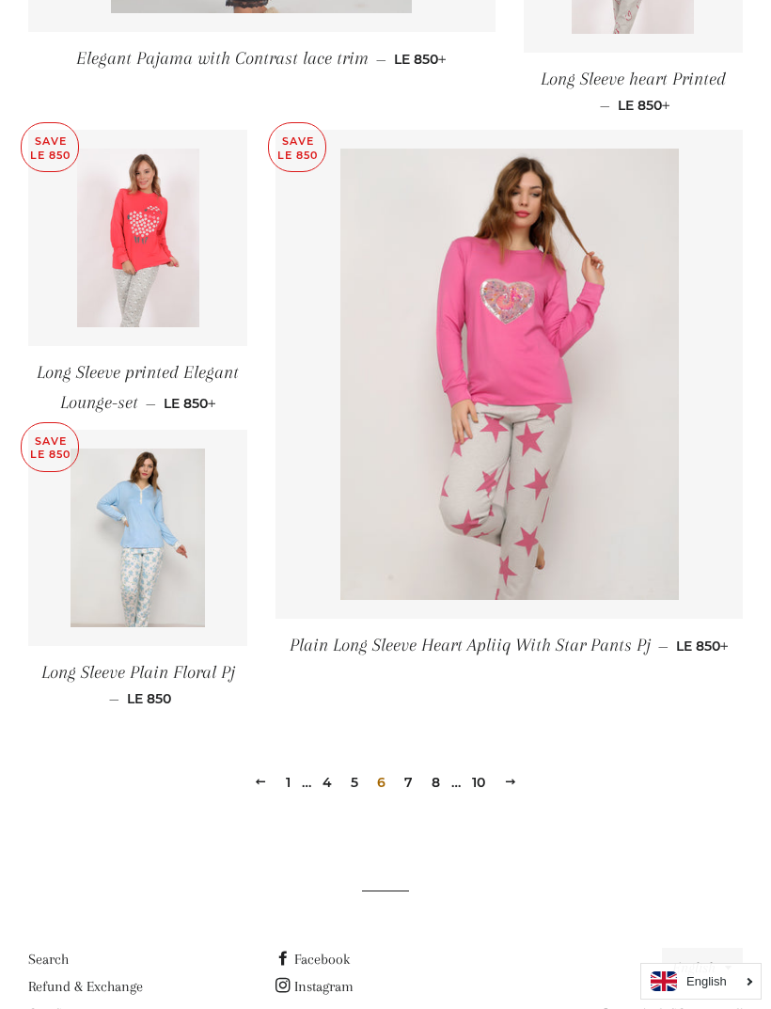
click at [353, 768] on link "5" at bounding box center [354, 782] width 23 height 28
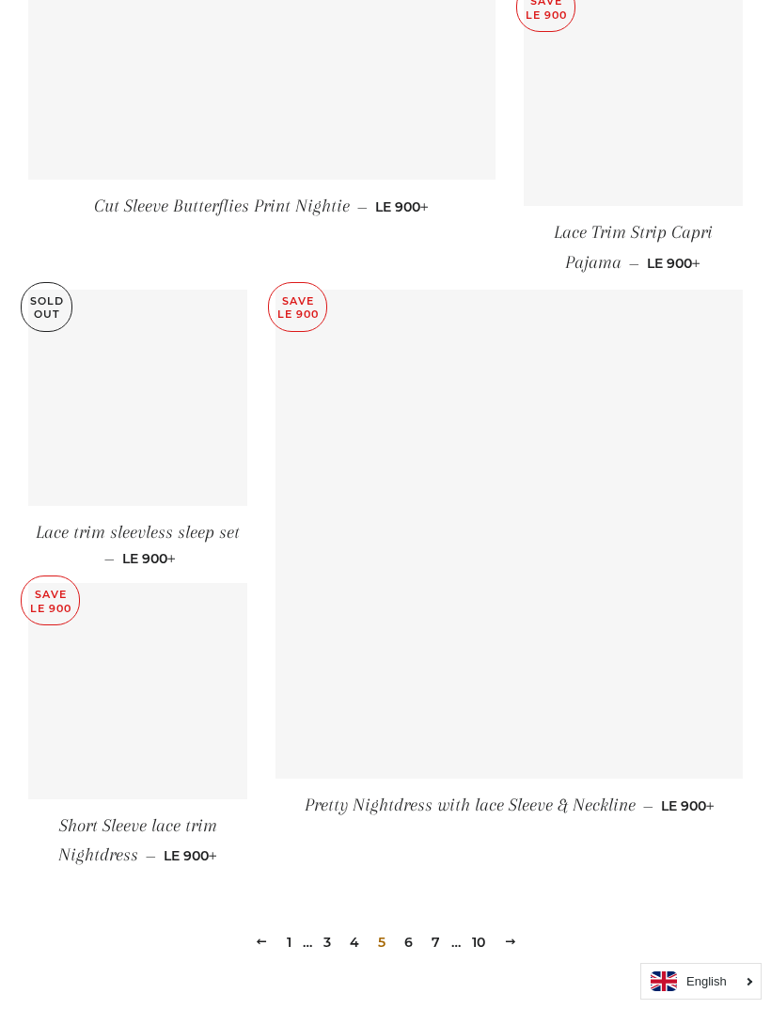
scroll to position [2218, 0]
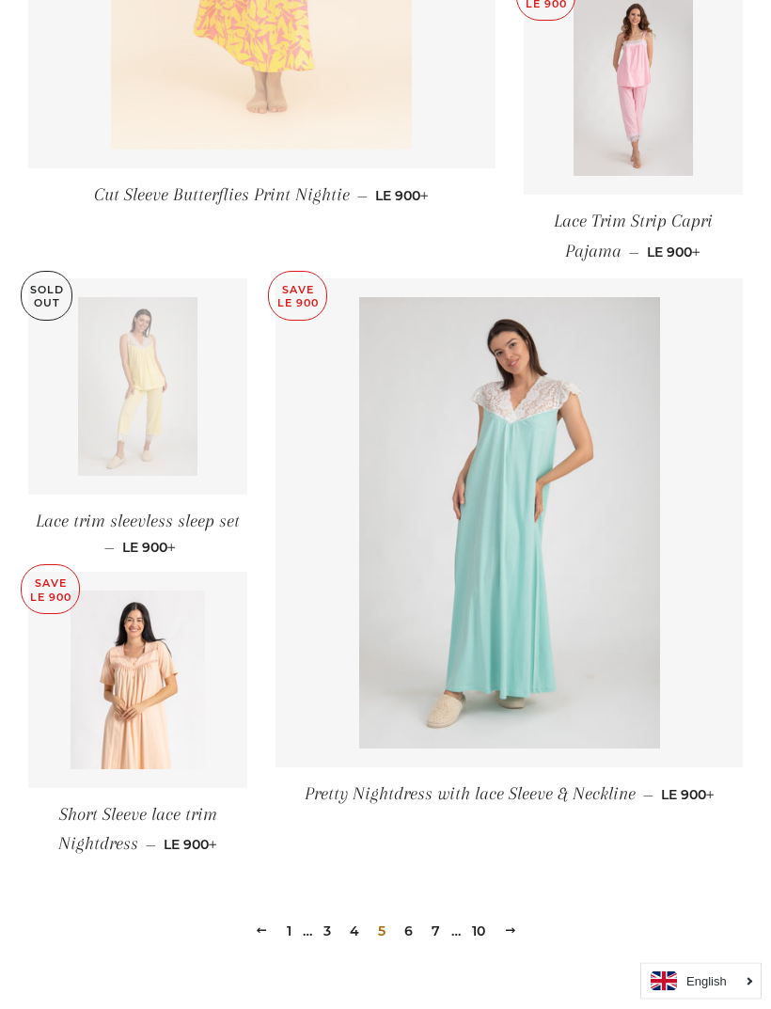
click at [432, 923] on link "7" at bounding box center [436, 932] width 24 height 28
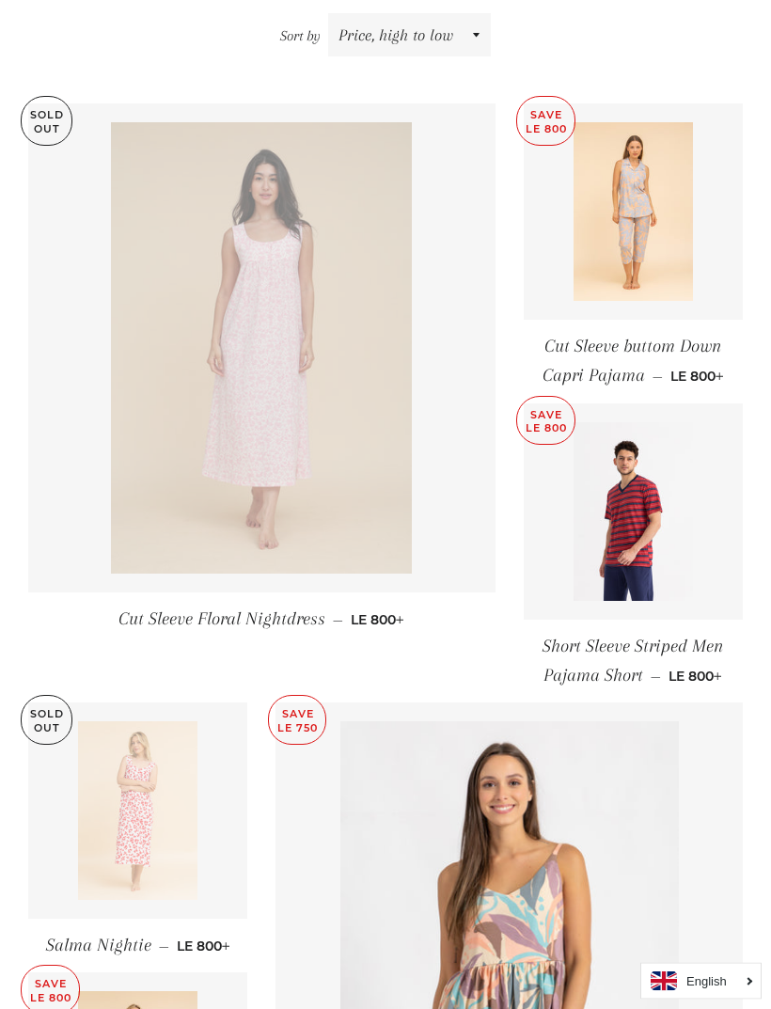
scroll to position [606, 0]
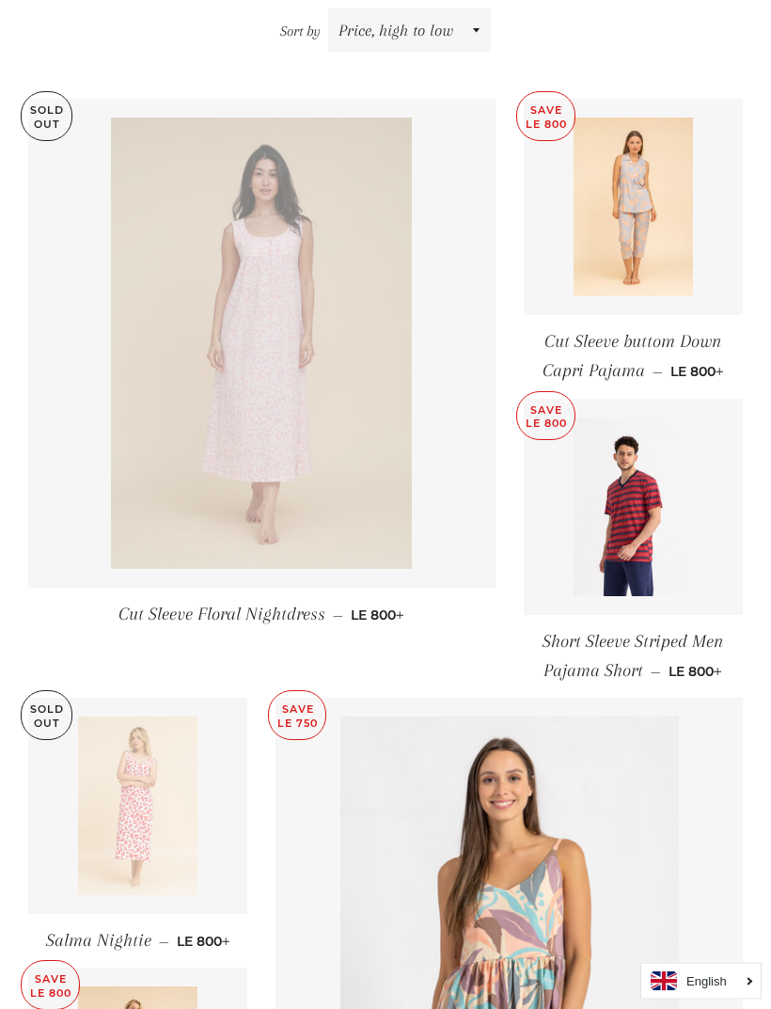
click at [628, 651] on span "Short Sleeve Striped Men Pajama Short" at bounding box center [632, 657] width 181 height 50
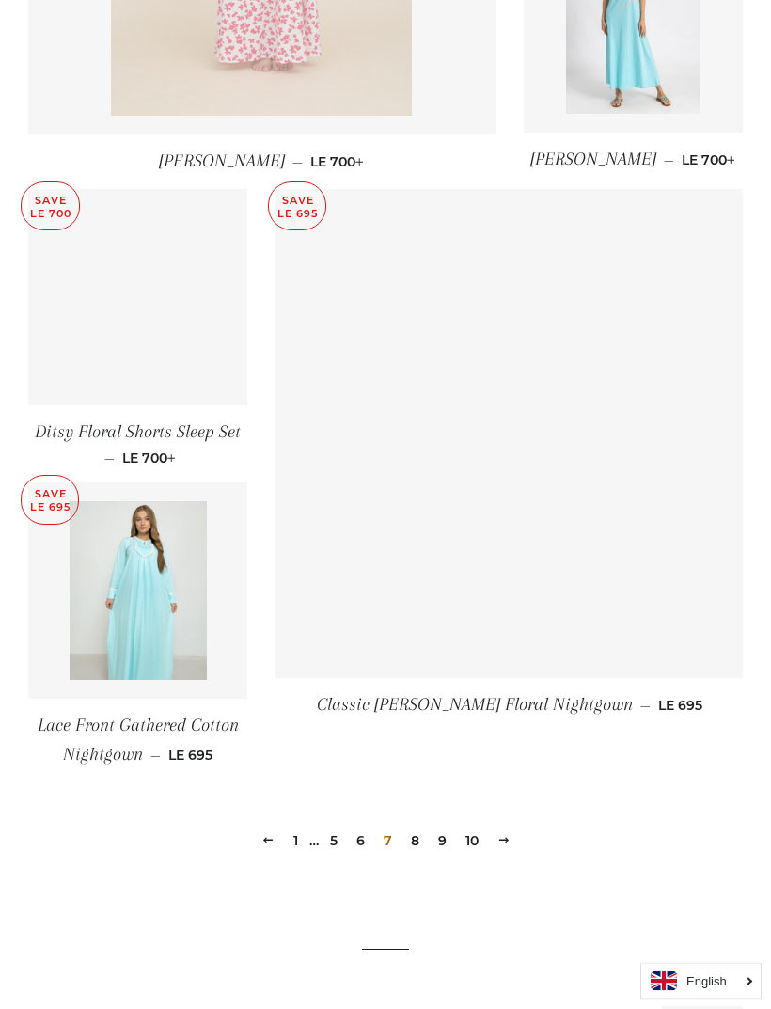
scroll to position [2285, 0]
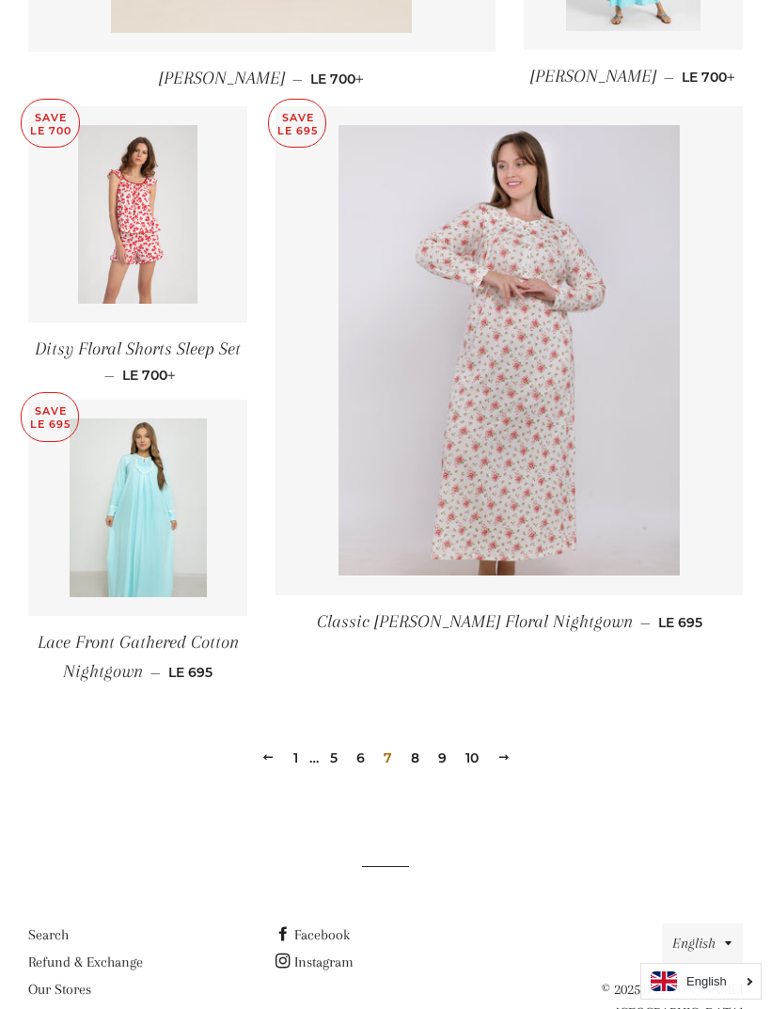
click at [414, 749] on link "8" at bounding box center [415, 758] width 24 height 28
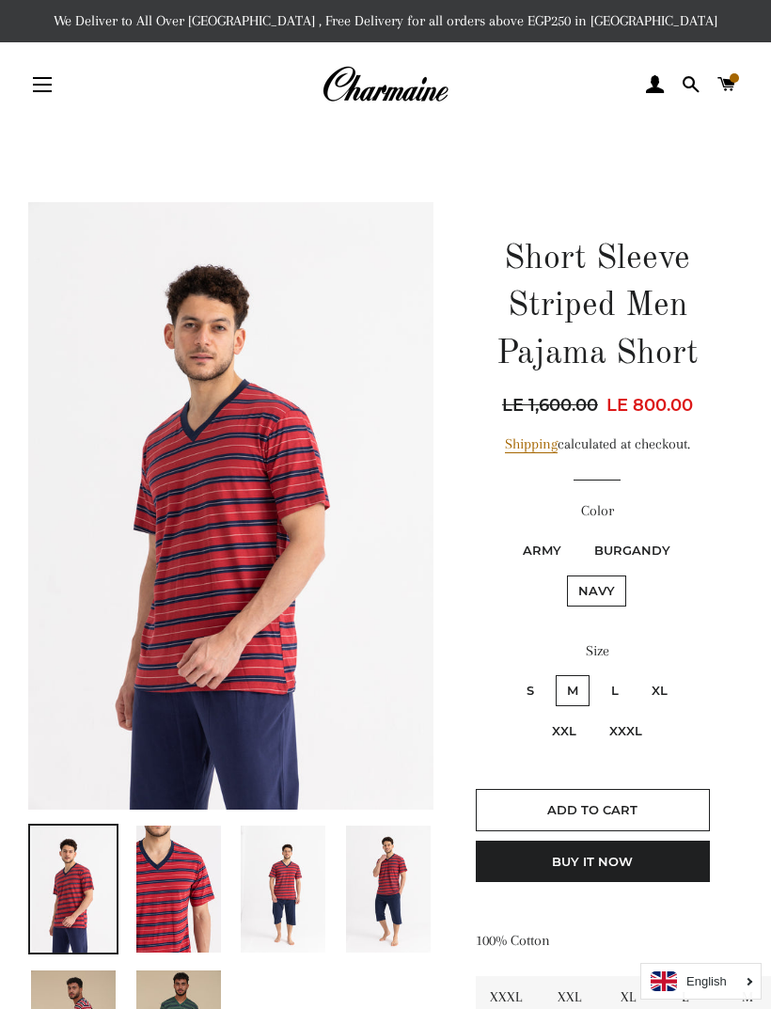
click at [615, 736] on label "XXXL" at bounding box center [625, 730] width 55 height 31
click at [596, 714] on input "XXXL" at bounding box center [595, 713] width 1 height 1
radio input "true"
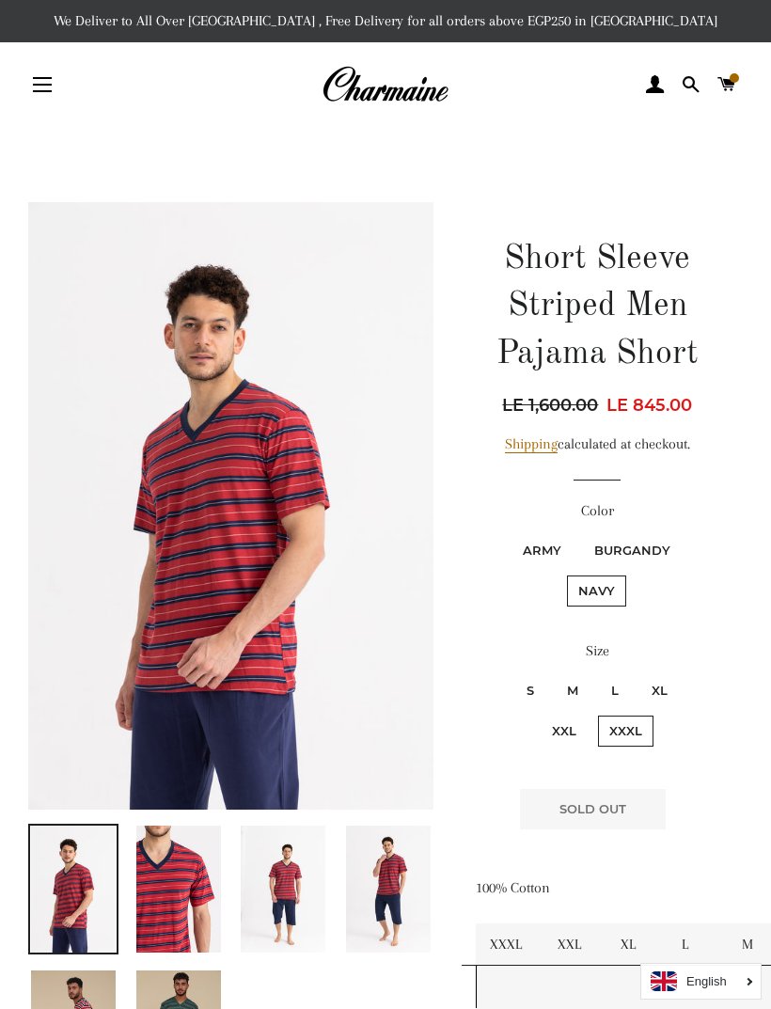
click at [647, 564] on label "Burgandy" at bounding box center [632, 550] width 99 height 31
click at [581, 533] on input "Burgandy" at bounding box center [580, 532] width 1 height 1
radio input "true"
click at [539, 550] on label "Army" at bounding box center [541, 550] width 61 height 31
click at [510, 533] on input "Army" at bounding box center [509, 532] width 1 height 1
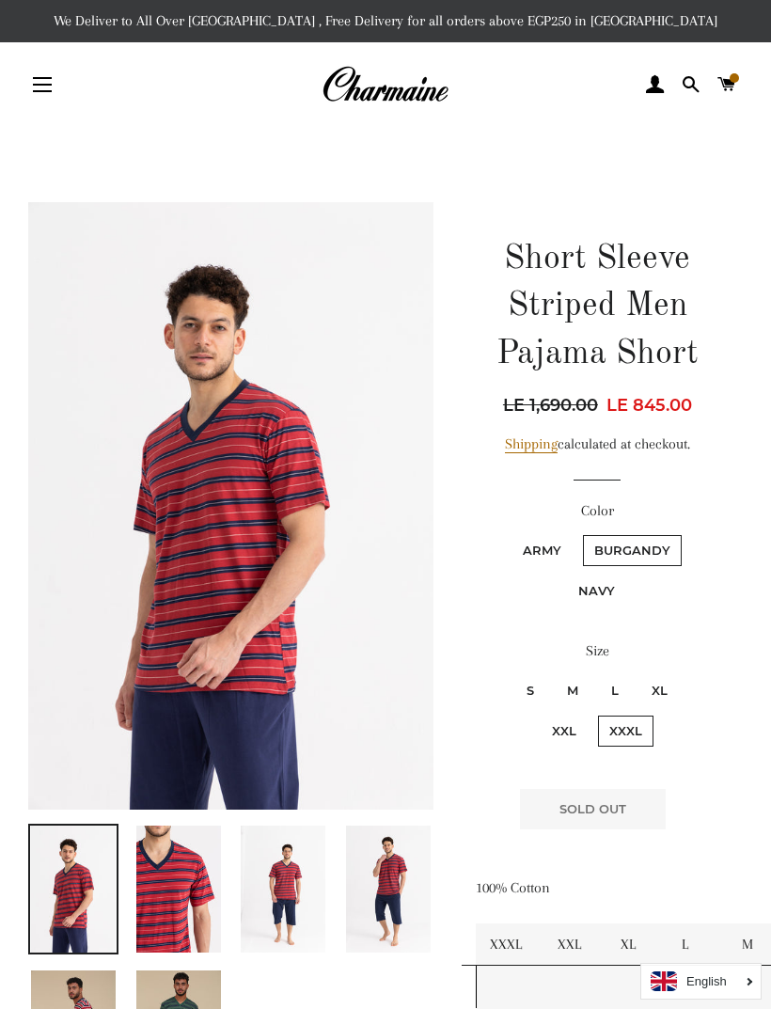
radio input "true"
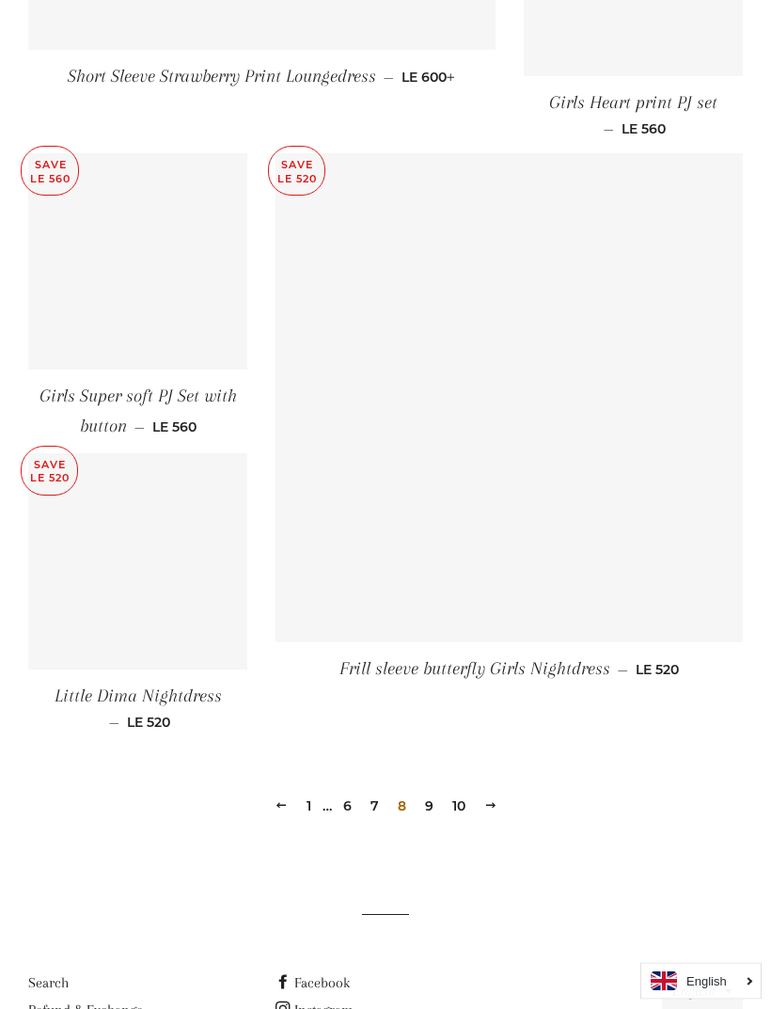
scroll to position [2332, 0]
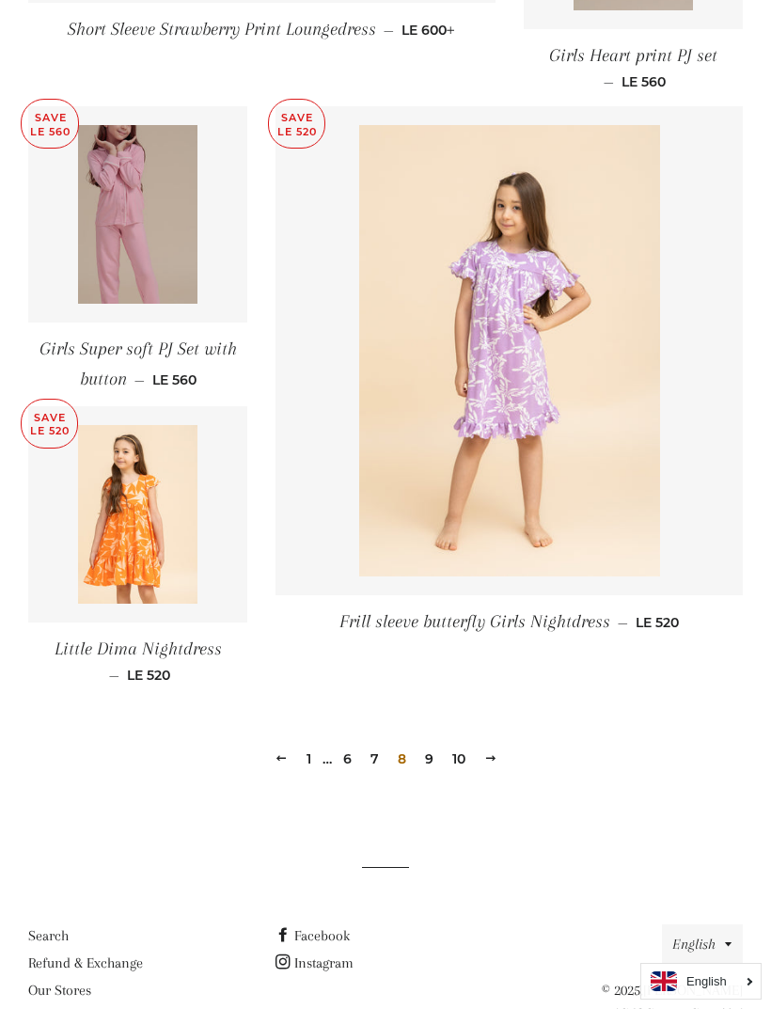
click at [434, 753] on link "9" at bounding box center [429, 759] width 24 height 28
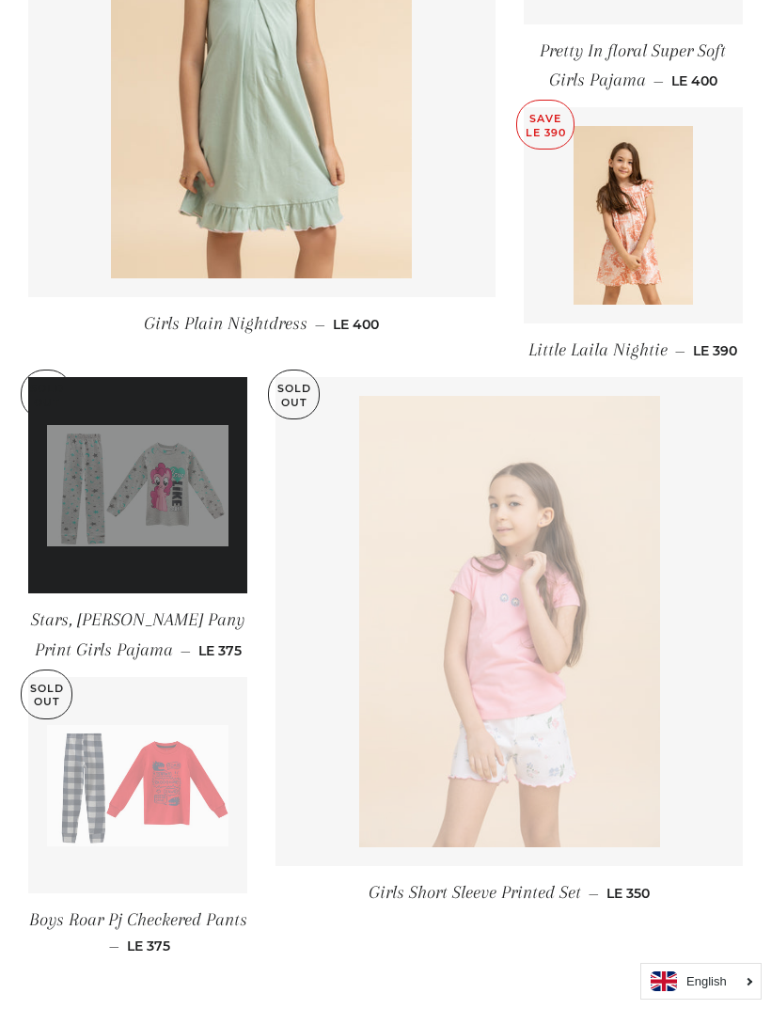
scroll to position [2332, 0]
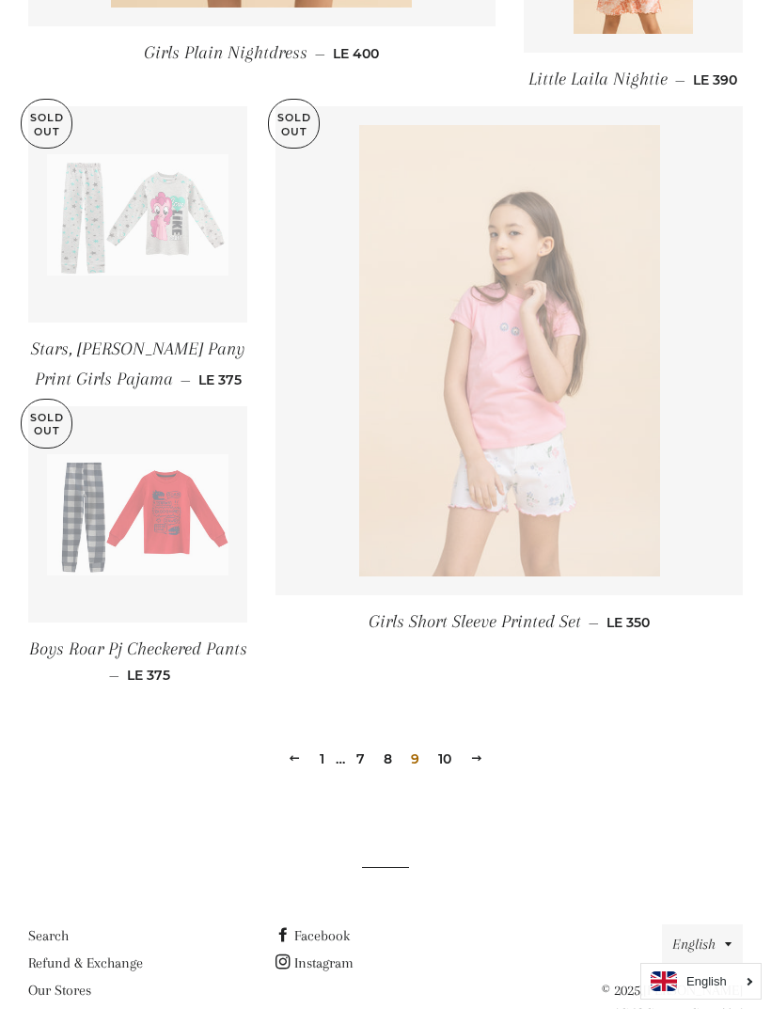
click at [440, 753] on link "10" at bounding box center [445, 759] width 28 height 28
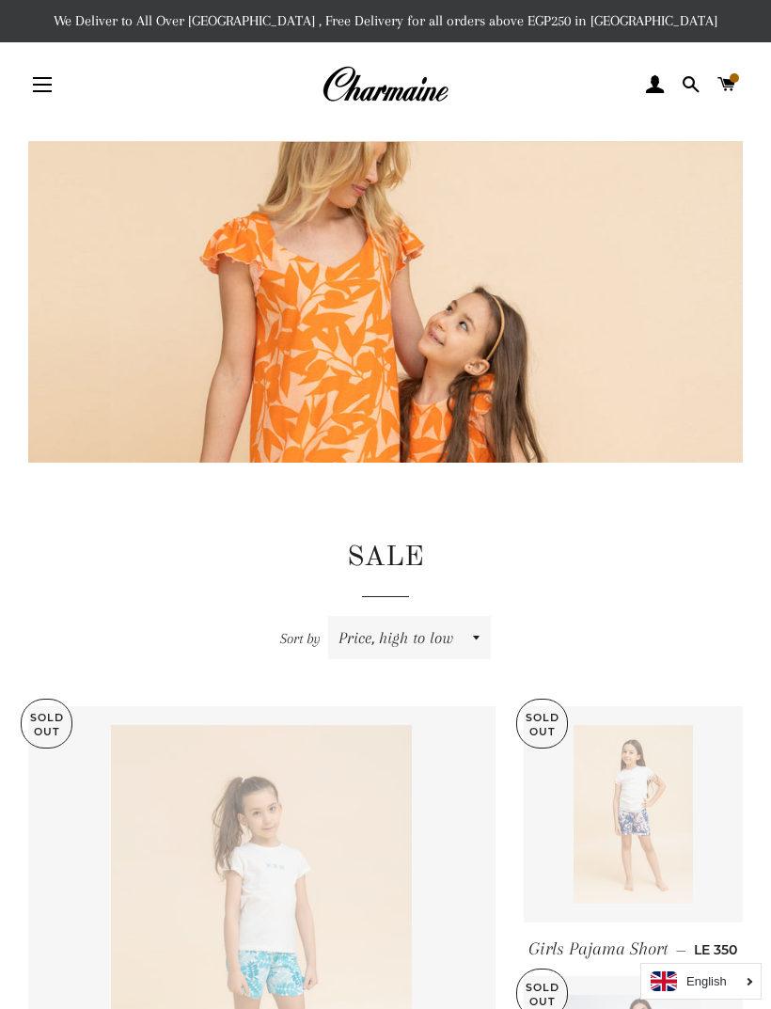
click at [742, 96] on link "Cart" at bounding box center [727, 84] width 32 height 56
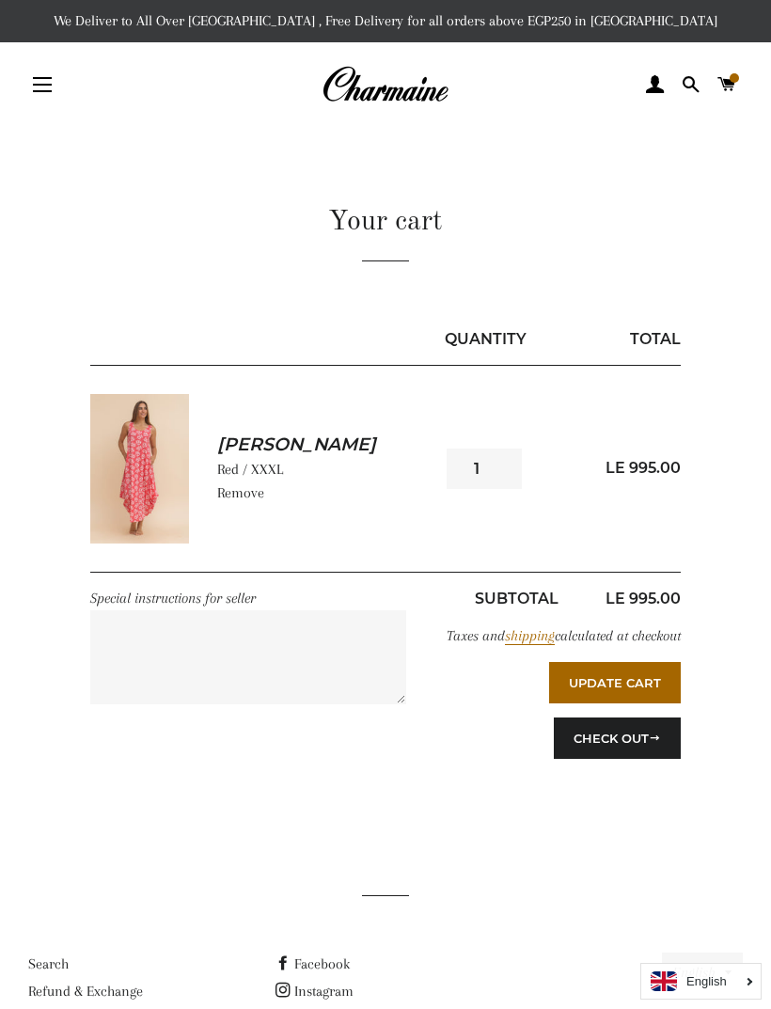
click at [131, 448] on img at bounding box center [140, 468] width 100 height 149
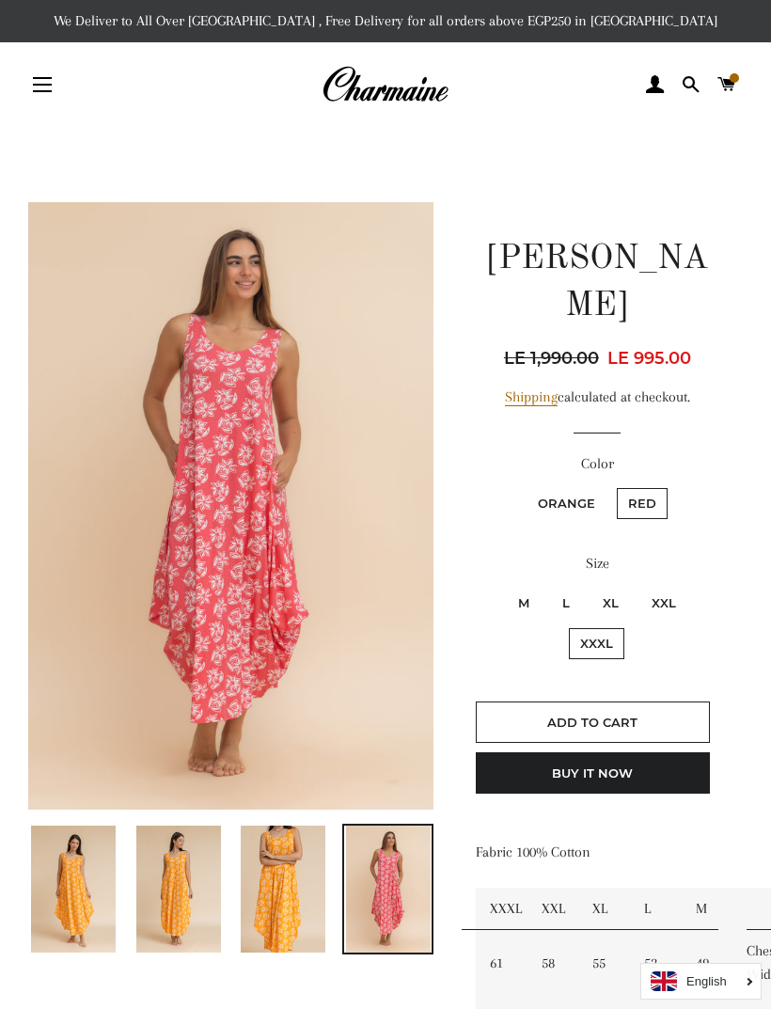
click at [317, 495] on img at bounding box center [230, 505] width 405 height 607
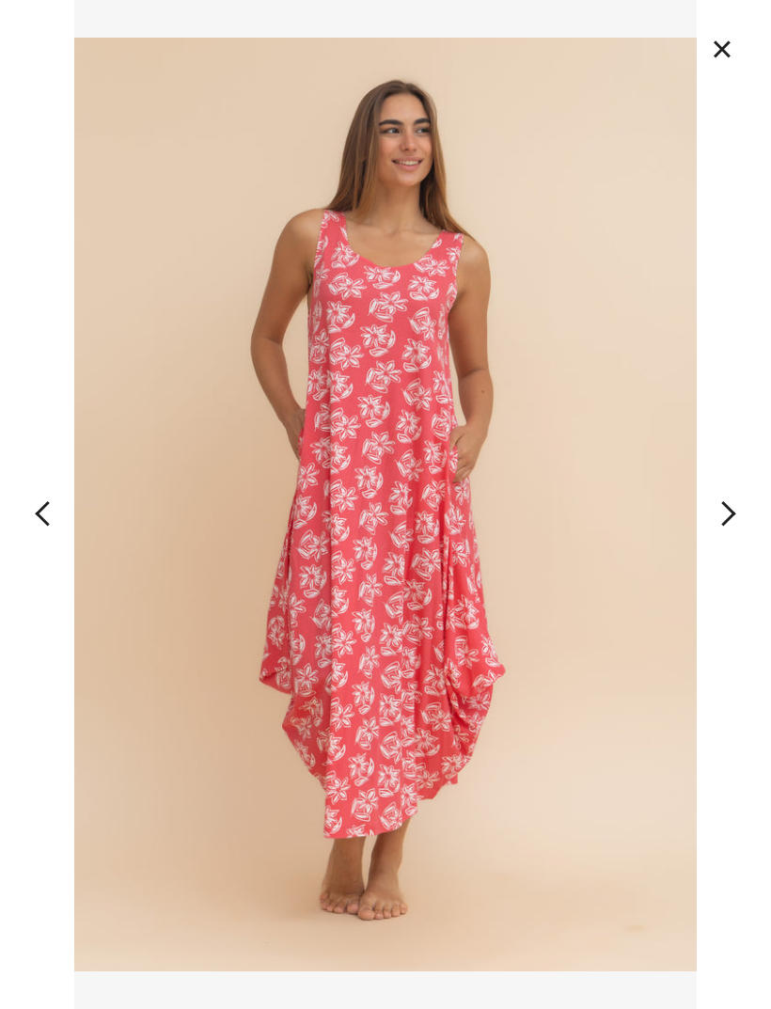
click at [635, 636] on img at bounding box center [385, 504] width 622 height 1009
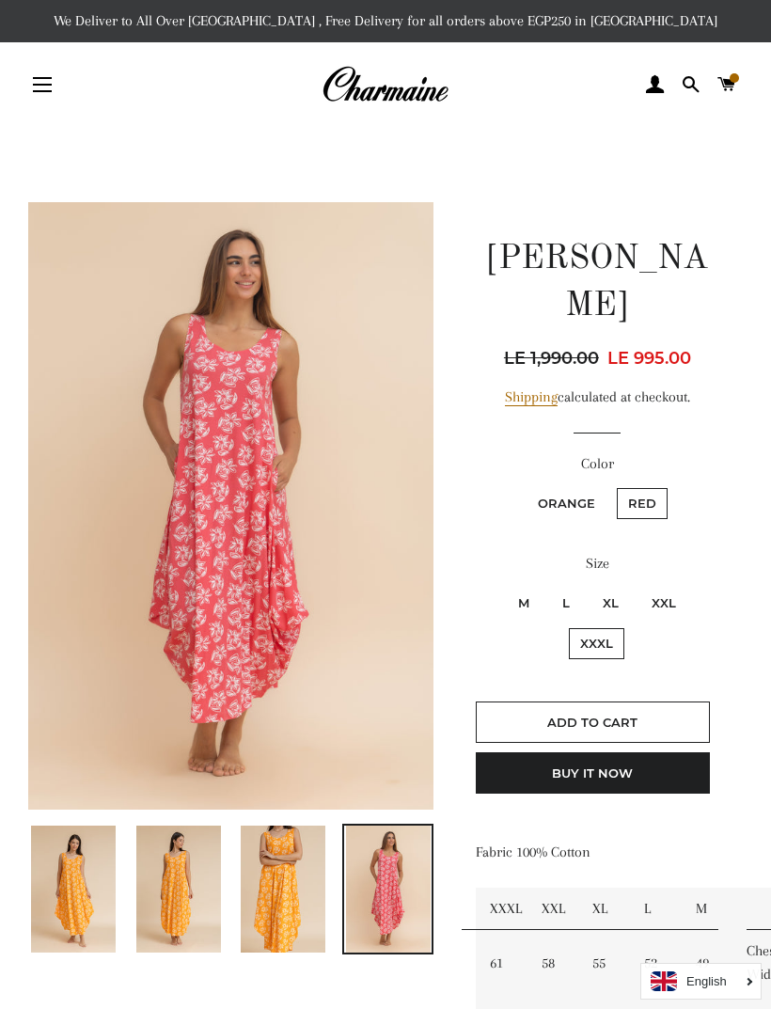
click at [344, 745] on img at bounding box center [230, 505] width 405 height 607
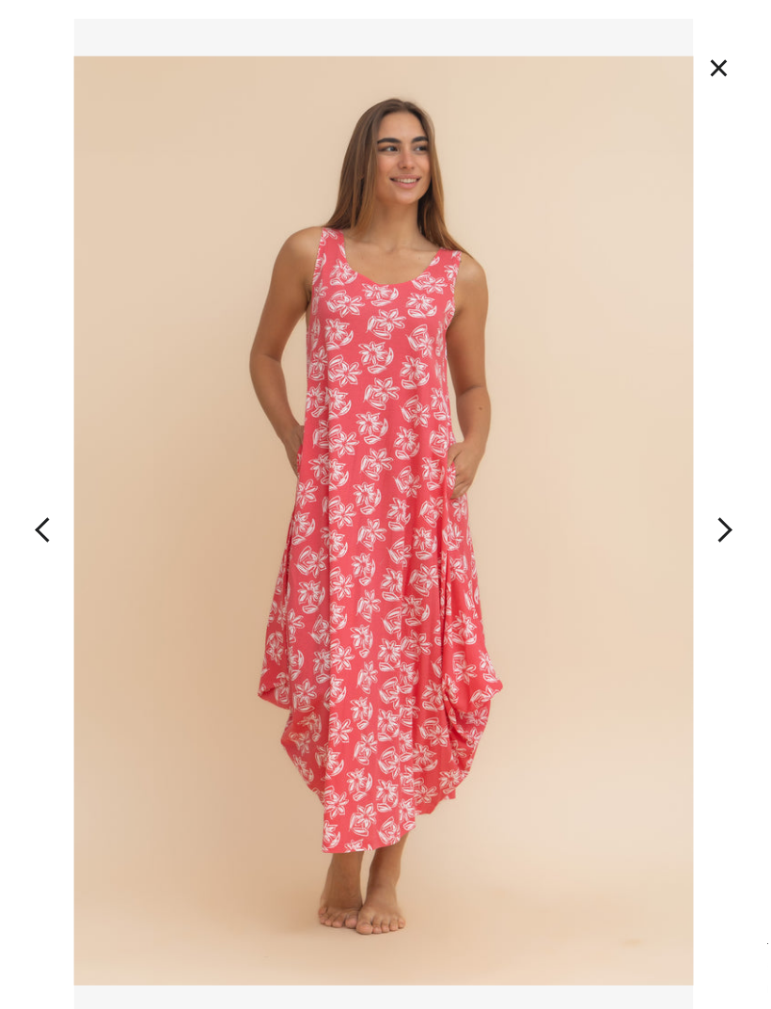
scroll to position [0, 3]
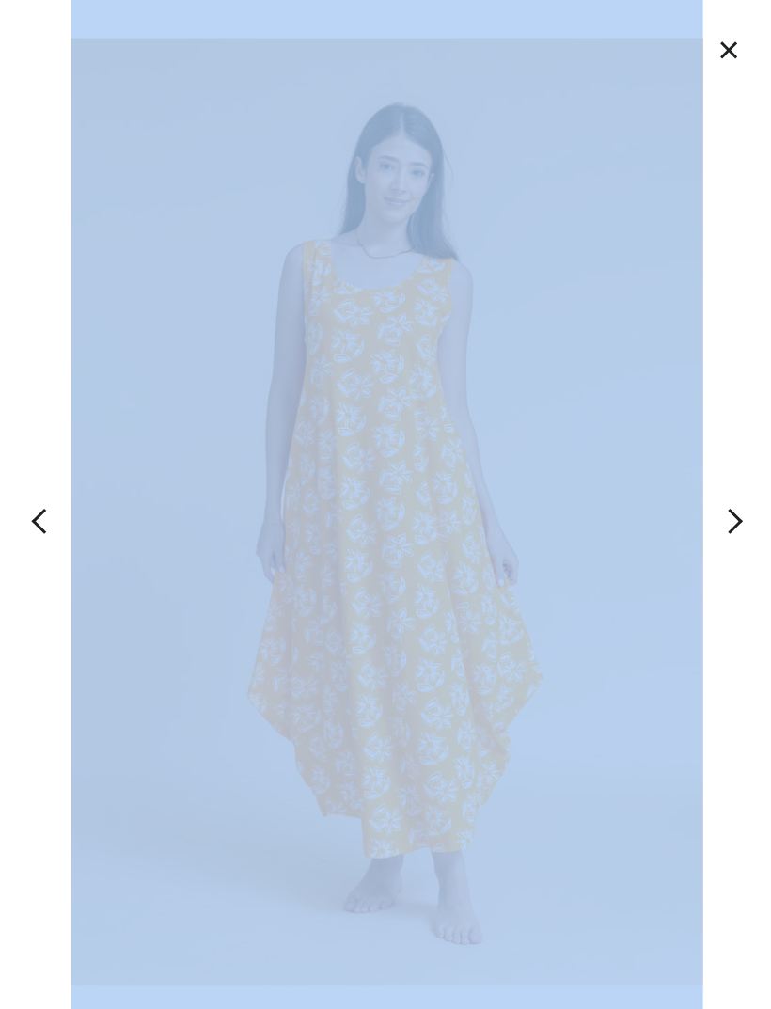
click at [727, 42] on button "×" at bounding box center [721, 48] width 41 height 41
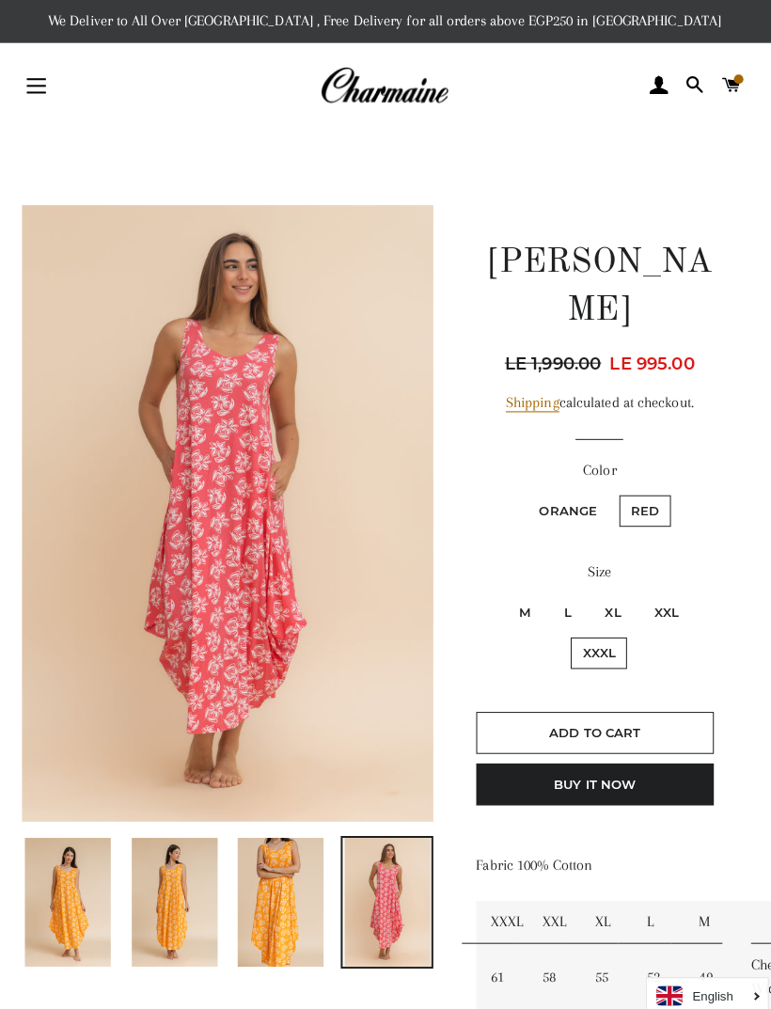
click at [291, 878] on img at bounding box center [280, 888] width 85 height 127
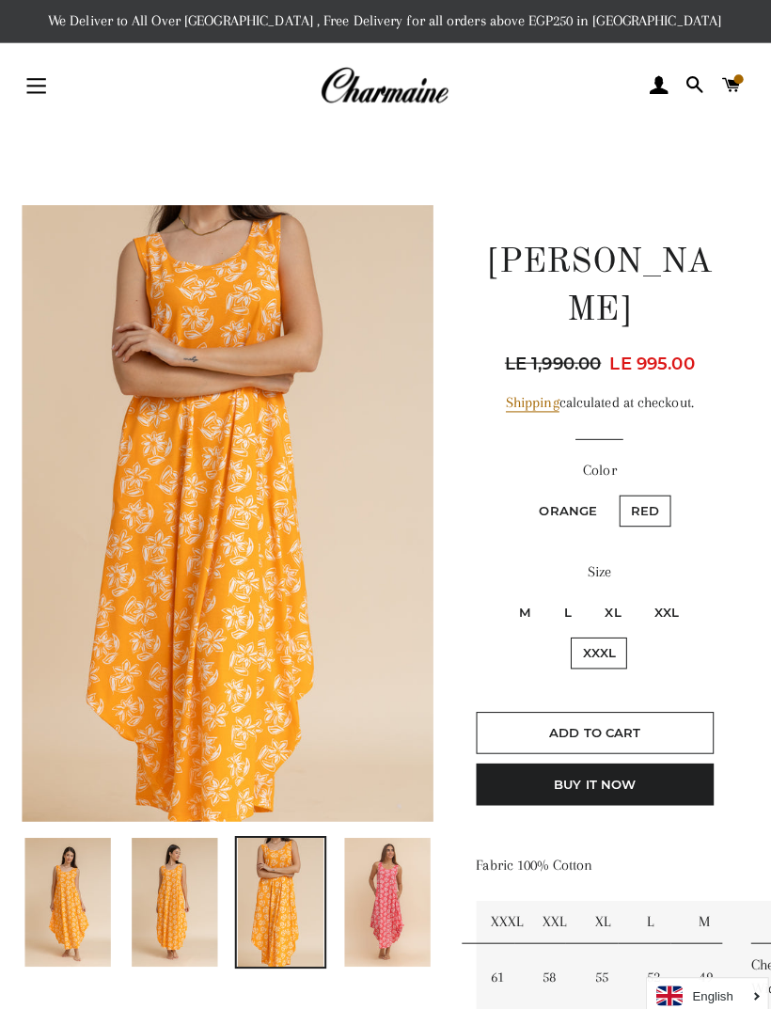
click at [45, 890] on img at bounding box center [70, 888] width 85 height 127
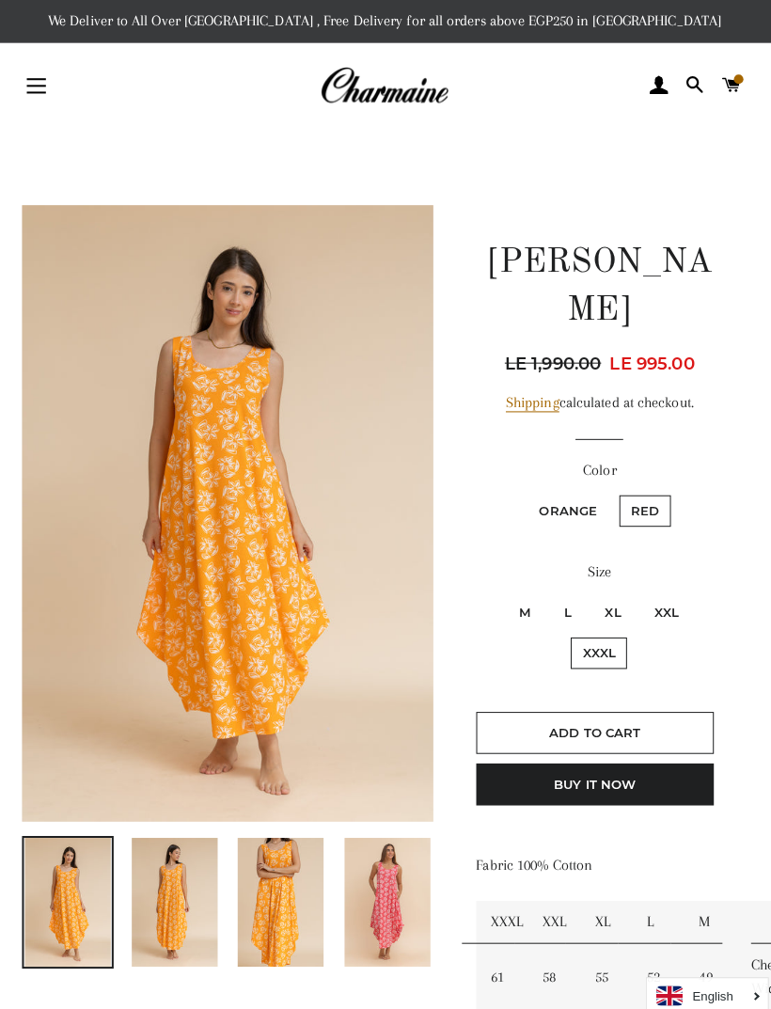
click at [210, 886] on img at bounding box center [176, 888] width 85 height 127
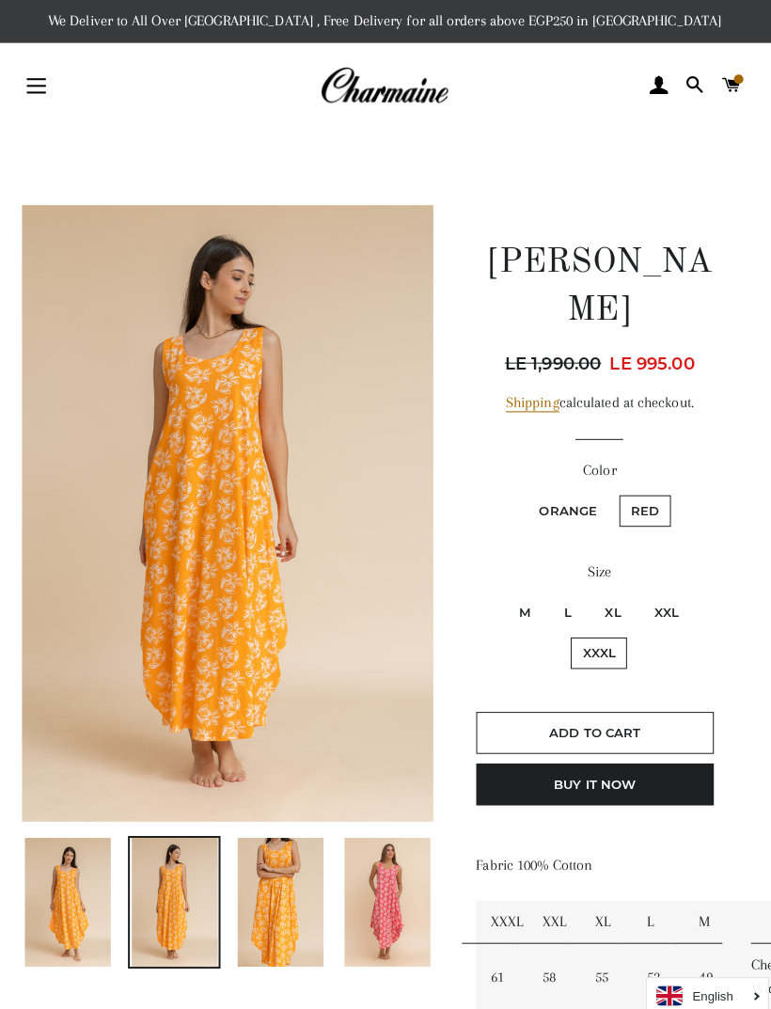
click at [378, 888] on img at bounding box center [385, 888] width 85 height 127
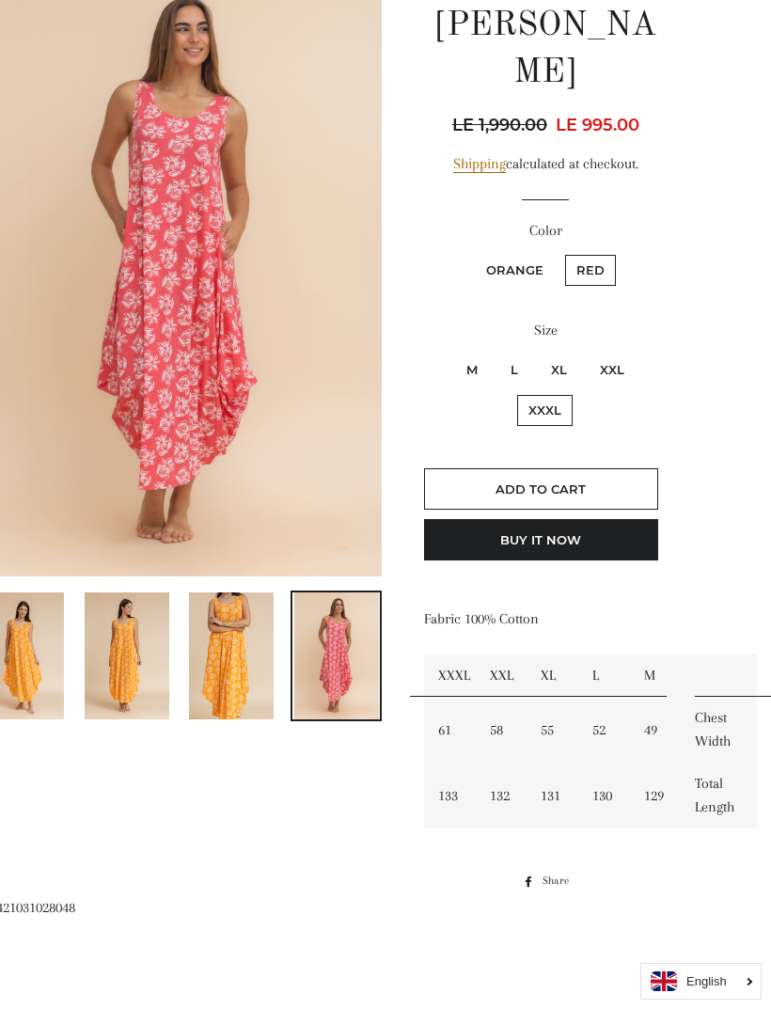
scroll to position [228, 52]
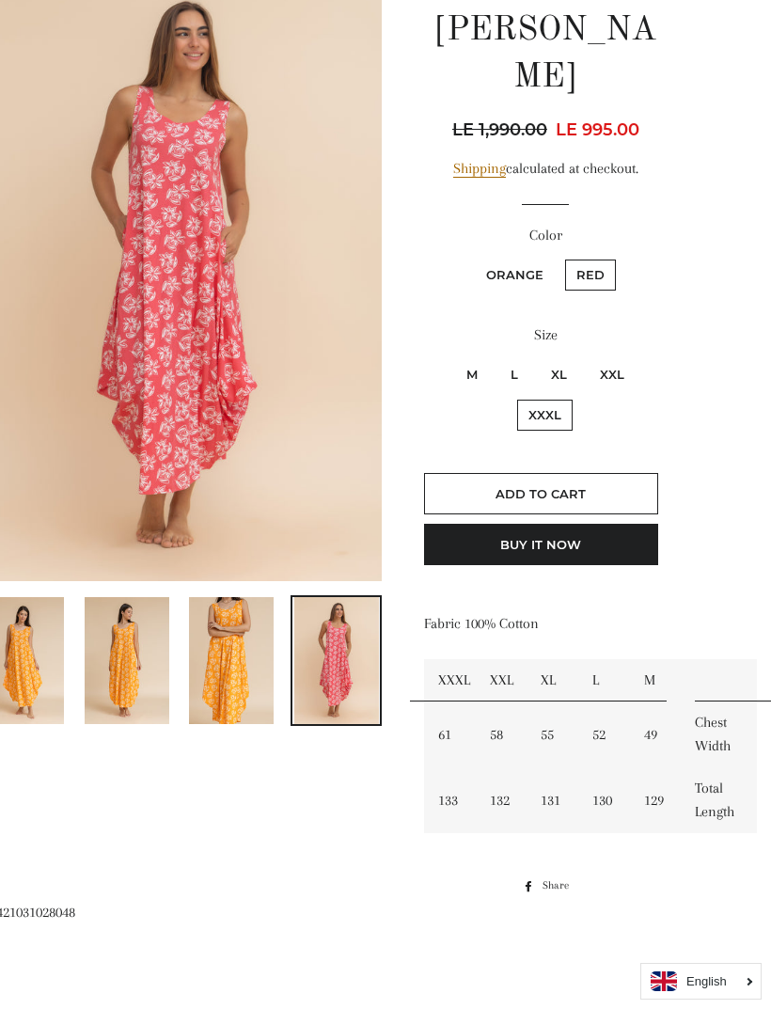
click at [204, 682] on img at bounding box center [231, 660] width 85 height 127
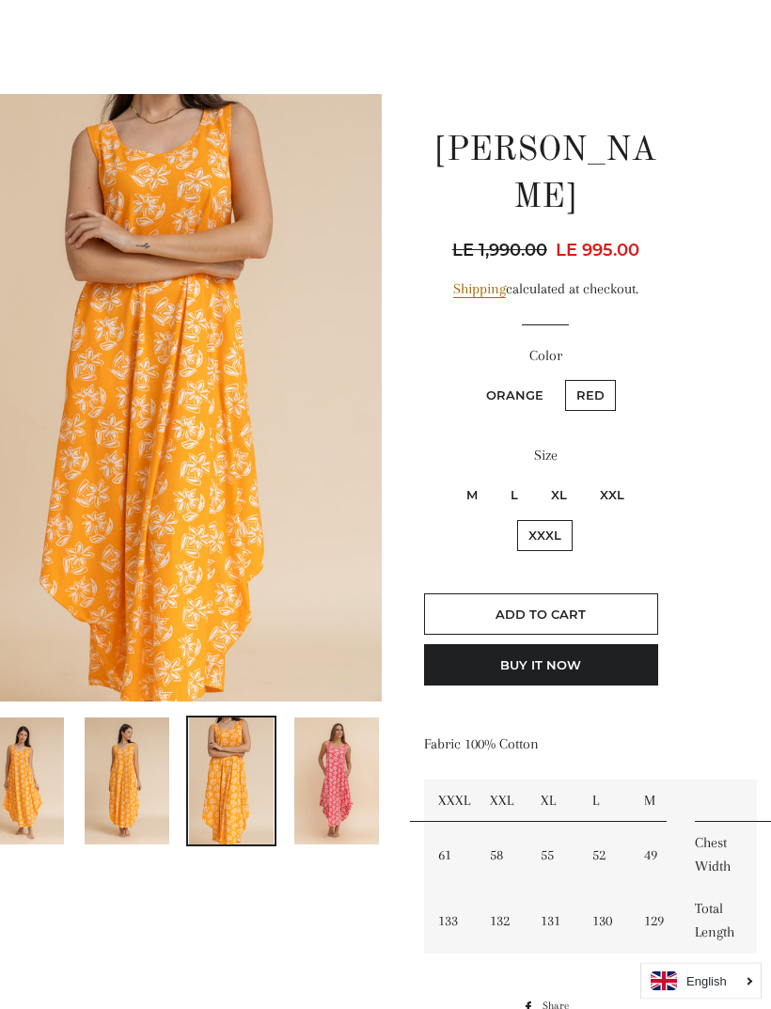
scroll to position [102, 52]
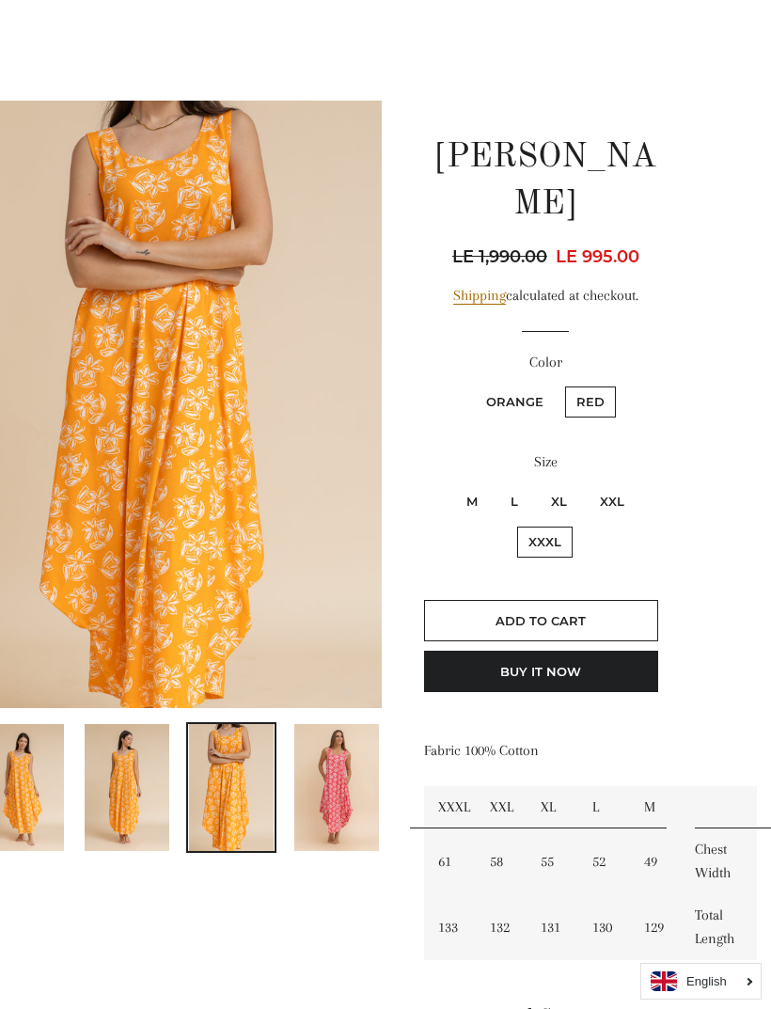
click at [345, 786] on img at bounding box center [336, 787] width 85 height 127
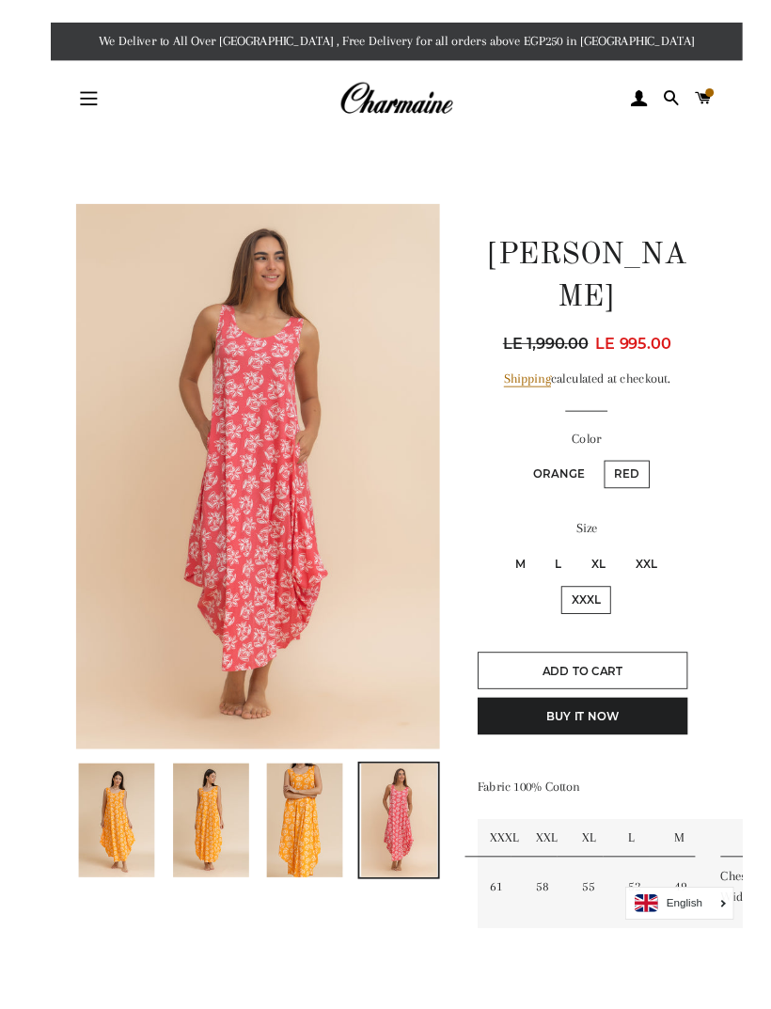
scroll to position [6, 0]
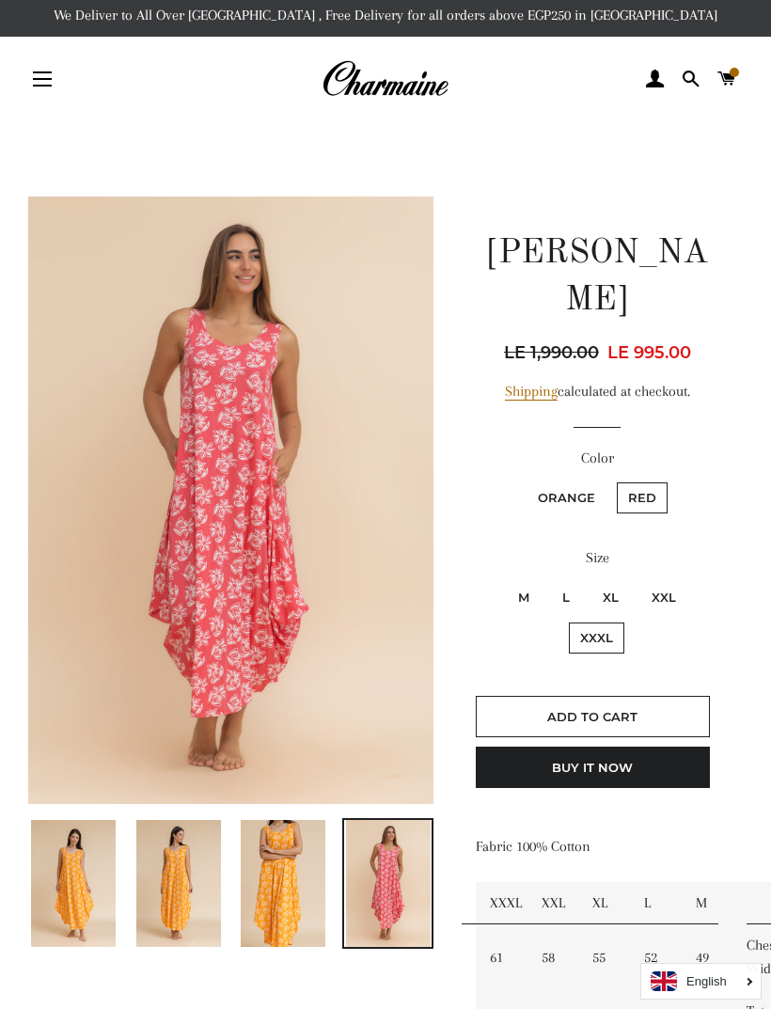
click at [40, 73] on span "button" at bounding box center [42, 72] width 19 height 2
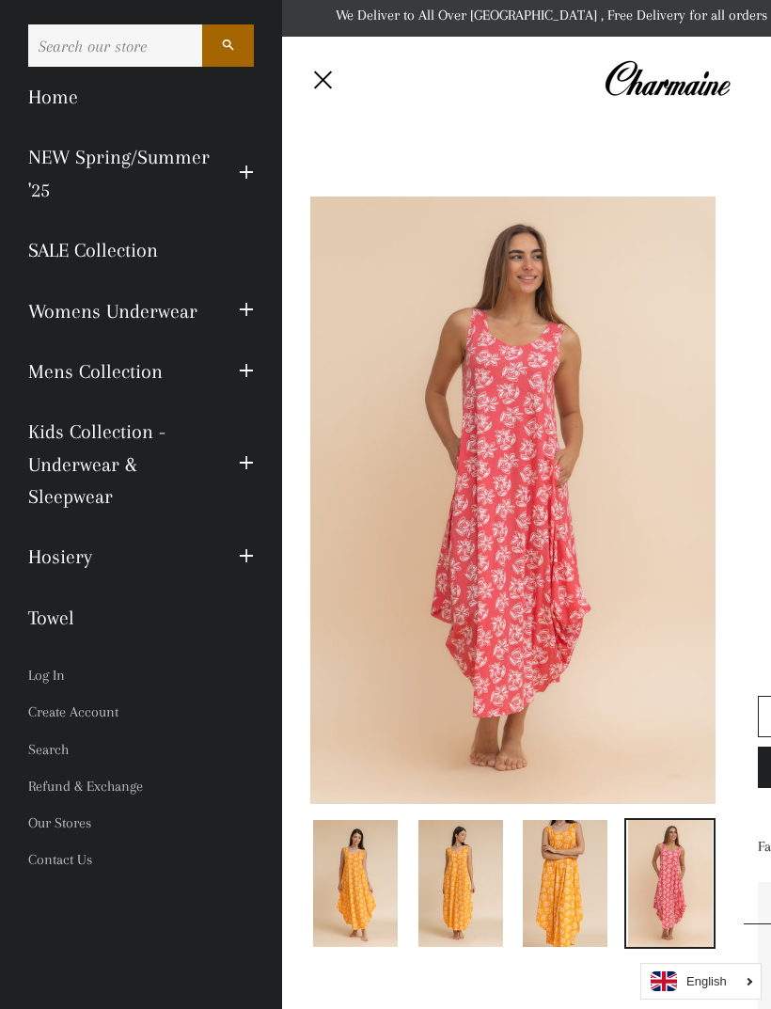
click at [177, 170] on link "NEW Spring/Summer '25" at bounding box center [119, 173] width 211 height 93
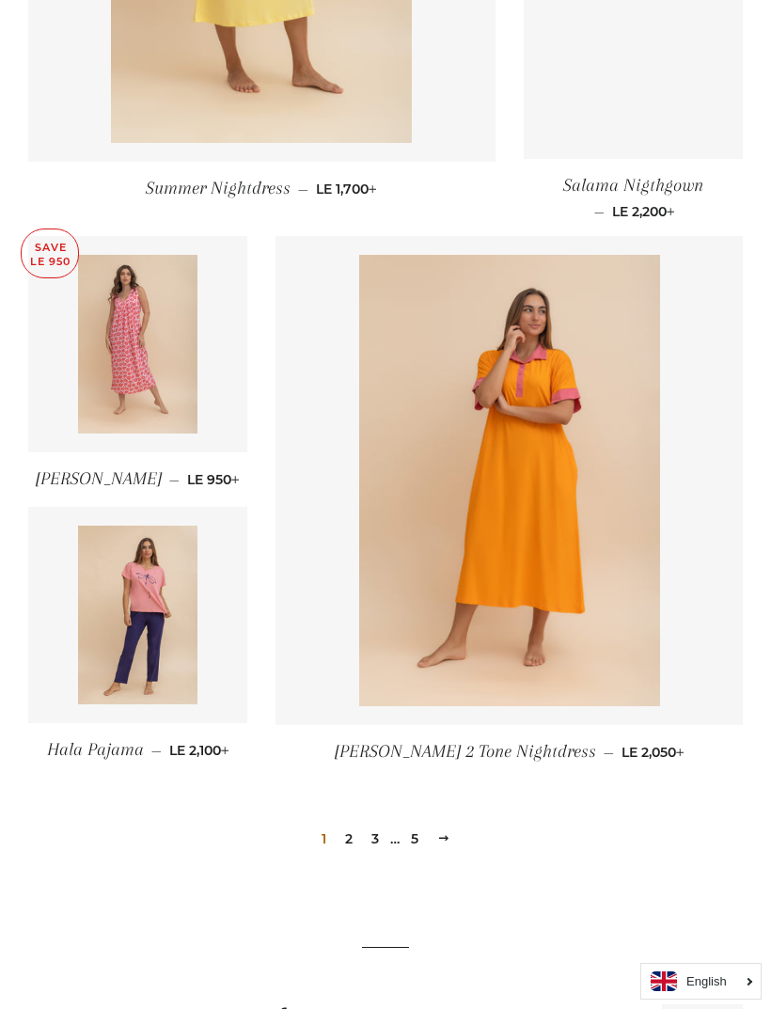
scroll to position [2142, 0]
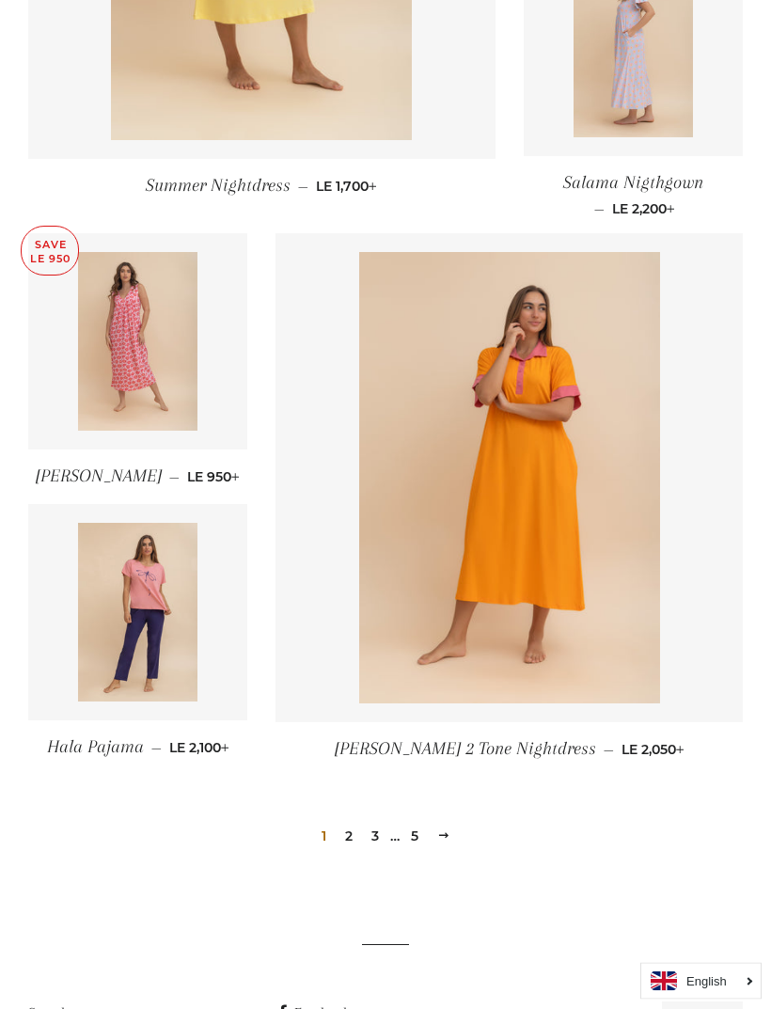
click at [353, 841] on link "2" at bounding box center [349, 837] width 23 height 28
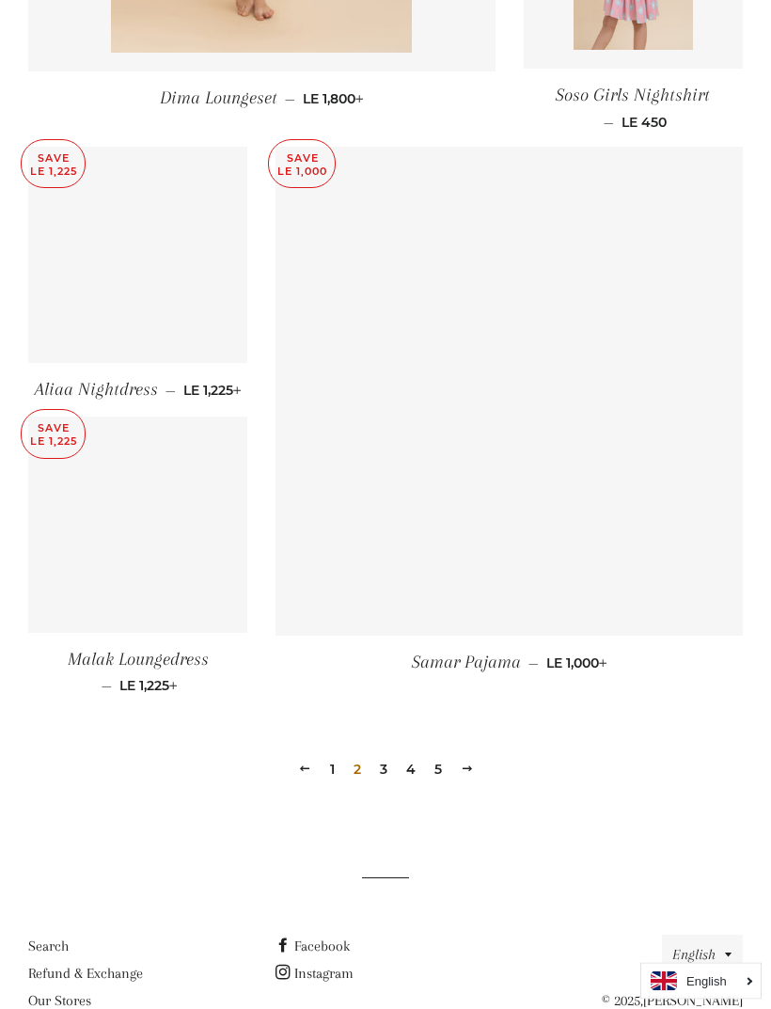
scroll to position [2259, 0]
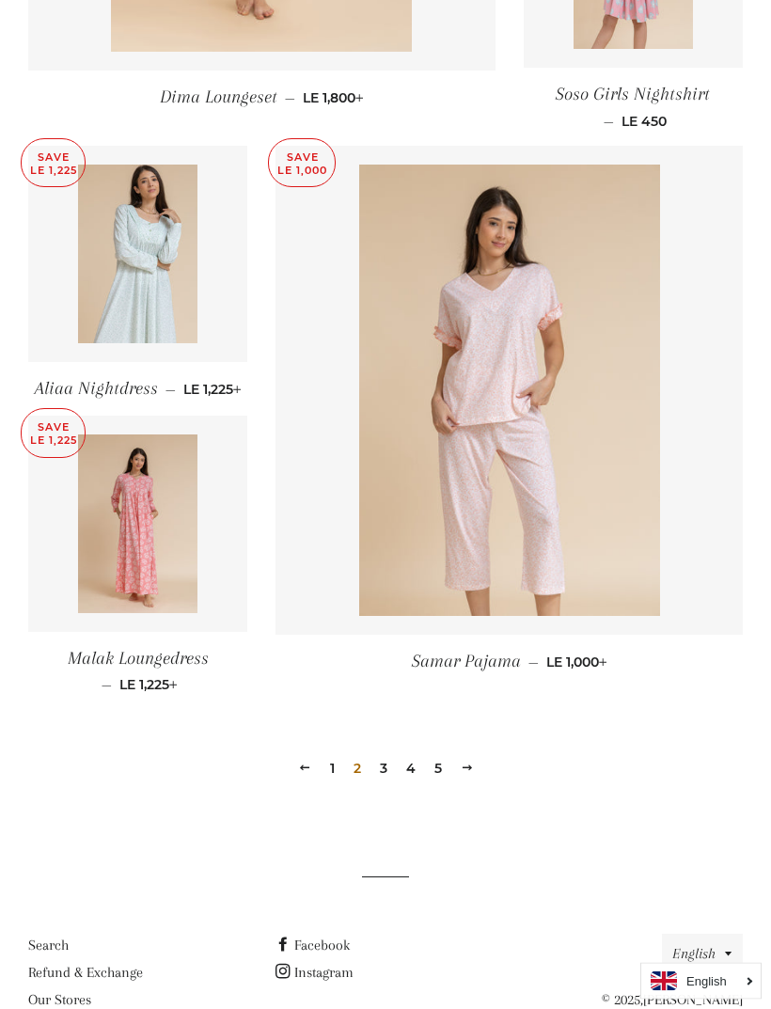
click at [387, 783] on link "3" at bounding box center [383, 769] width 23 height 28
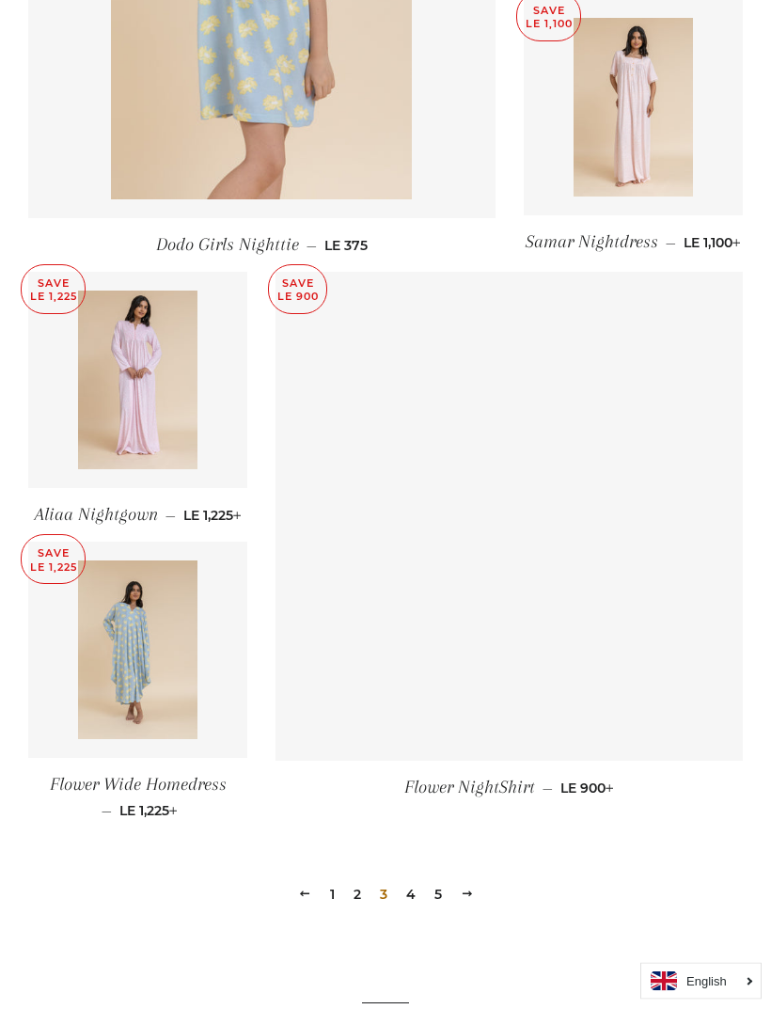
scroll to position [2063, 0]
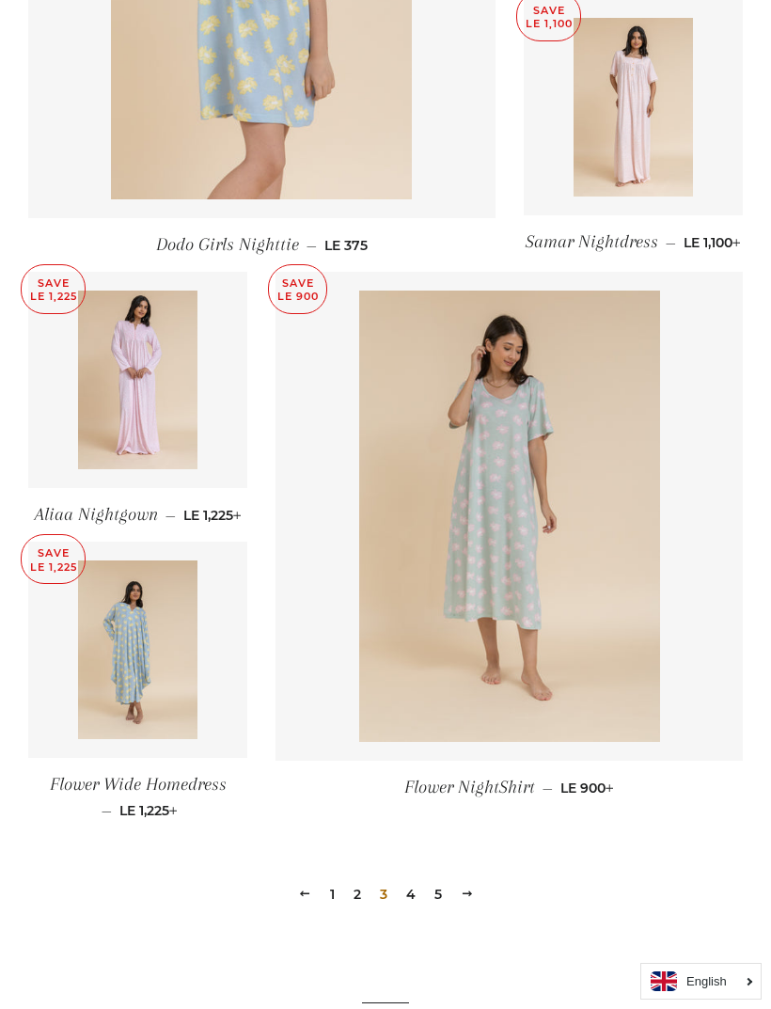
click at [188, 835] on link "Flower Wide Homedress — Sale price LE 1,225 +" at bounding box center [137, 796] width 219 height 77
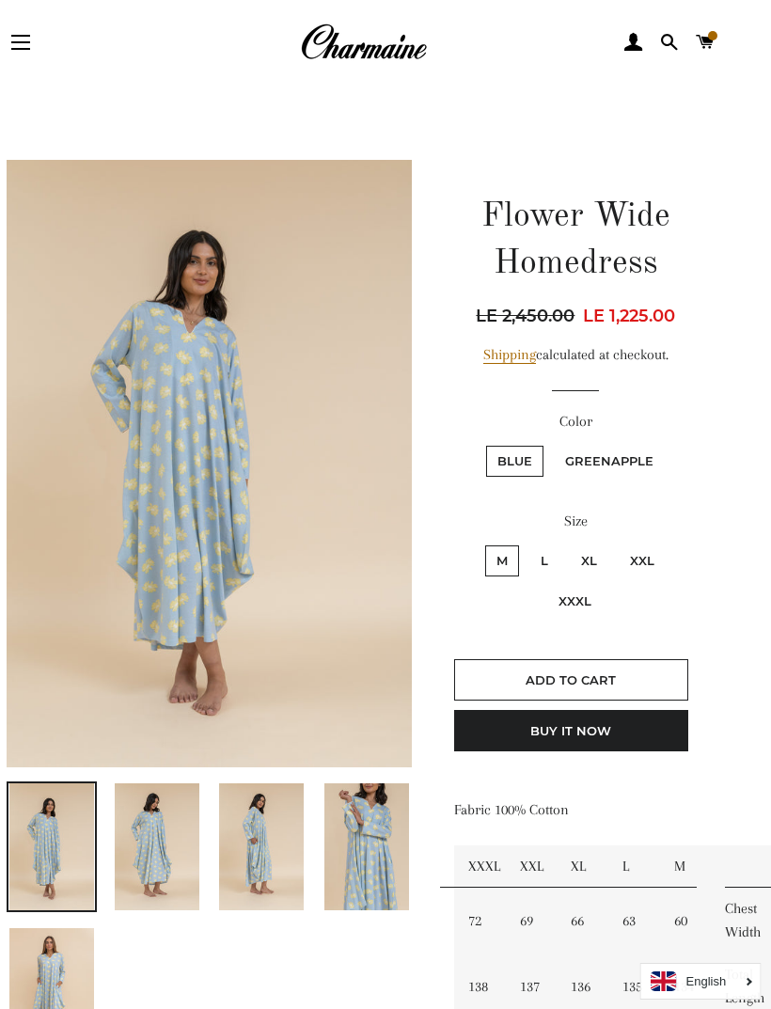
scroll to position [42, 0]
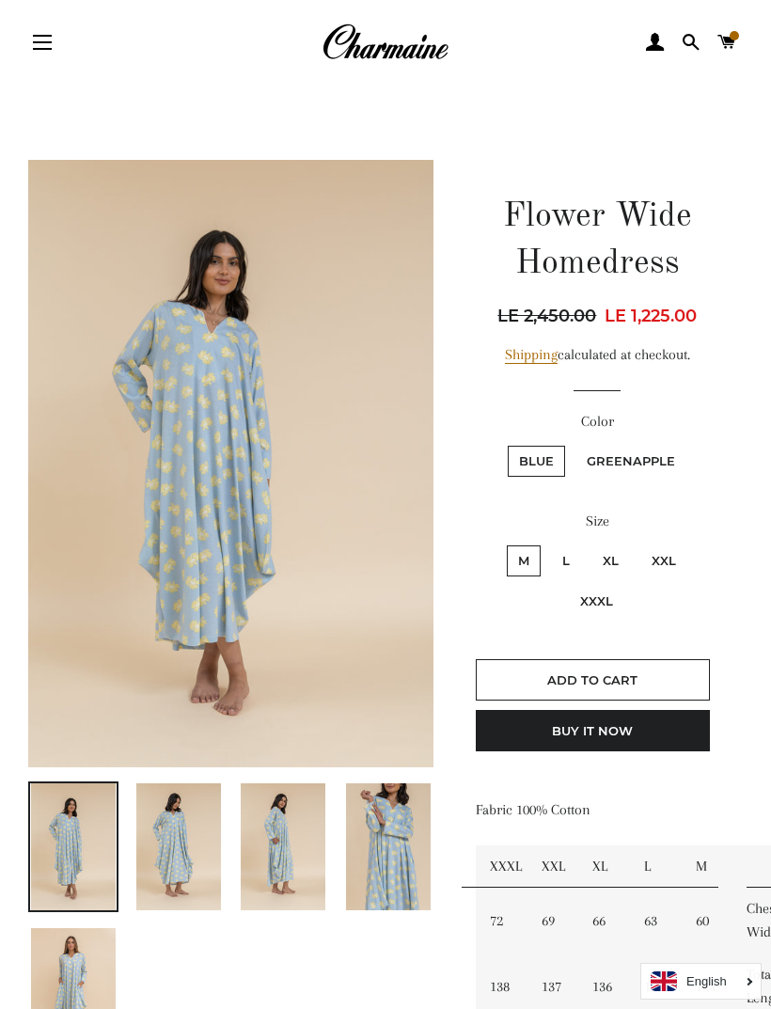
click at [661, 459] on label "GreenApple" at bounding box center [630, 461] width 111 height 31
click at [574, 444] on input "GreenApple" at bounding box center [573, 443] width 1 height 1
radio input "true"
click at [608, 590] on label "XXXL" at bounding box center [596, 601] width 55 height 31
click at [691, 543] on input "XXXL" at bounding box center [691, 542] width 1 height 1
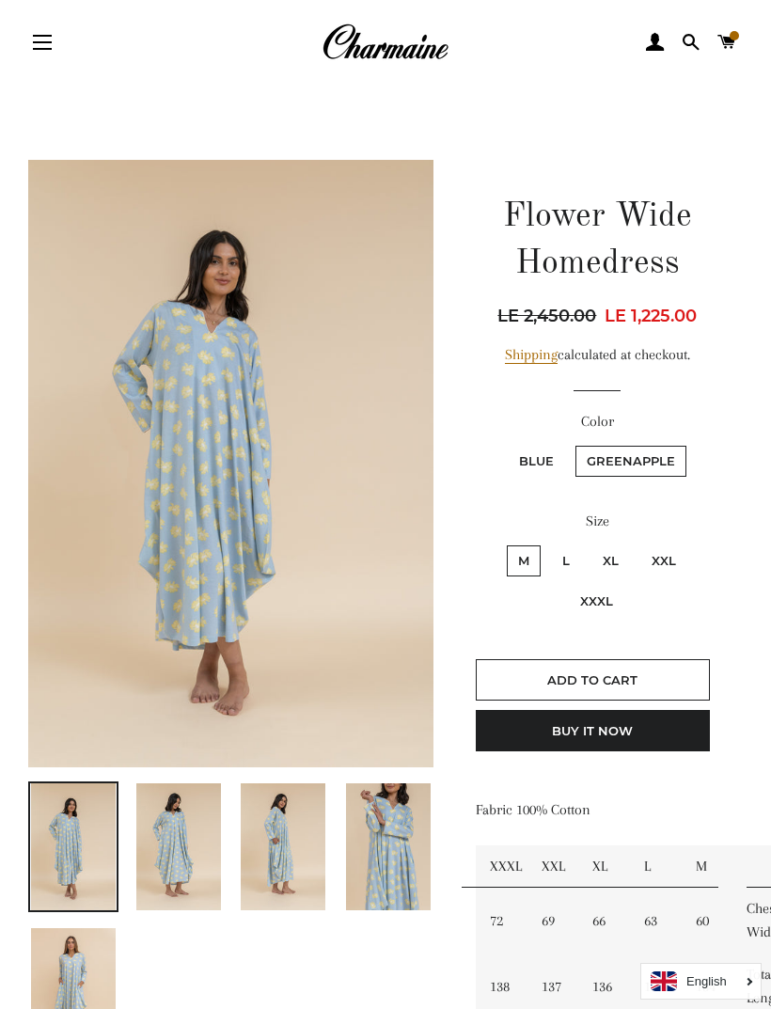
radio input "true"
click at [558, 446] on label "Blue" at bounding box center [536, 461] width 57 height 31
click at [506, 444] on input "Blue" at bounding box center [505, 443] width 1 height 1
radio input "true"
click at [357, 593] on img at bounding box center [230, 463] width 405 height 607
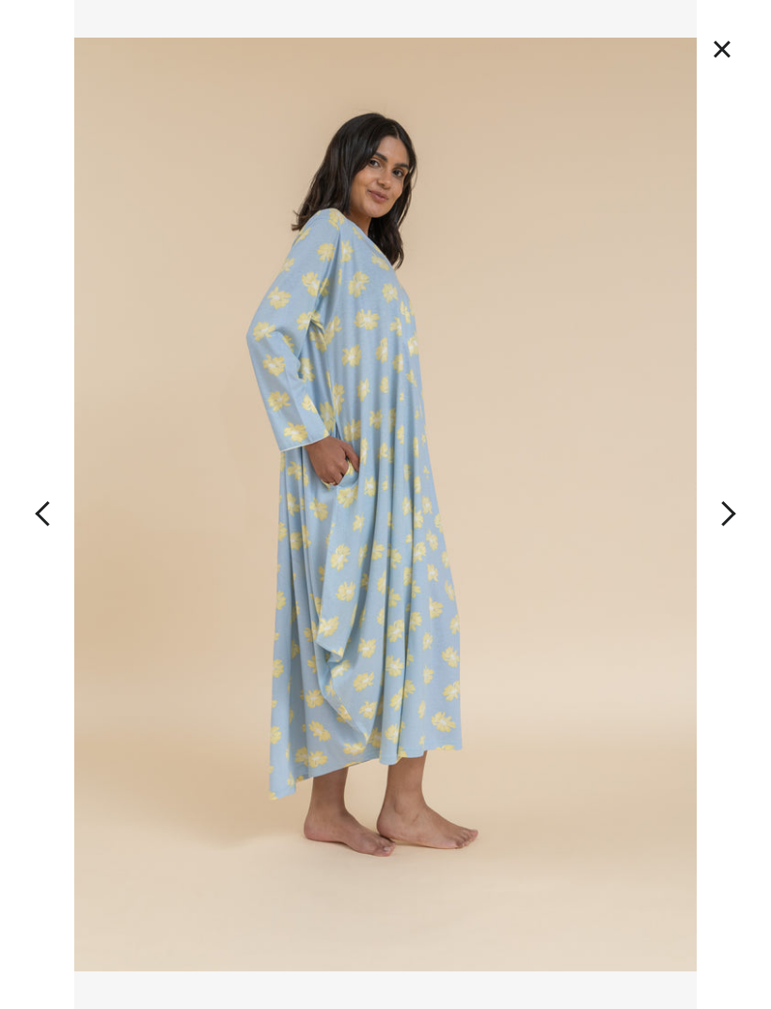
click at [712, 48] on button "×" at bounding box center [721, 48] width 41 height 41
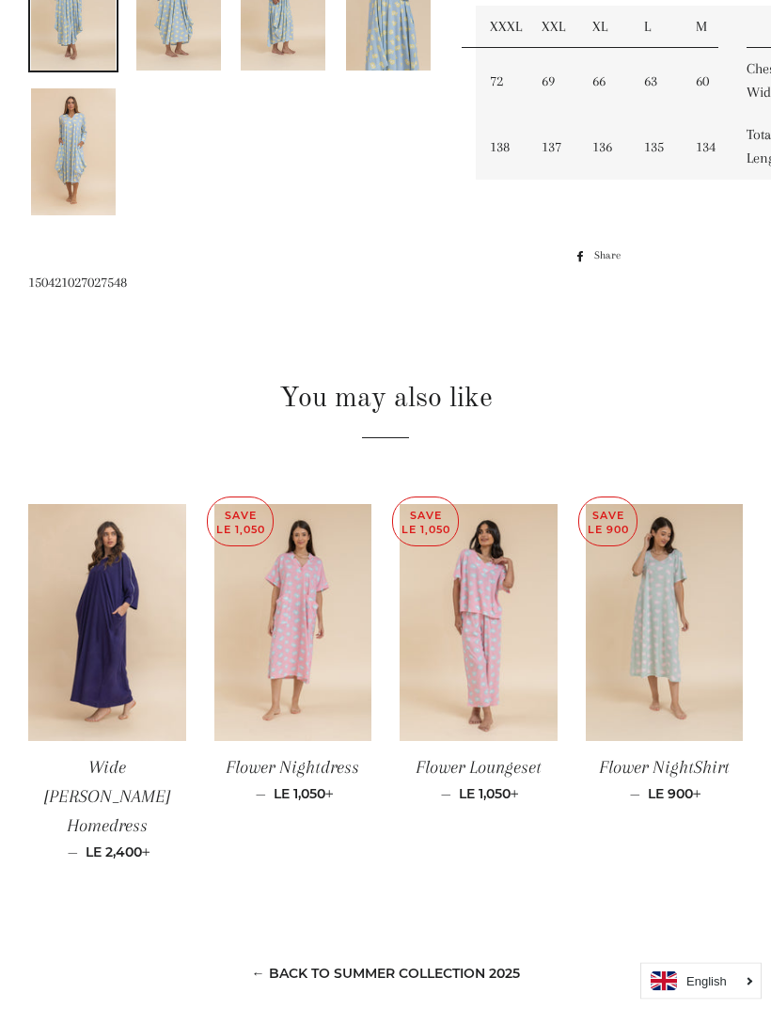
scroll to position [951, 0]
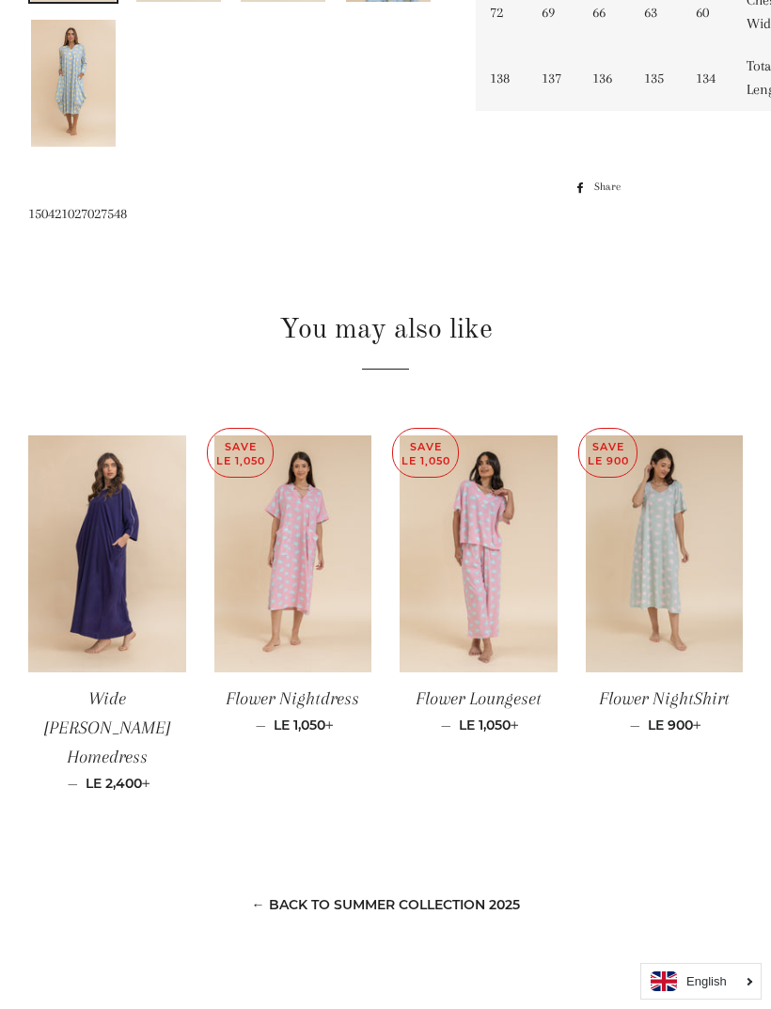
click at [684, 526] on img at bounding box center [665, 553] width 158 height 236
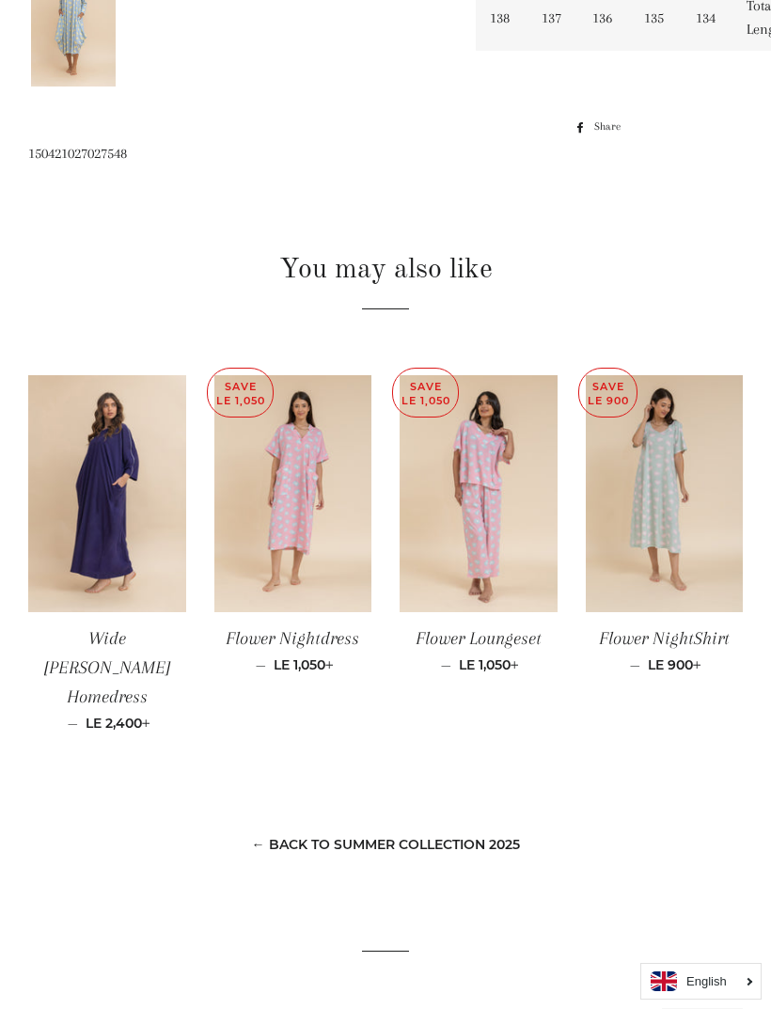
click at [539, 469] on img at bounding box center [479, 493] width 158 height 236
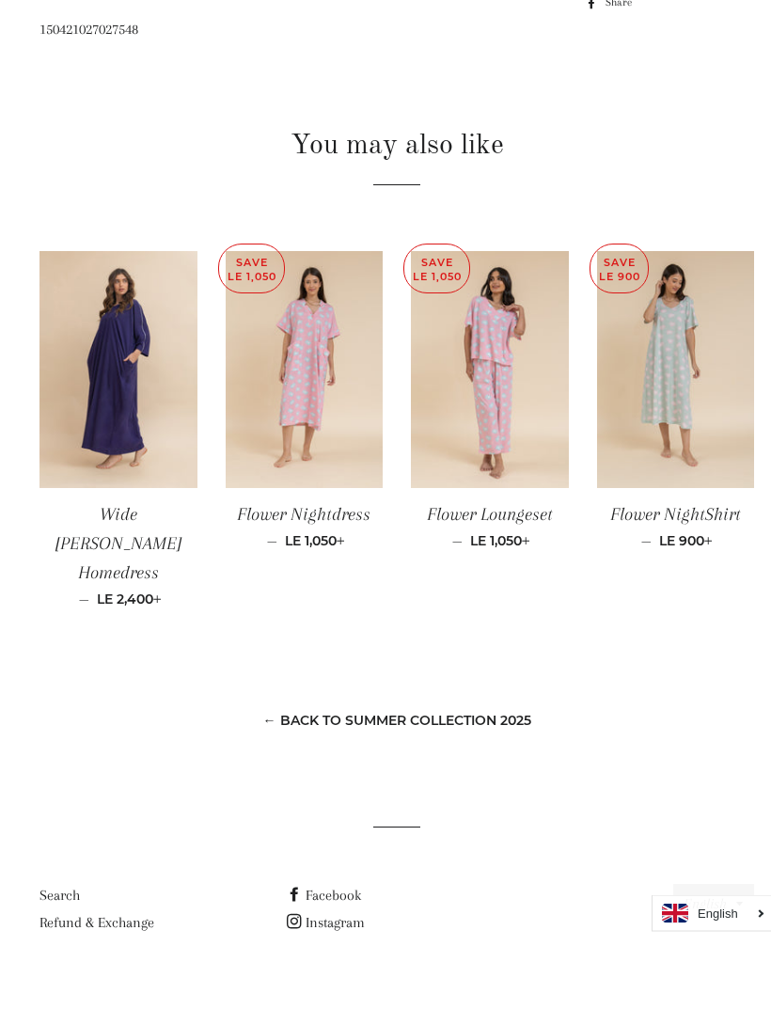
scroll to position [1066, 0]
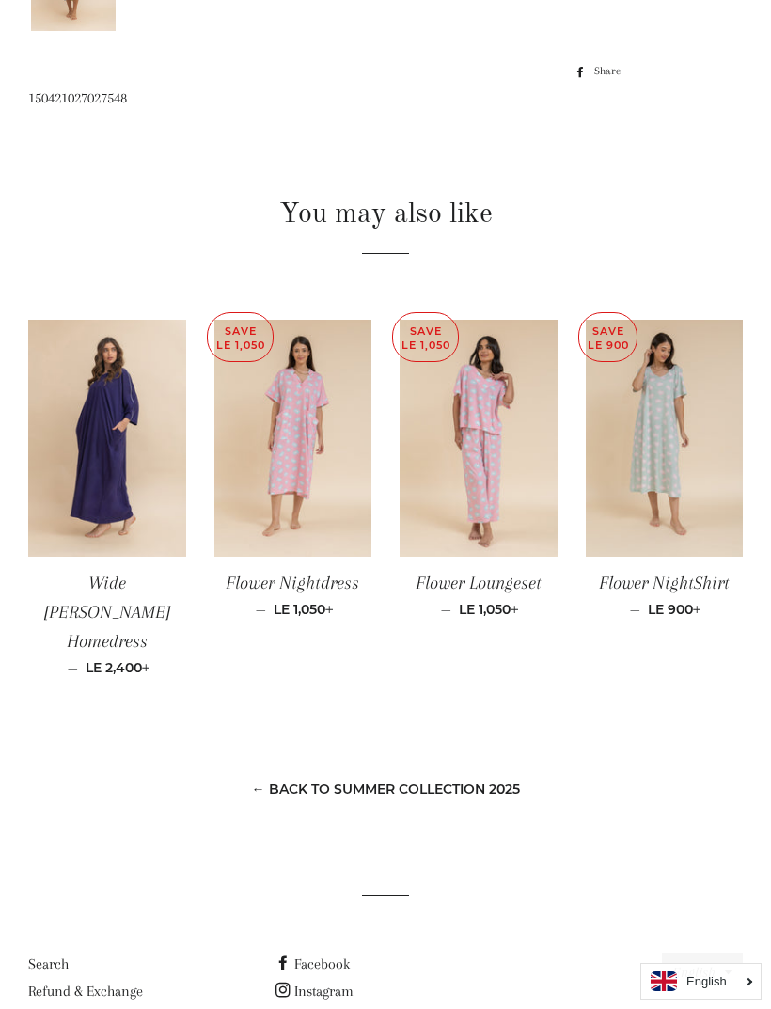
click at [337, 780] on link "← Back to Summer Collection 2025" at bounding box center [386, 788] width 268 height 17
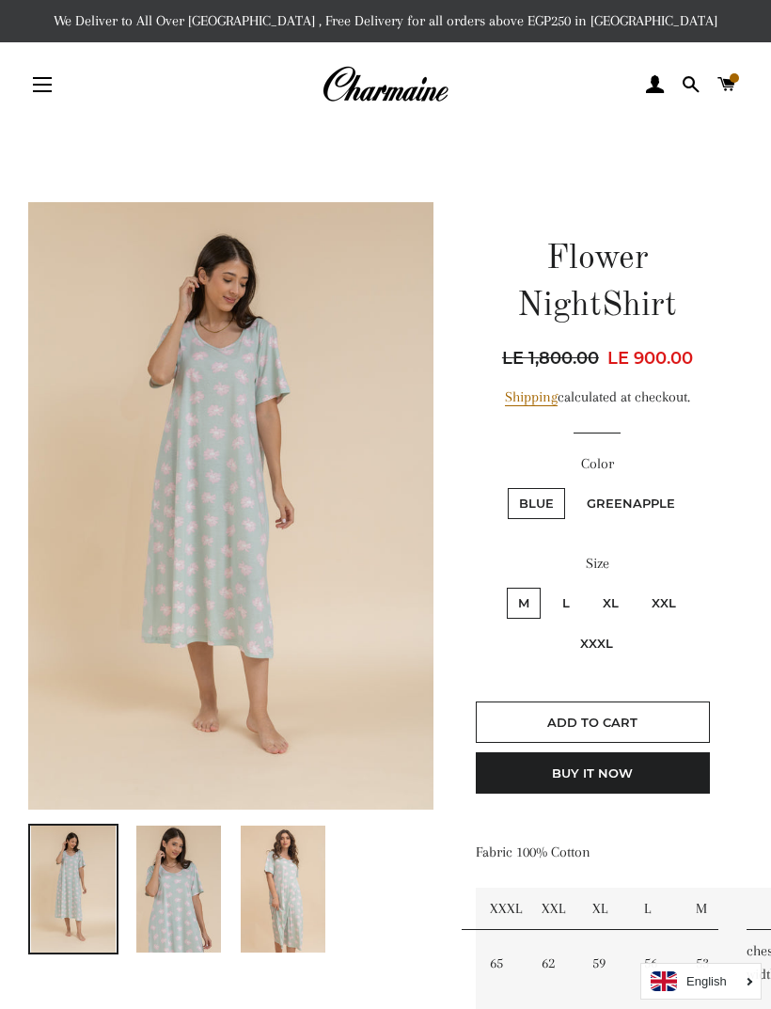
click at [661, 489] on label "Greenapple" at bounding box center [630, 503] width 111 height 31
click at [574, 486] on input "Greenapple" at bounding box center [573, 485] width 1 height 1
radio input "true"
click at [605, 646] on label "XXXL" at bounding box center [596, 643] width 55 height 31
click at [691, 586] on input "XXXL" at bounding box center [691, 585] width 1 height 1
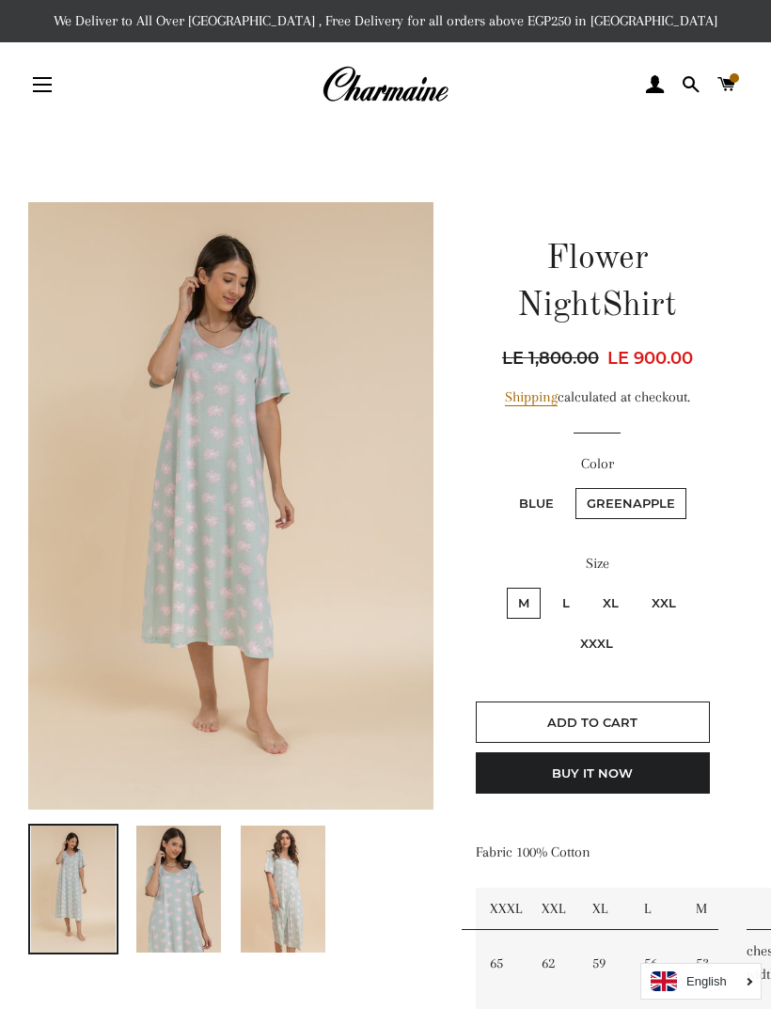
radio input "true"
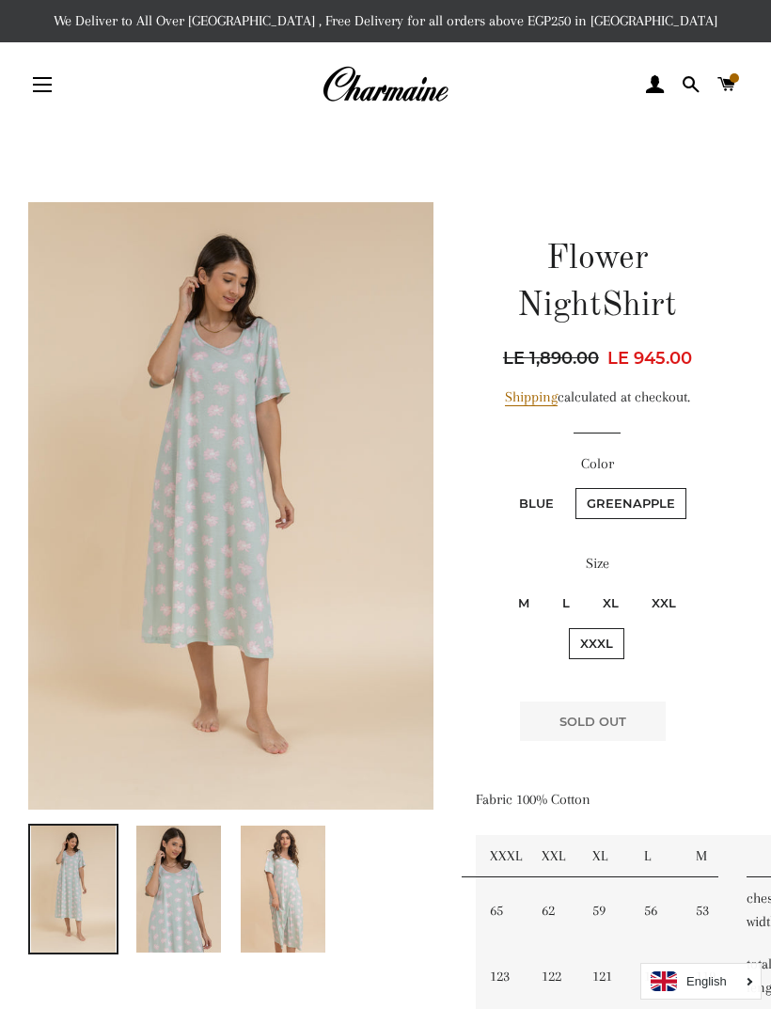
click at [547, 505] on label "Blue" at bounding box center [536, 503] width 57 height 31
click at [506, 486] on input "Blue" at bounding box center [505, 485] width 1 height 1
radio input "true"
click at [306, 876] on img at bounding box center [283, 888] width 85 height 127
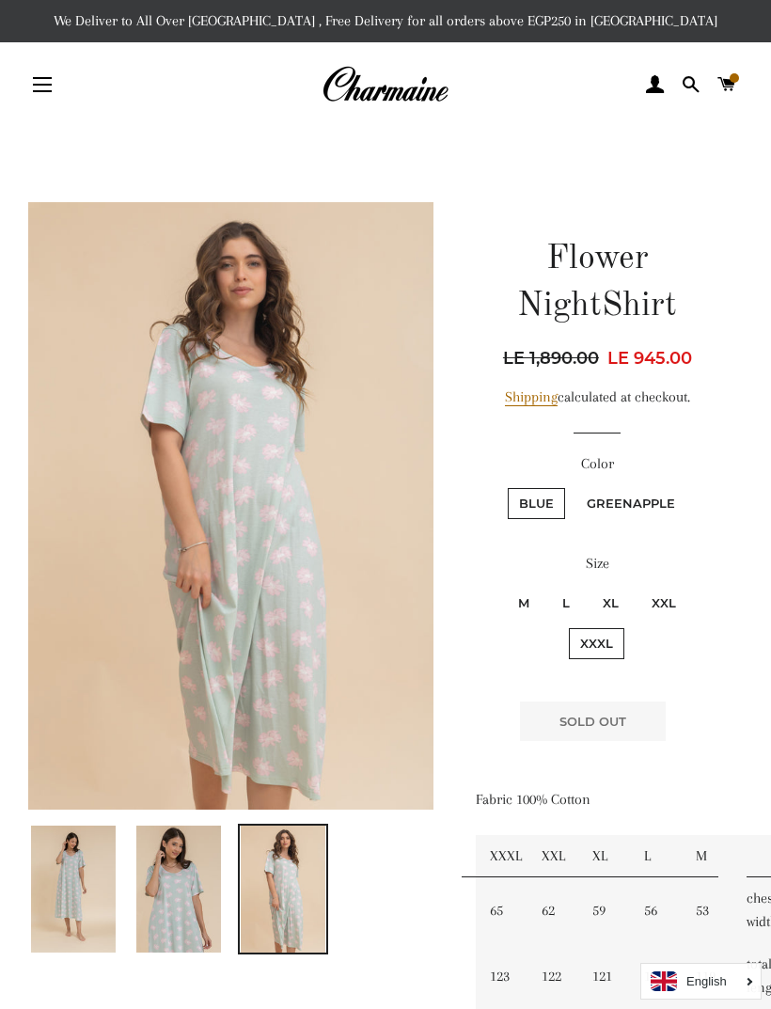
click at [215, 903] on img at bounding box center [178, 888] width 85 height 127
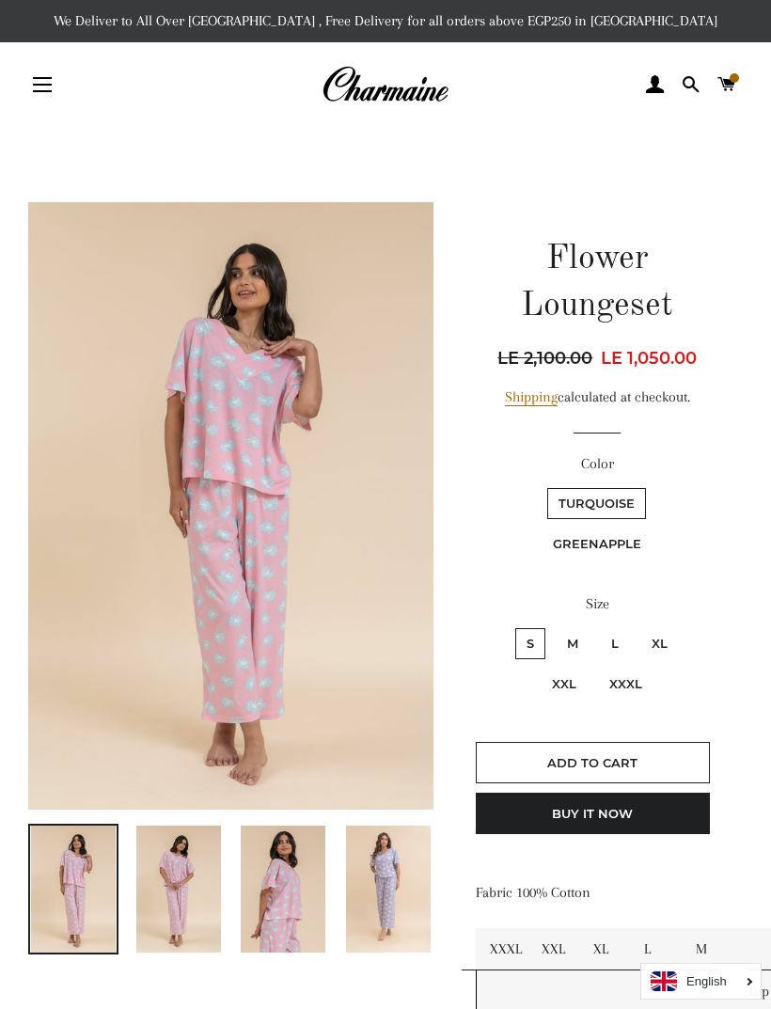
click at [634, 538] on label "Greenapple" at bounding box center [597, 543] width 111 height 31
click at [650, 486] on input "Greenapple" at bounding box center [650, 485] width 1 height 1
radio input "true"
click at [400, 893] on img at bounding box center [388, 888] width 85 height 127
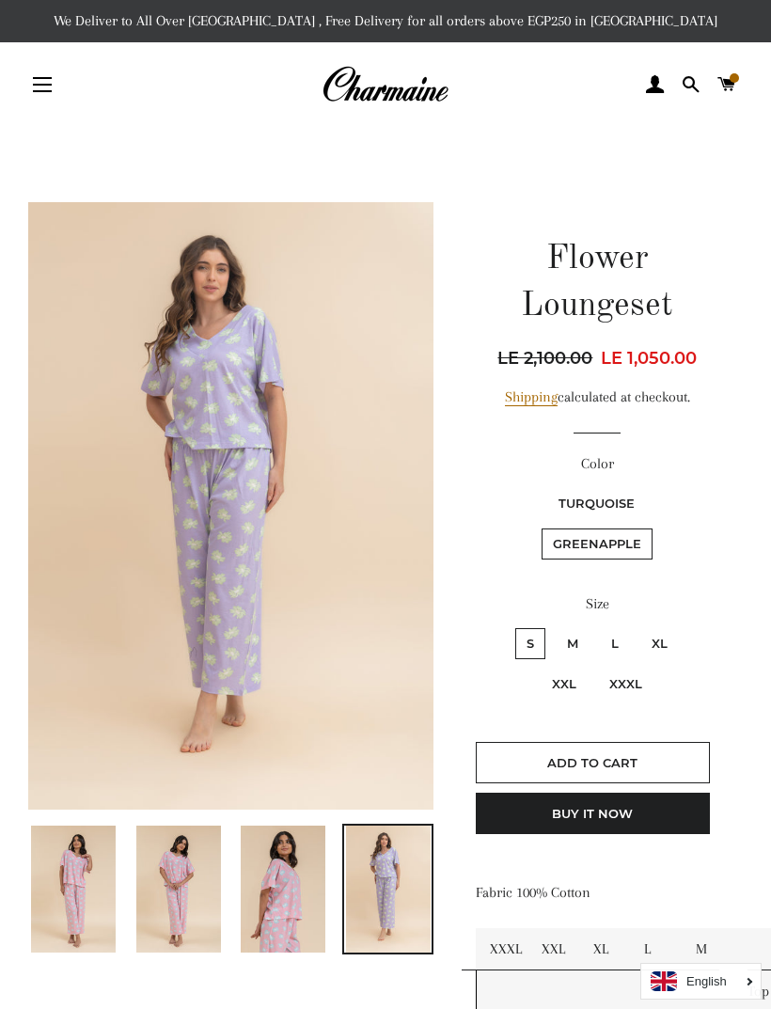
click at [309, 910] on img at bounding box center [283, 888] width 85 height 127
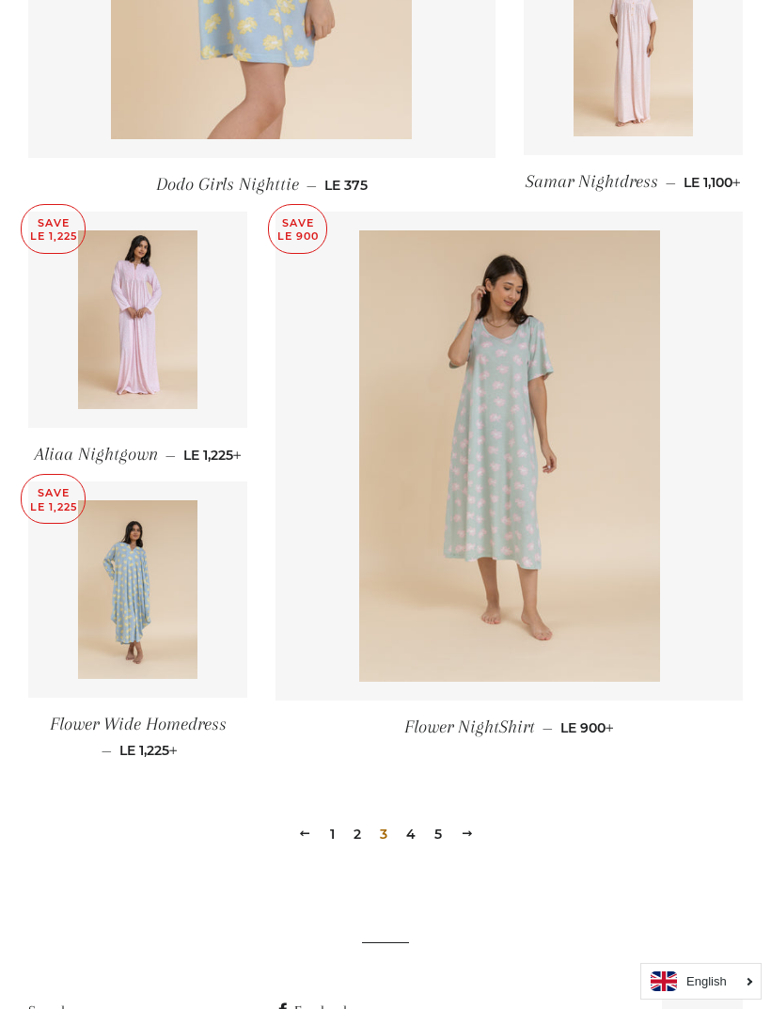
click at [404, 848] on link "4" at bounding box center [411, 834] width 24 height 28
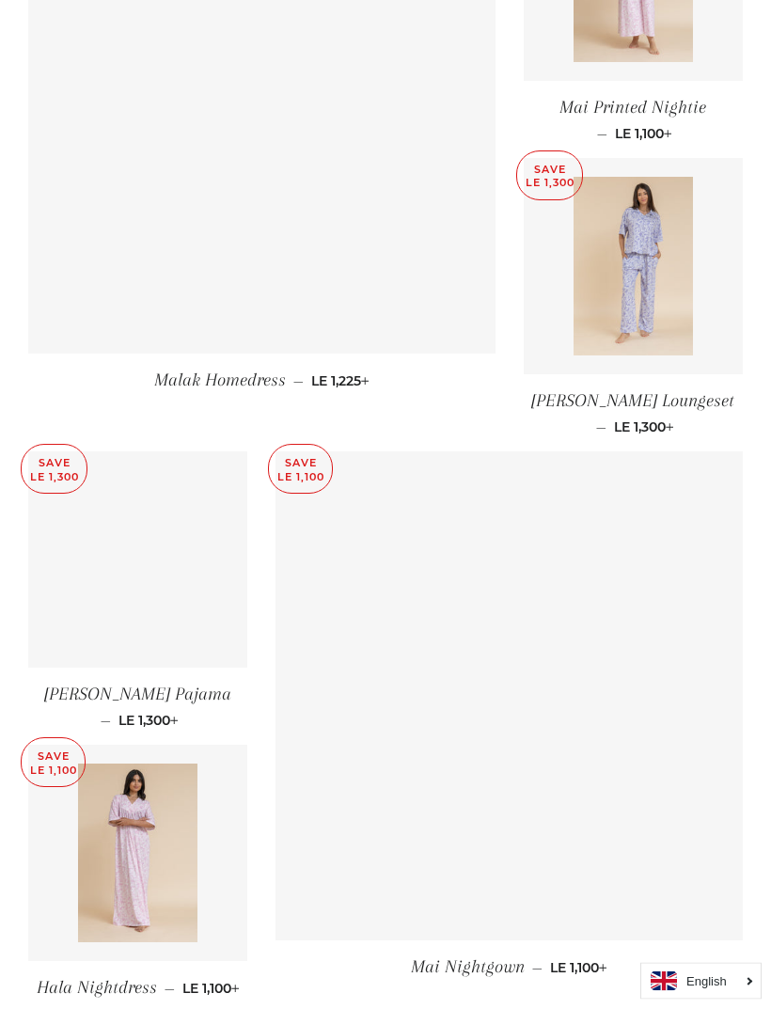
scroll to position [2024, 0]
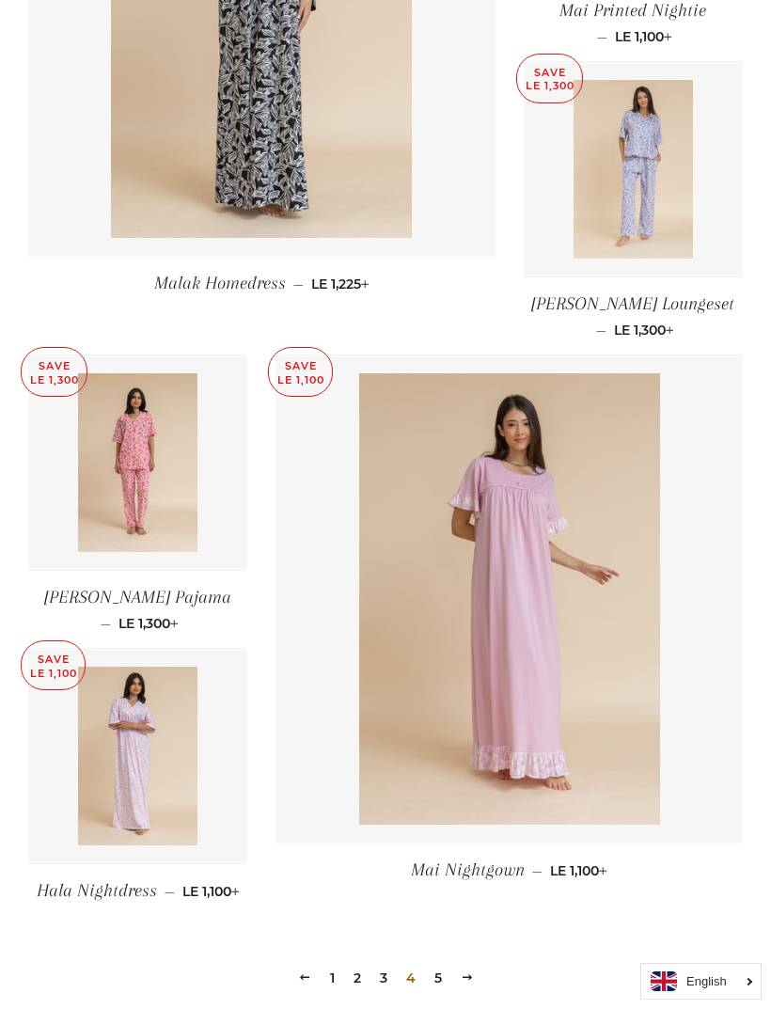
click at [439, 982] on link "5" at bounding box center [438, 978] width 23 height 28
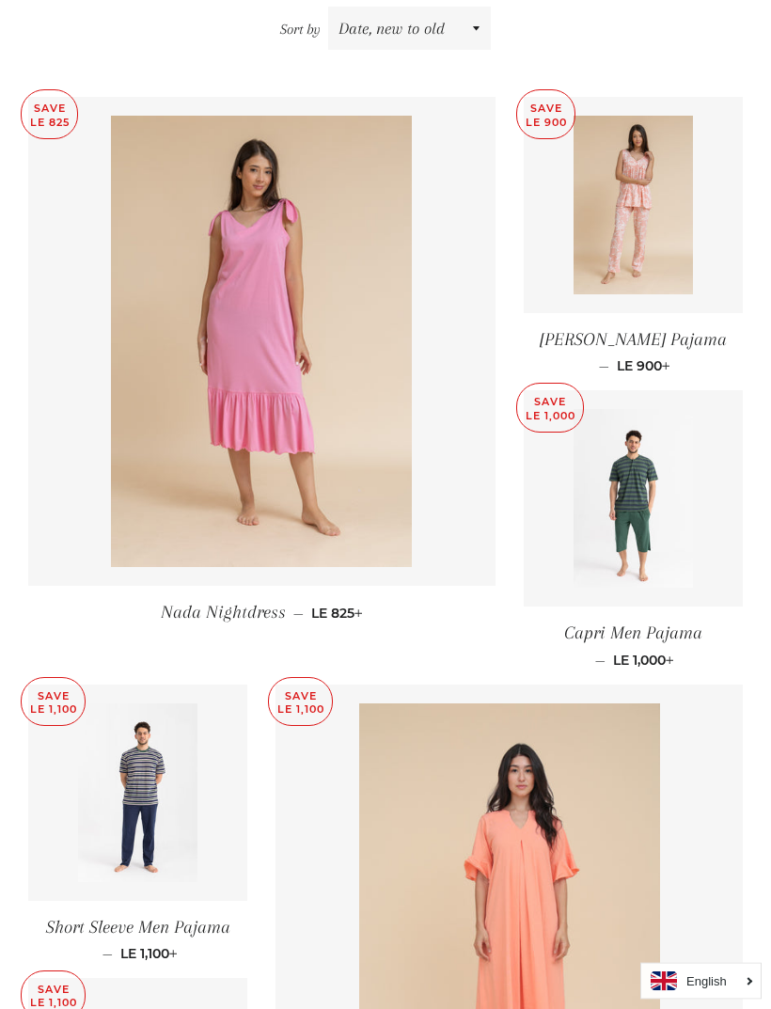
scroll to position [678, 0]
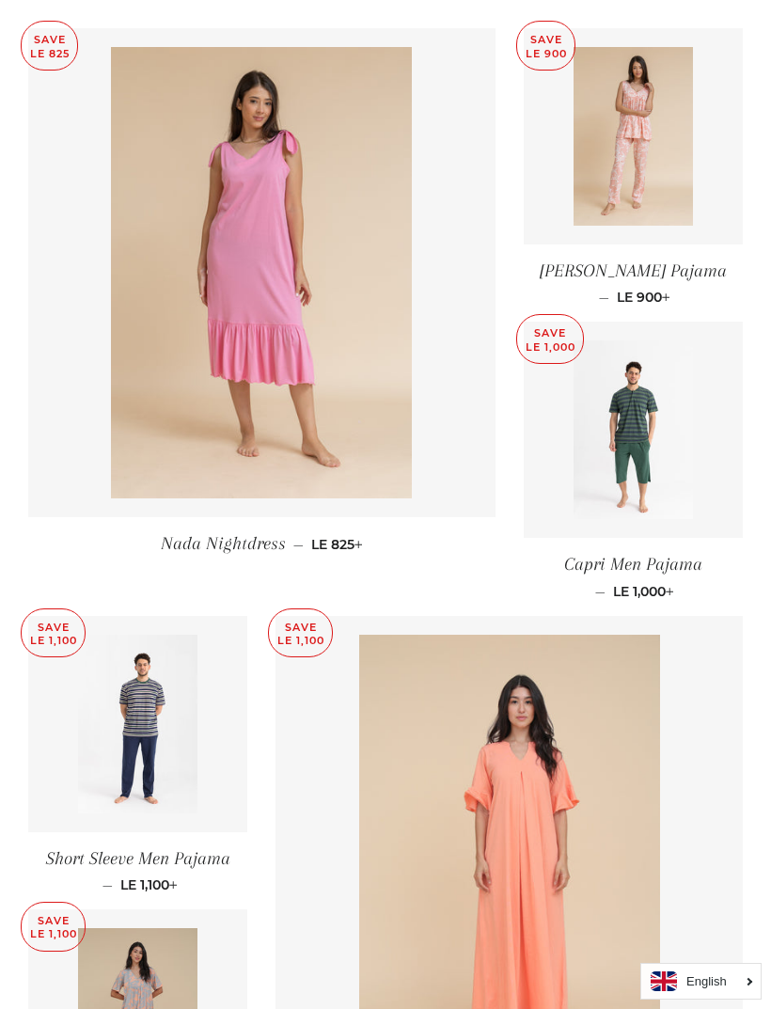
click at [252, 518] on link "Nada Nightdress — Sale price LE 825 +" at bounding box center [261, 544] width 467 height 54
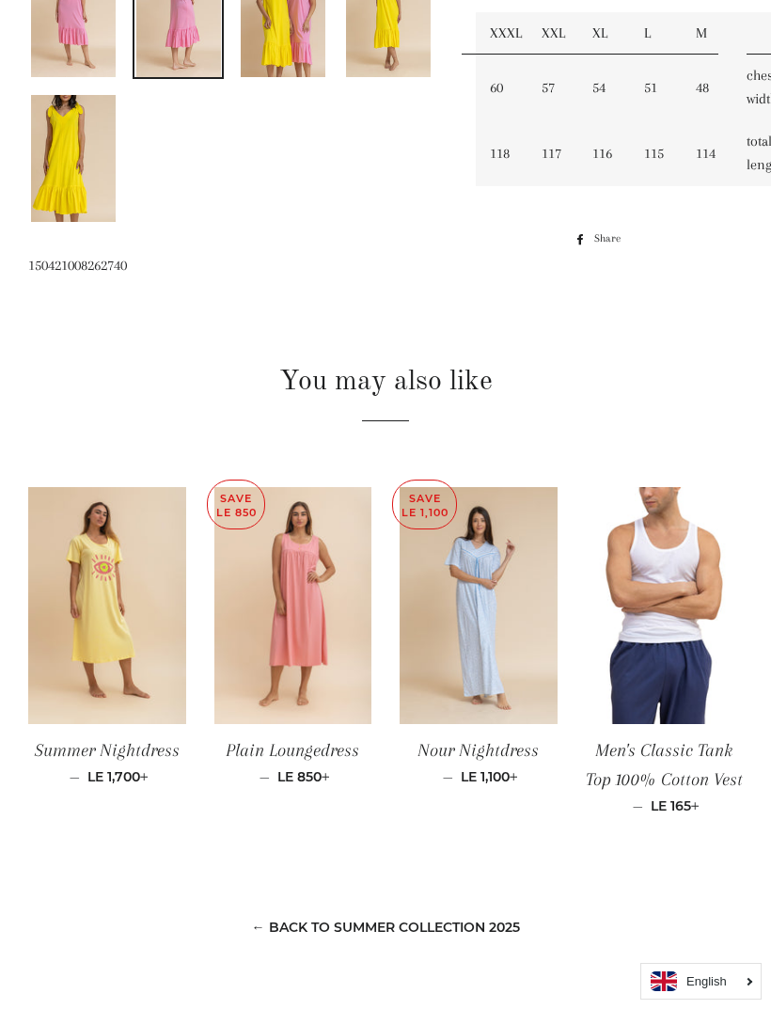
scroll to position [873, 0]
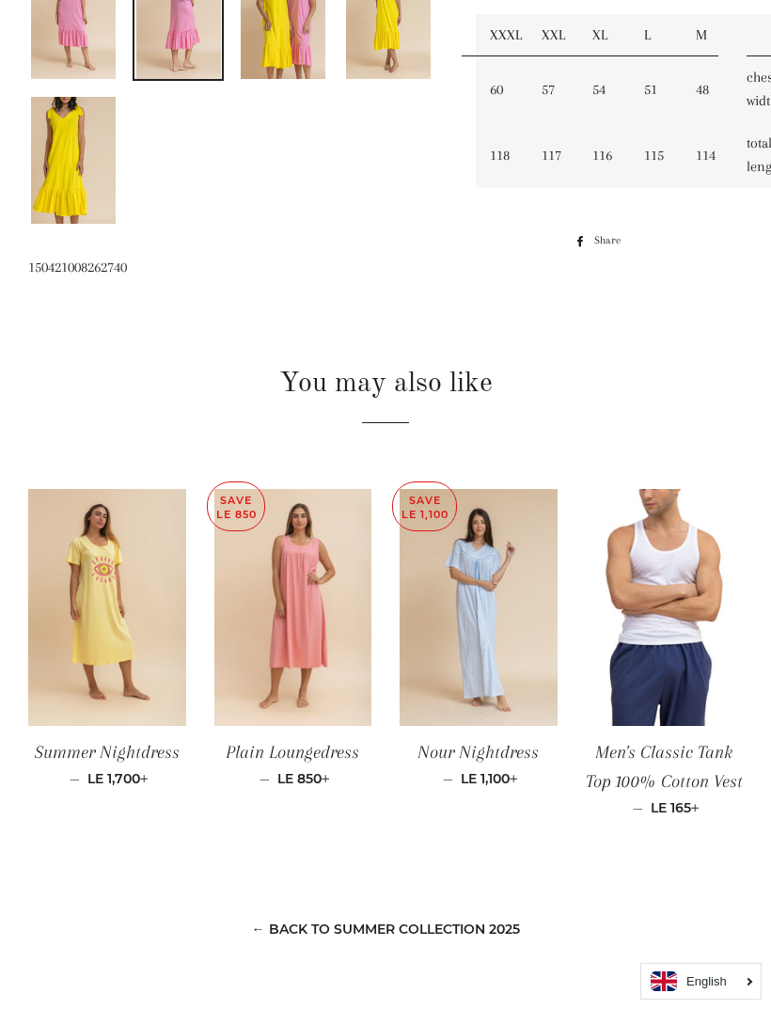
click at [118, 599] on img at bounding box center [107, 607] width 158 height 236
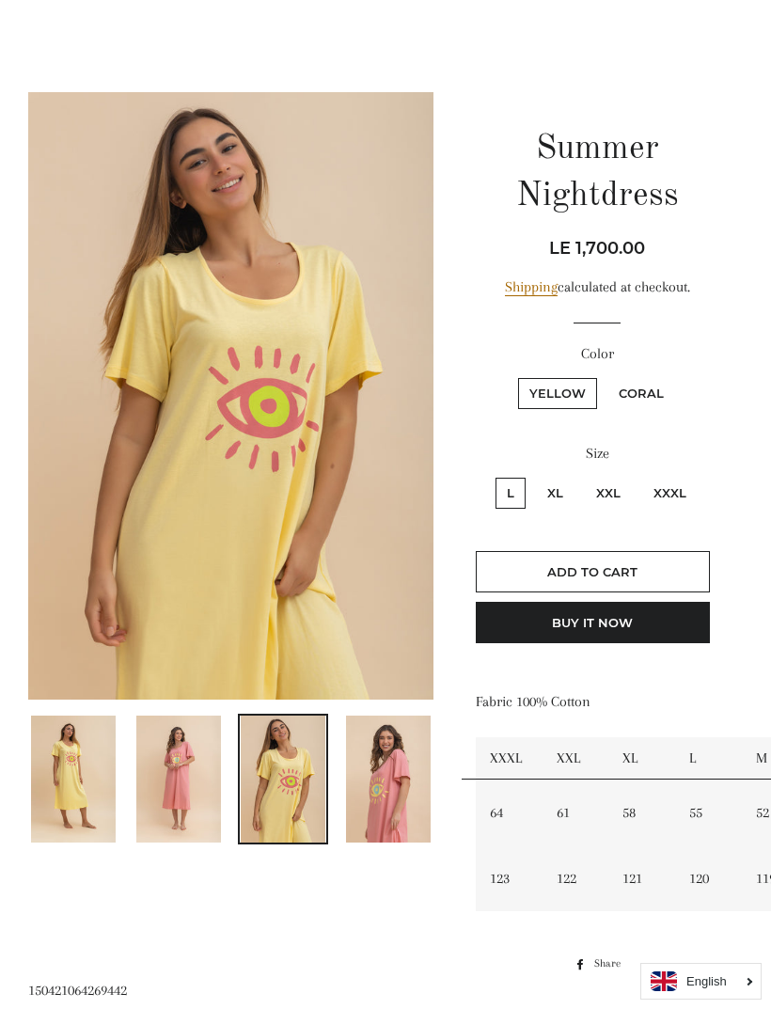
scroll to position [120, 0]
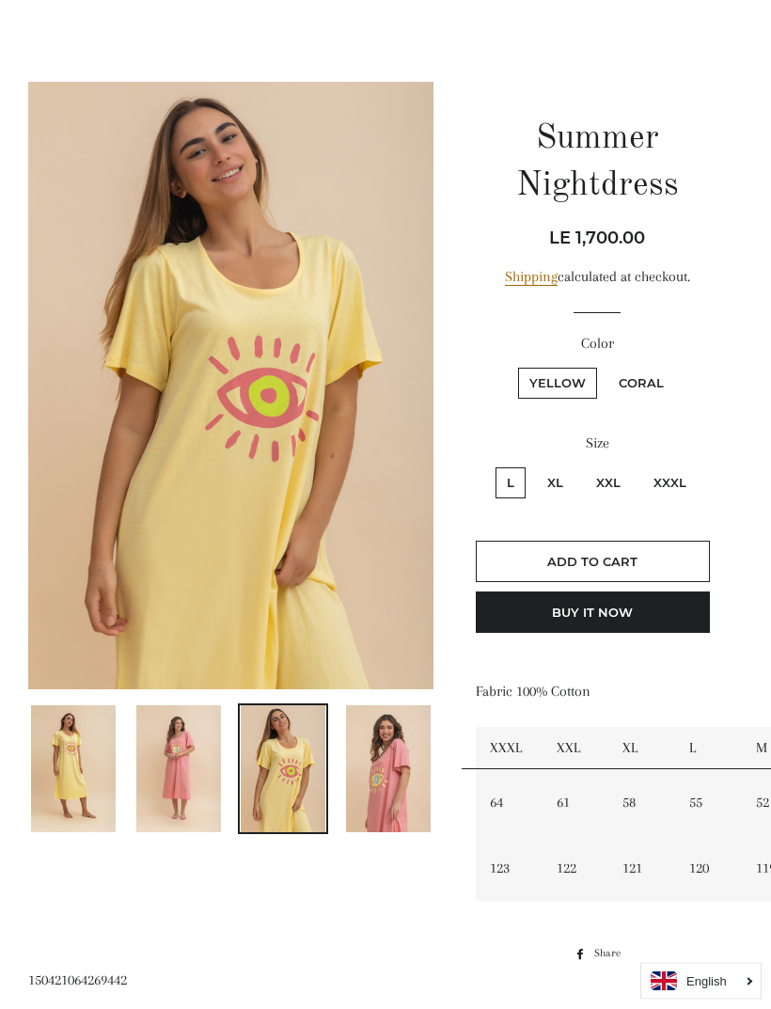
click at [388, 797] on img at bounding box center [388, 769] width 85 height 127
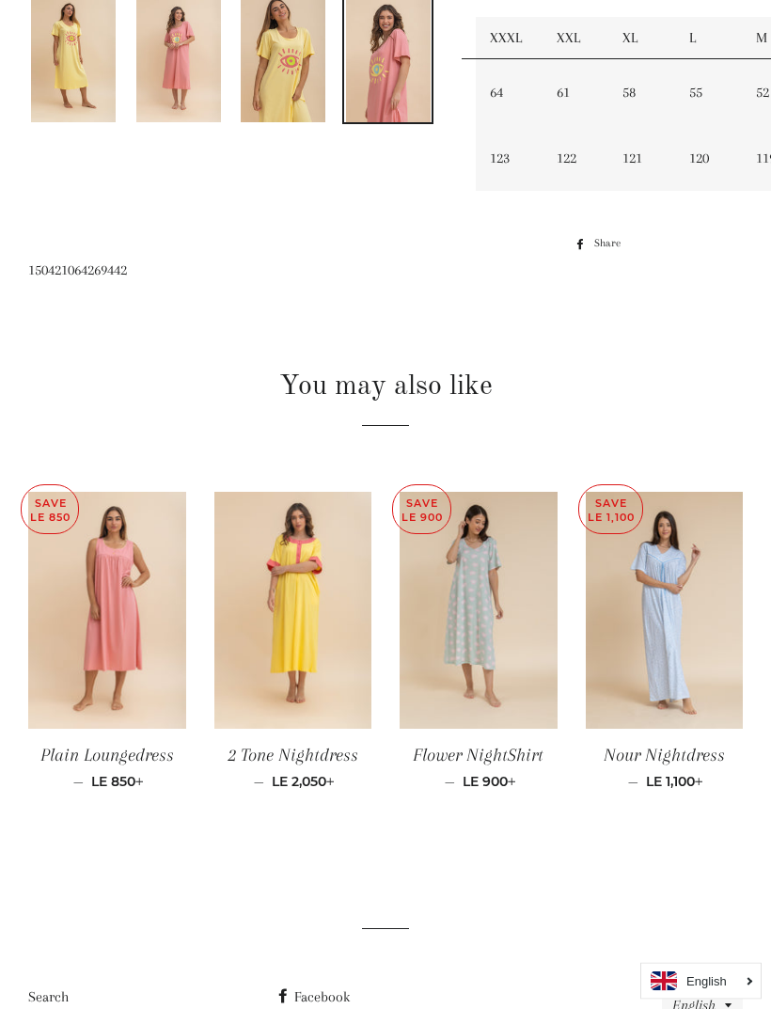
scroll to position [892, 0]
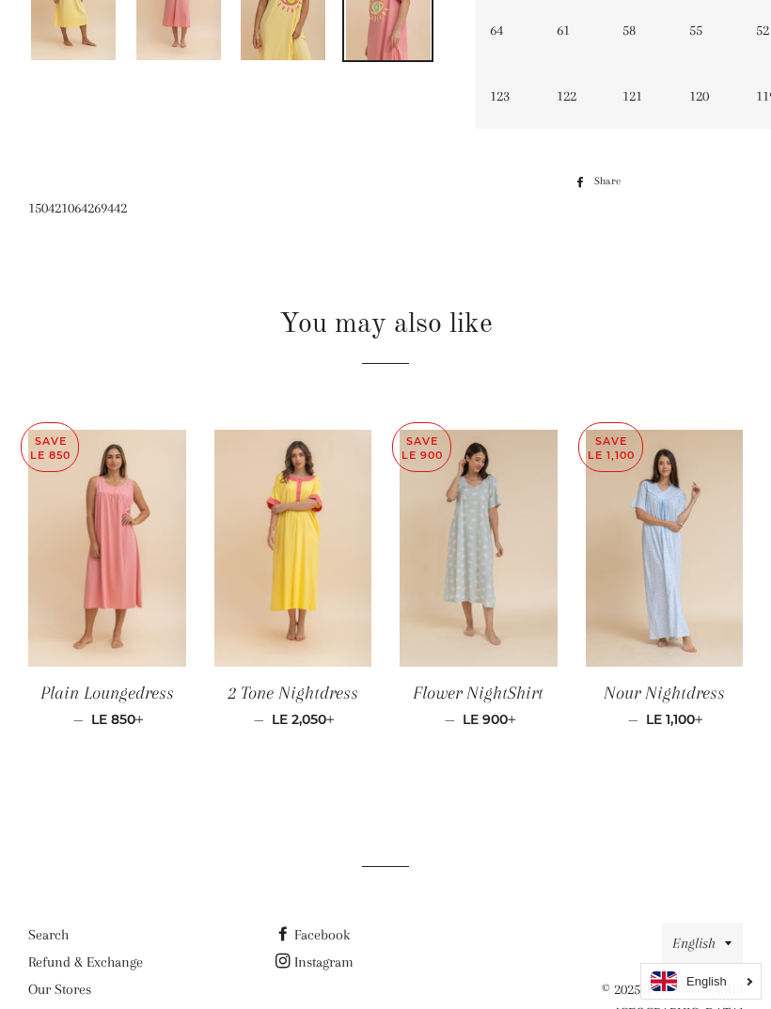
click at [314, 558] on img at bounding box center [293, 548] width 158 height 236
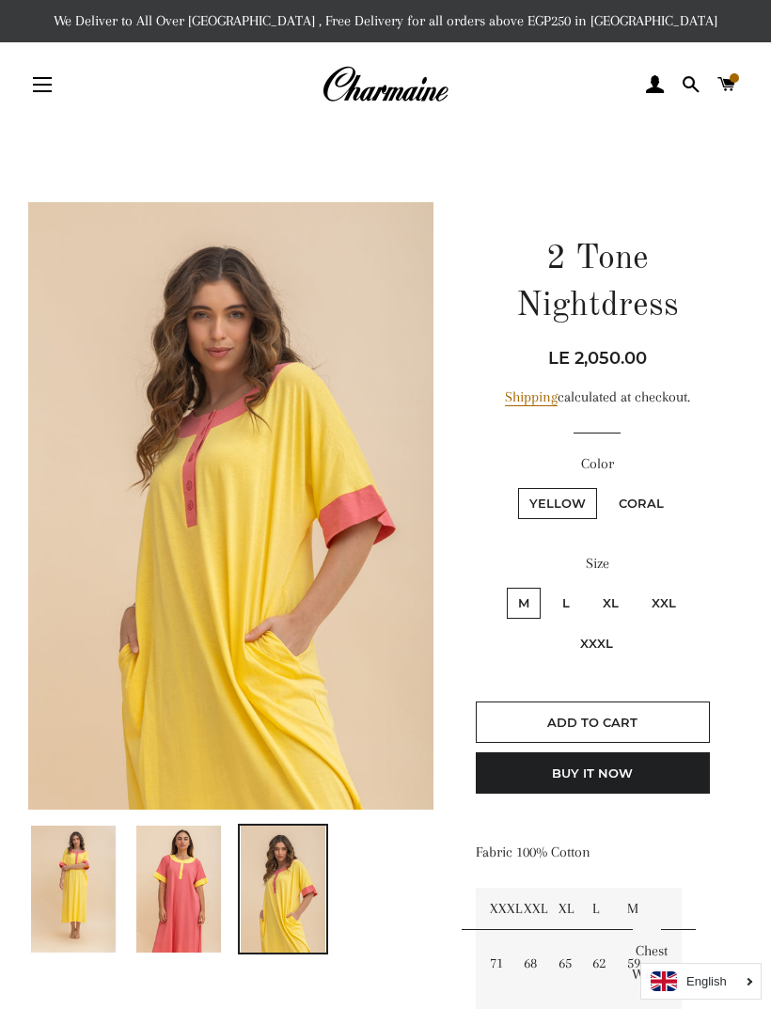
click at [200, 875] on img at bounding box center [178, 888] width 85 height 127
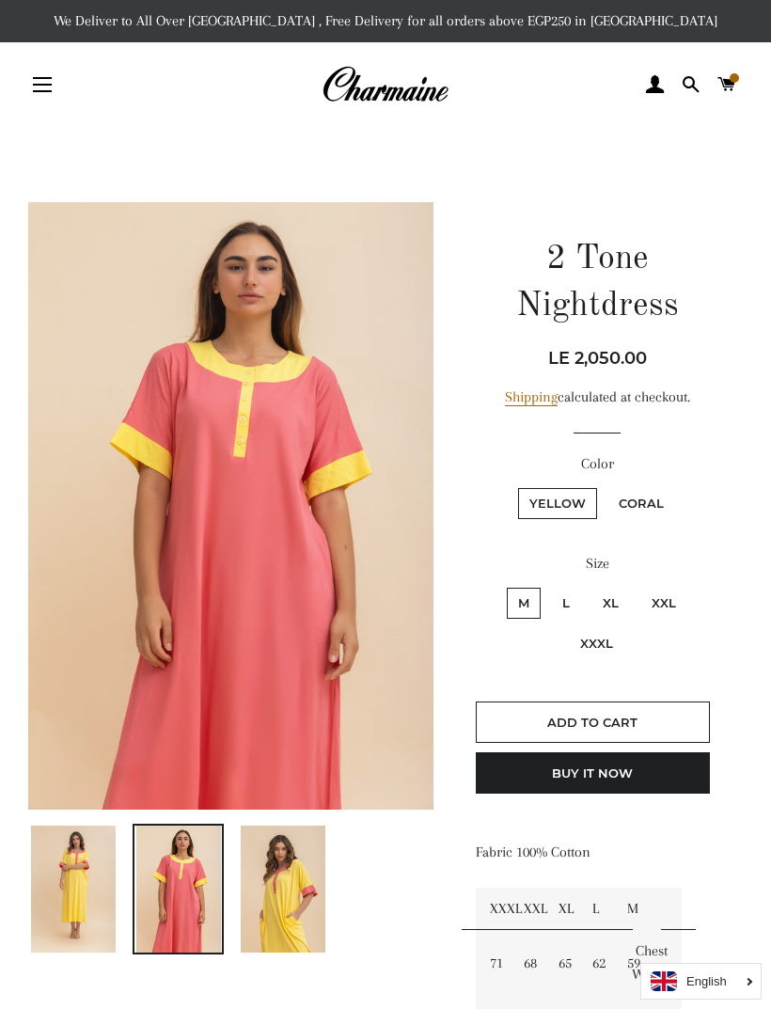
click at [291, 872] on img at bounding box center [283, 888] width 85 height 127
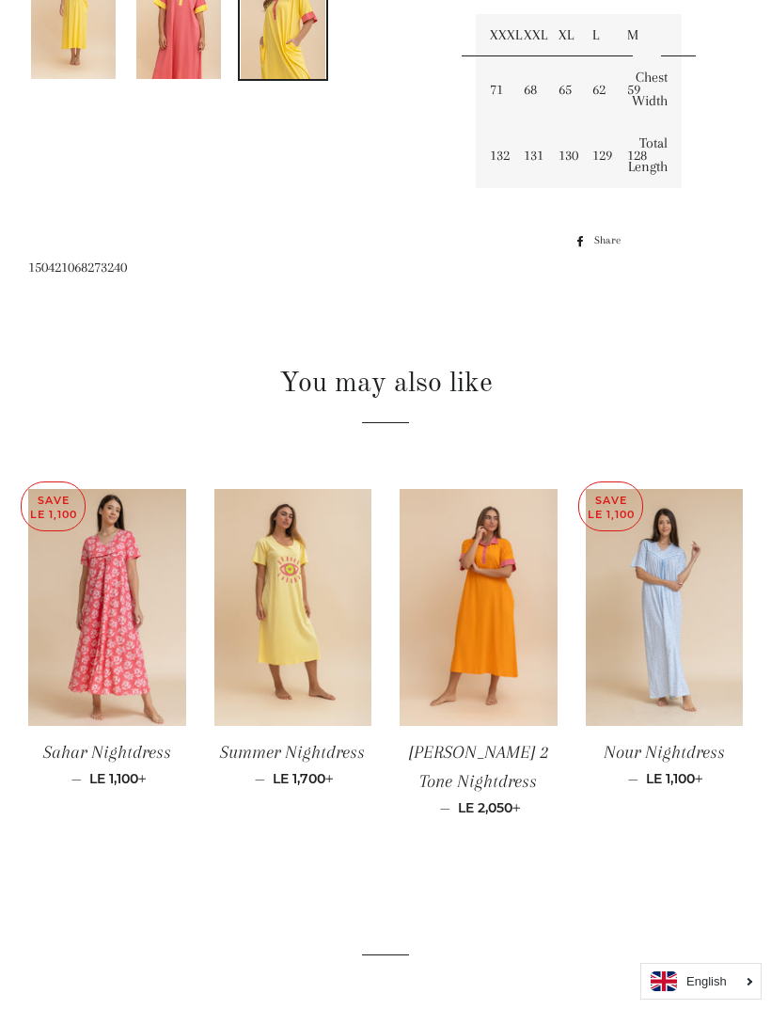
scroll to position [904, 0]
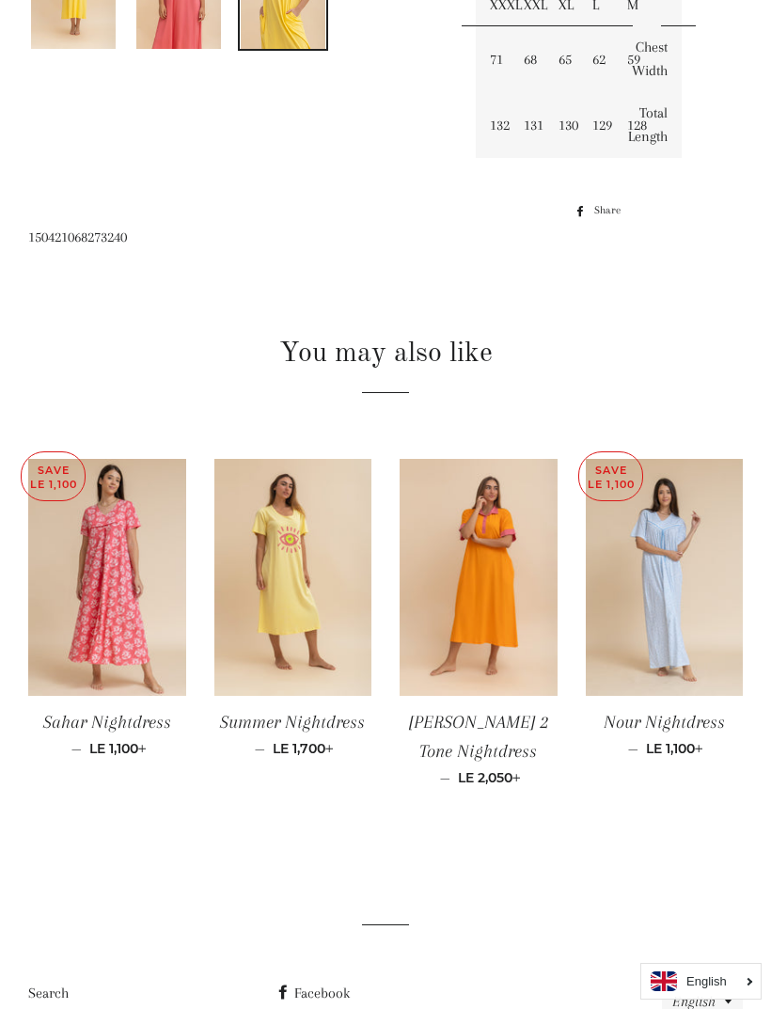
click at [522, 601] on img at bounding box center [479, 577] width 158 height 236
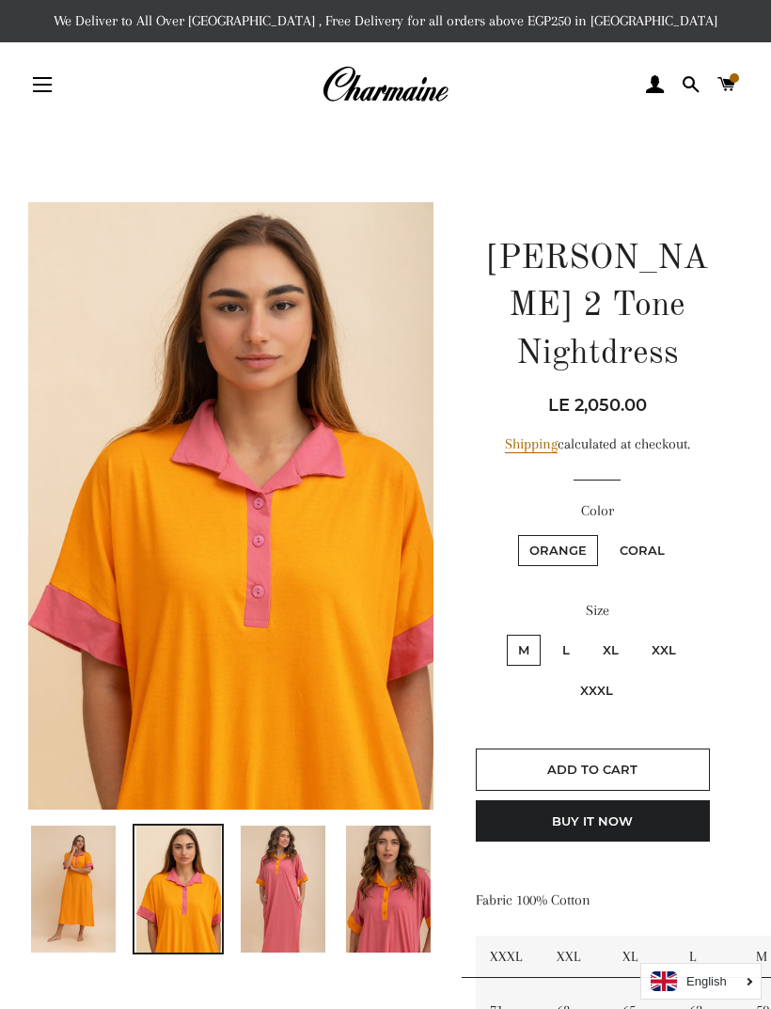
click at [663, 535] on label "Coral" at bounding box center [642, 550] width 68 height 31
click at [606, 532] on input "Coral" at bounding box center [605, 532] width 1 height 1
radio input "true"
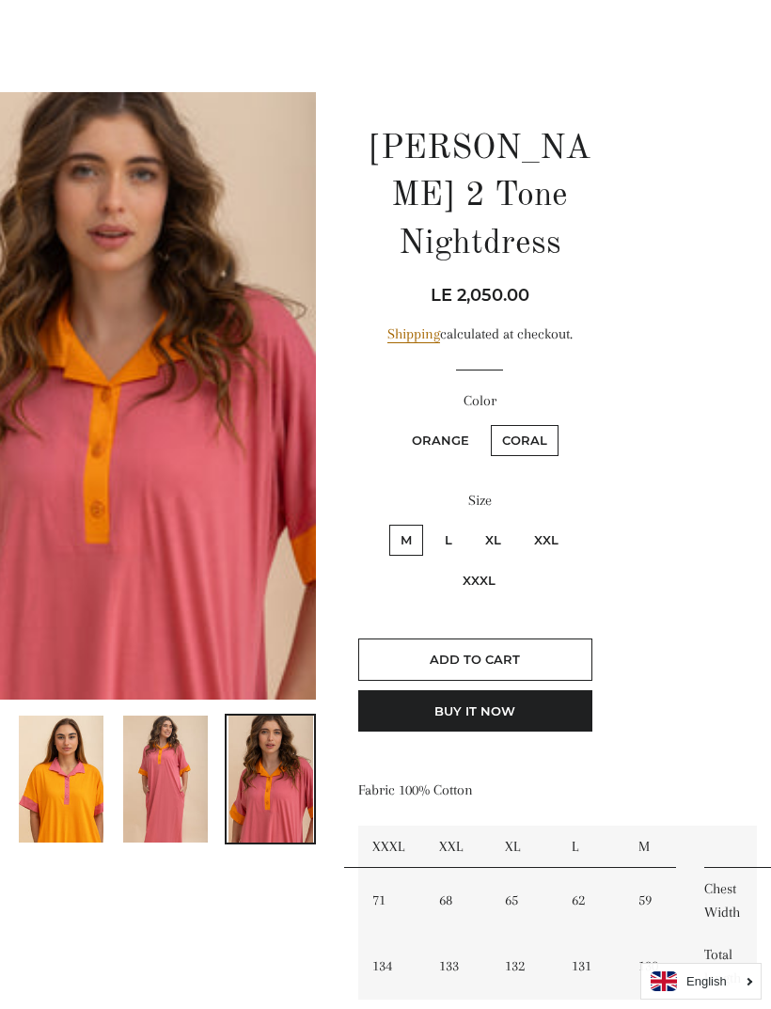
scroll to position [0, 118]
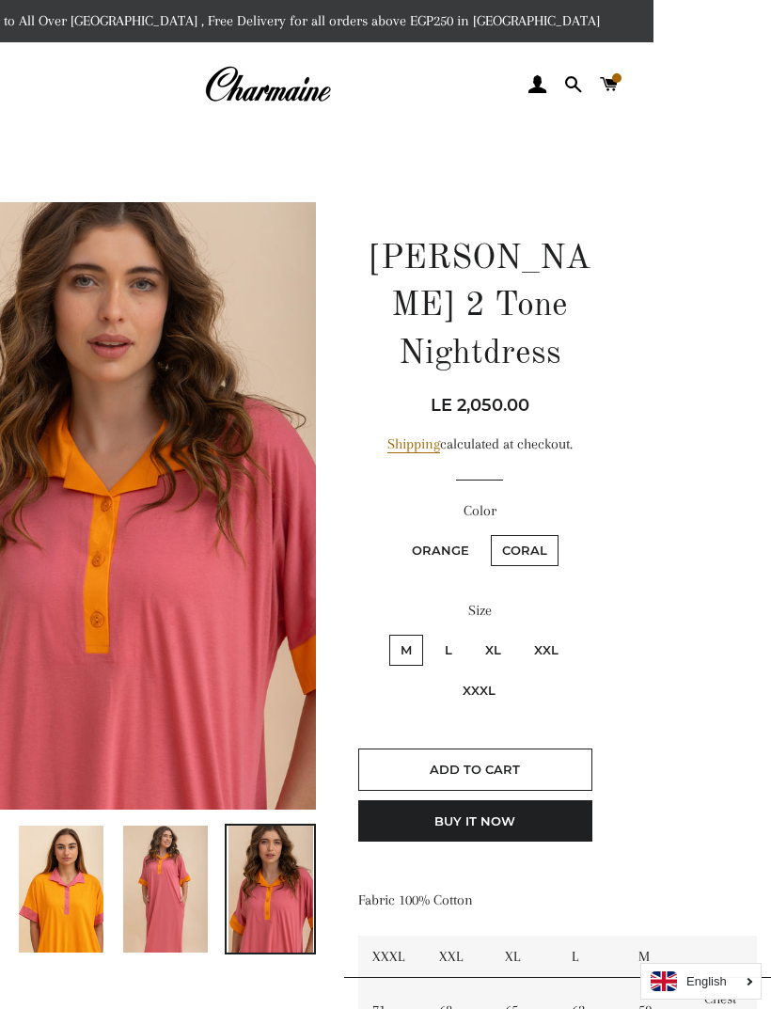
click at [621, 86] on link "Cart" at bounding box center [609, 84] width 32 height 56
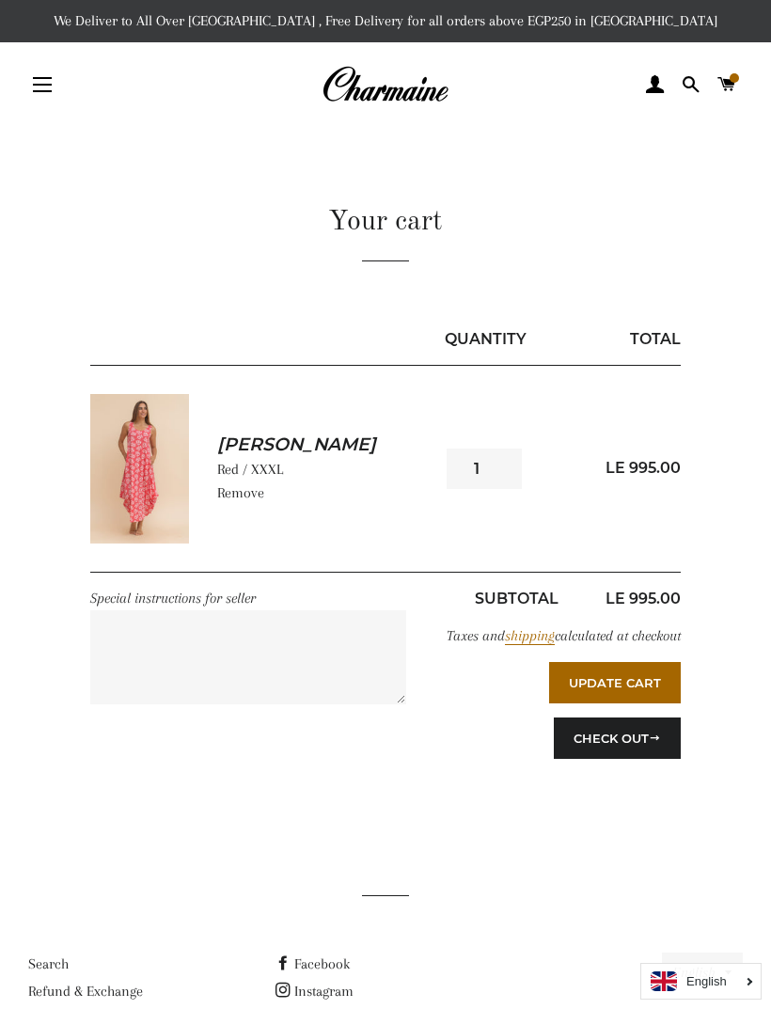
click at [668, 71] on link "Log In" at bounding box center [655, 84] width 32 height 56
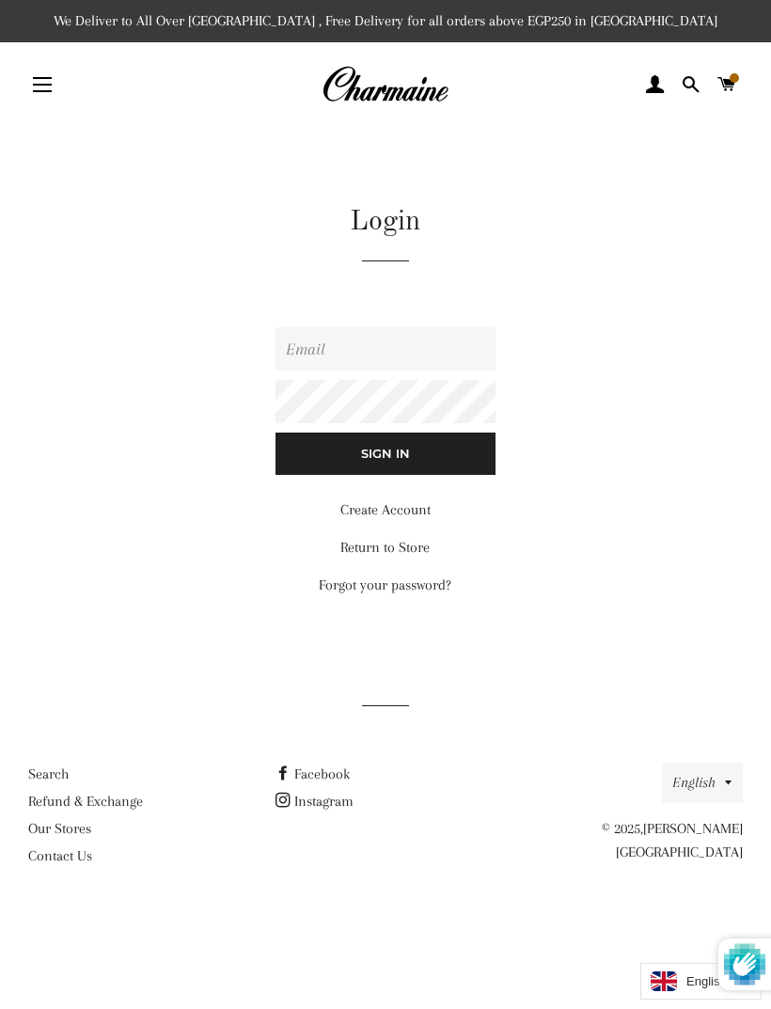
click at [415, 341] on input "Email" at bounding box center [384, 348] width 219 height 43
type input "egmoving830@gmail.com"
click at [441, 473] on input "Sign In" at bounding box center [384, 452] width 219 height 41
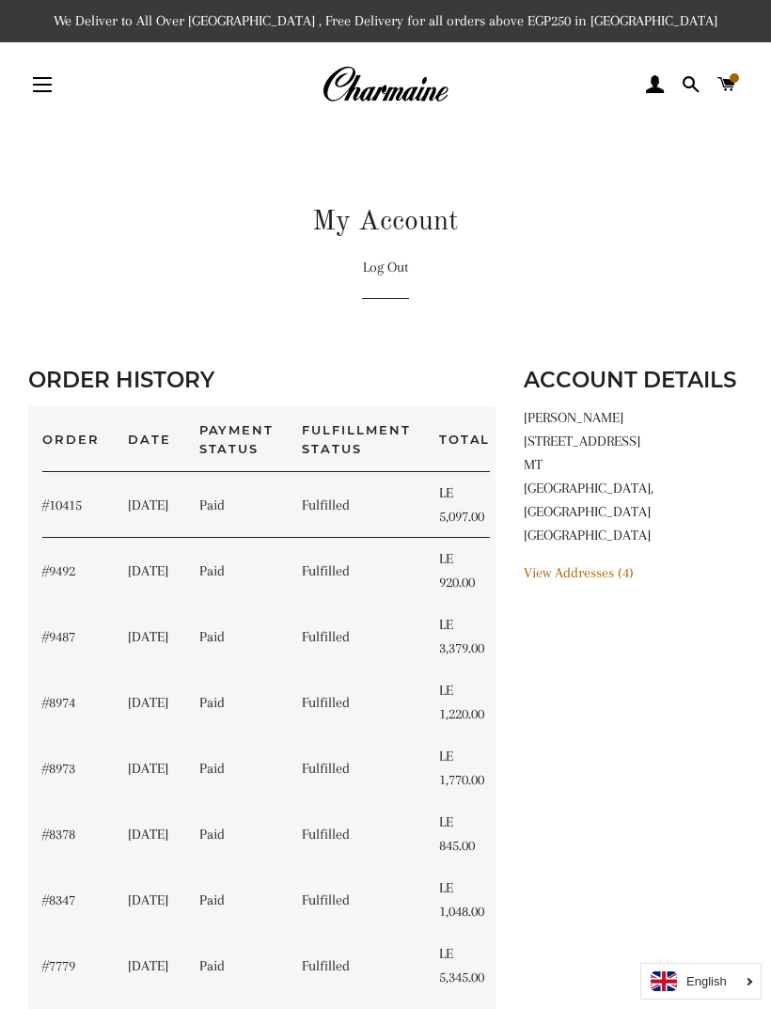
click at [165, 503] on td "[DATE]" at bounding box center [149, 505] width 71 height 66
click at [89, 500] on td "#10415" at bounding box center [71, 505] width 86 height 66
click at [462, 508] on td "LE 5,097.00" at bounding box center [465, 505] width 80 height 66
click at [74, 504] on link "#10415" at bounding box center [61, 504] width 39 height 17
click at [54, 563] on link "#9492" at bounding box center [58, 570] width 33 height 17
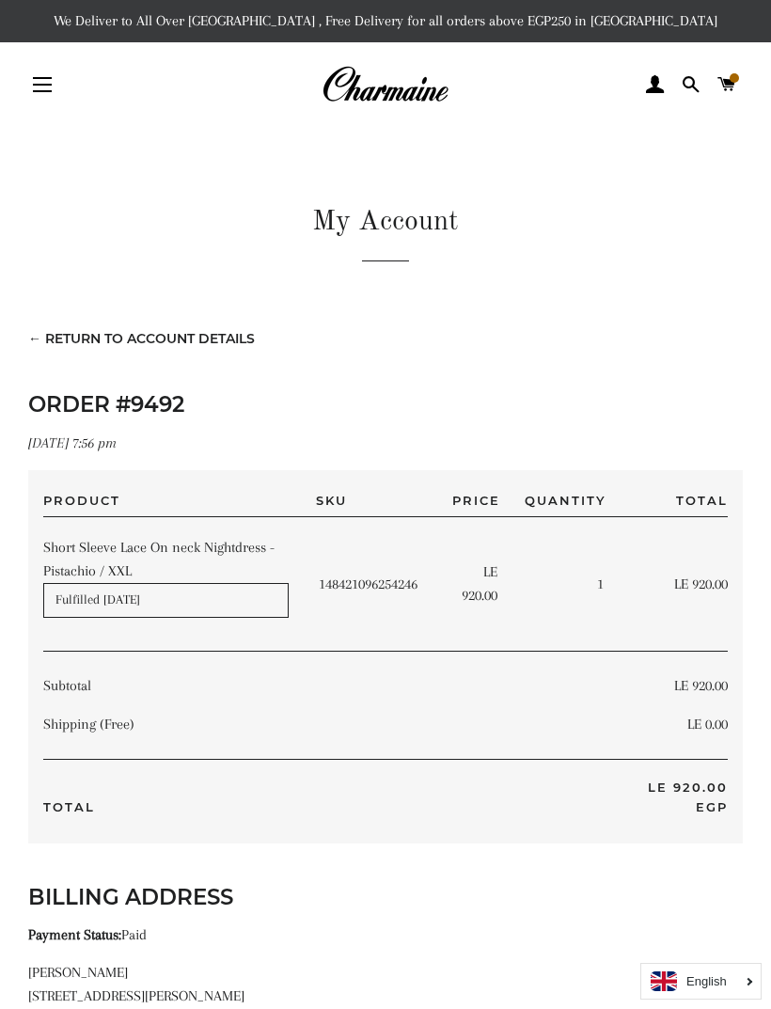
click at [35, 335] on link "← Return to Account Details" at bounding box center [141, 338] width 227 height 17
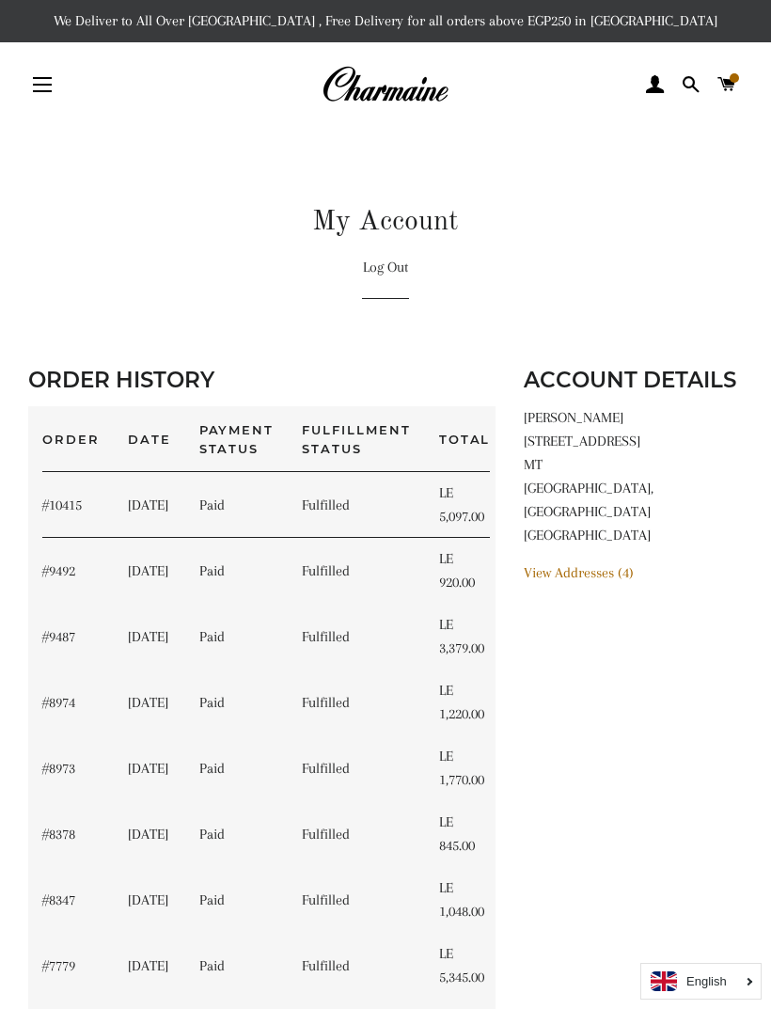
click at [160, 622] on td "November 16, 2024" at bounding box center [149, 637] width 71 height 66
click at [56, 618] on td "#9487" at bounding box center [71, 637] width 86 height 66
click at [46, 639] on link "#9487" at bounding box center [58, 636] width 33 height 17
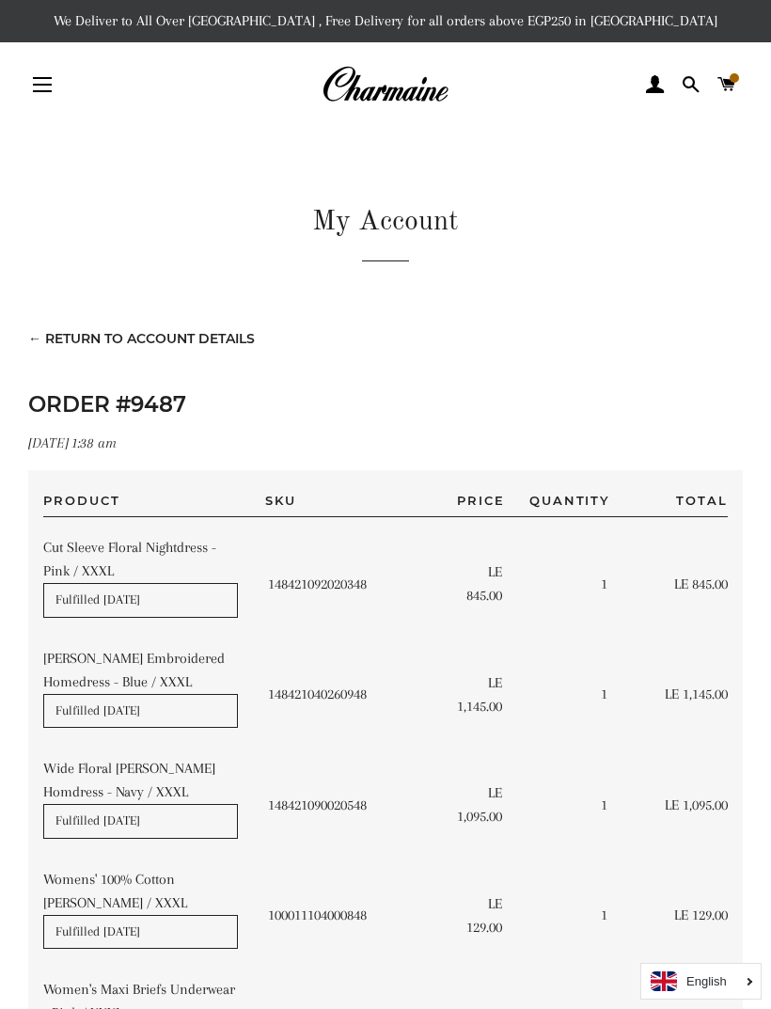
click at [662, 72] on span at bounding box center [655, 85] width 18 height 28
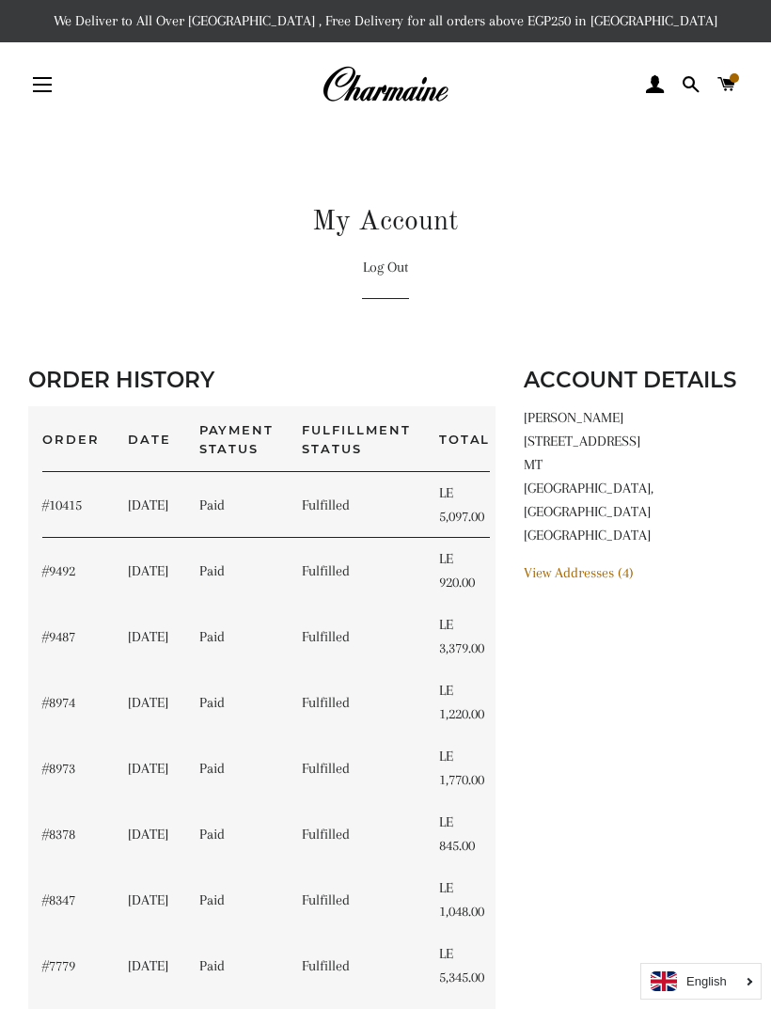
click at [729, 76] on span at bounding box center [726, 85] width 18 height 28
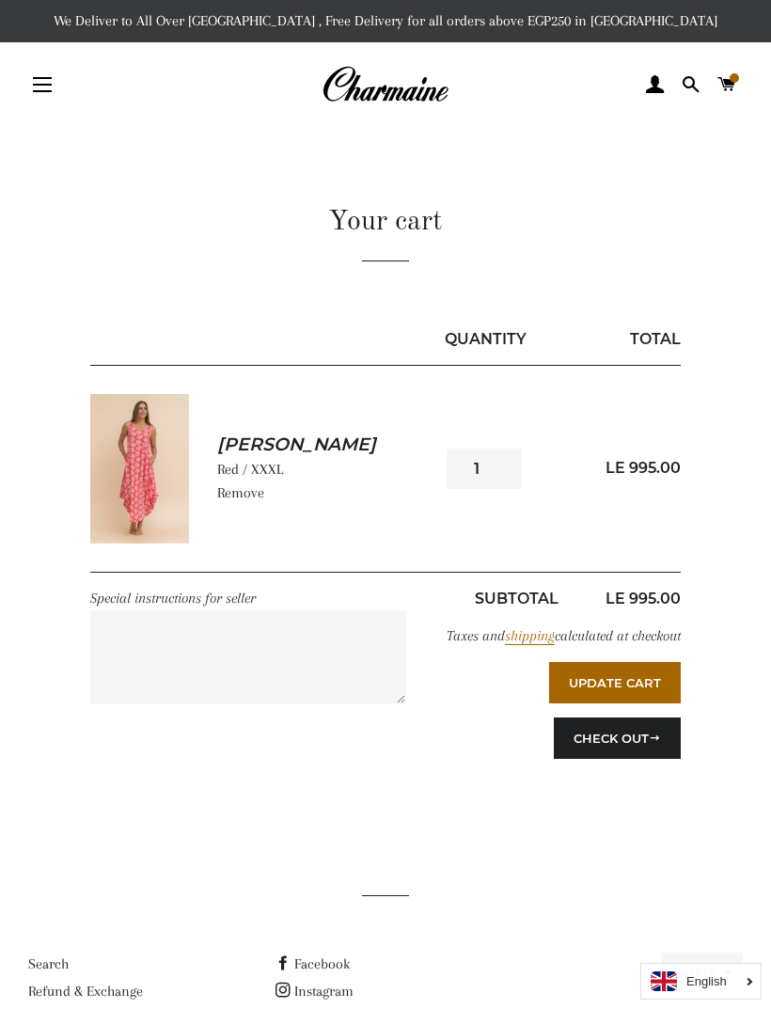
click at [626, 759] on button "Check Out" at bounding box center [617, 737] width 127 height 41
click at [144, 454] on img at bounding box center [140, 468] width 100 height 149
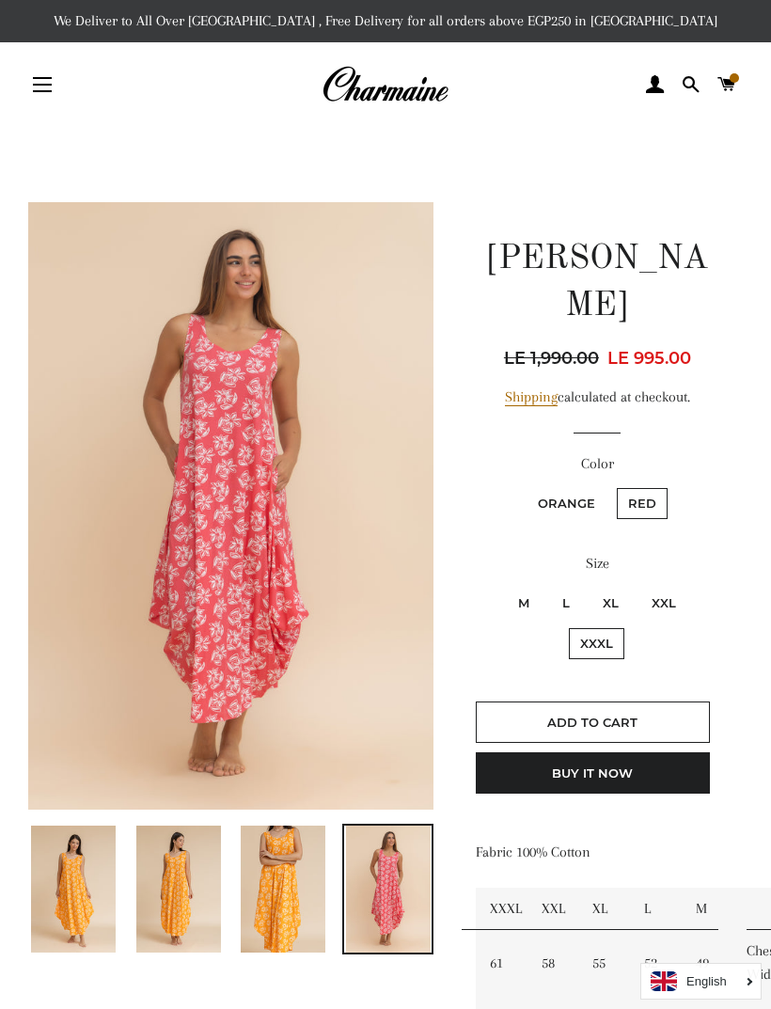
click at [259, 626] on img at bounding box center [230, 505] width 405 height 607
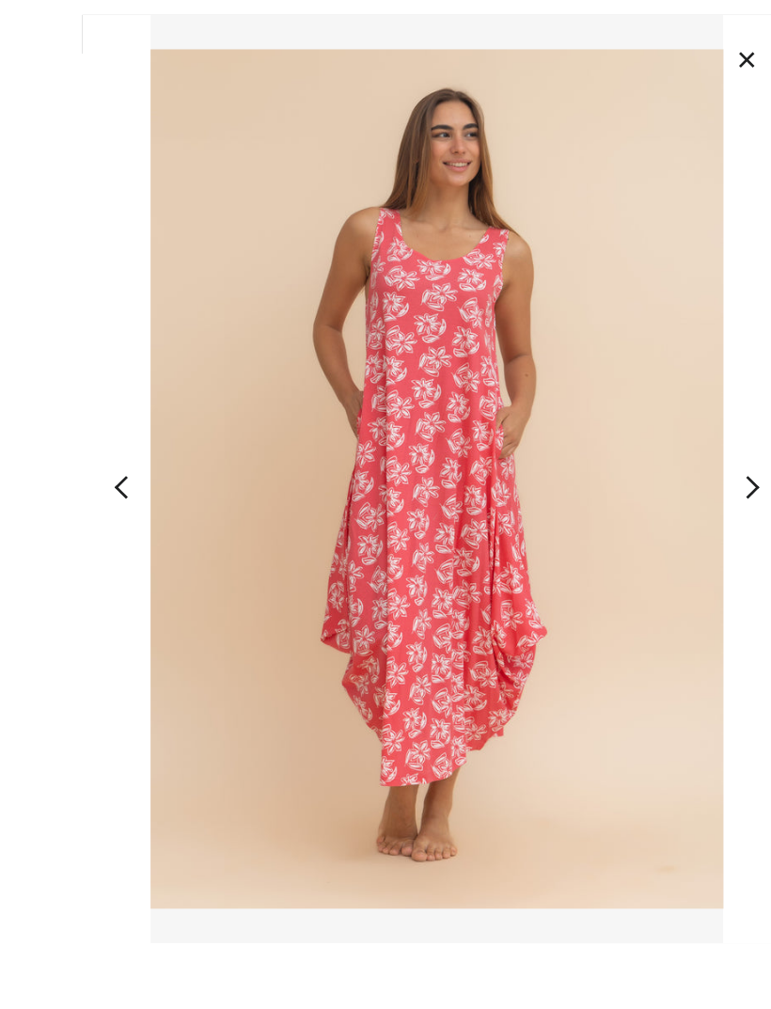
scroll to position [24, 0]
